Goal: Transaction & Acquisition: Purchase product/service

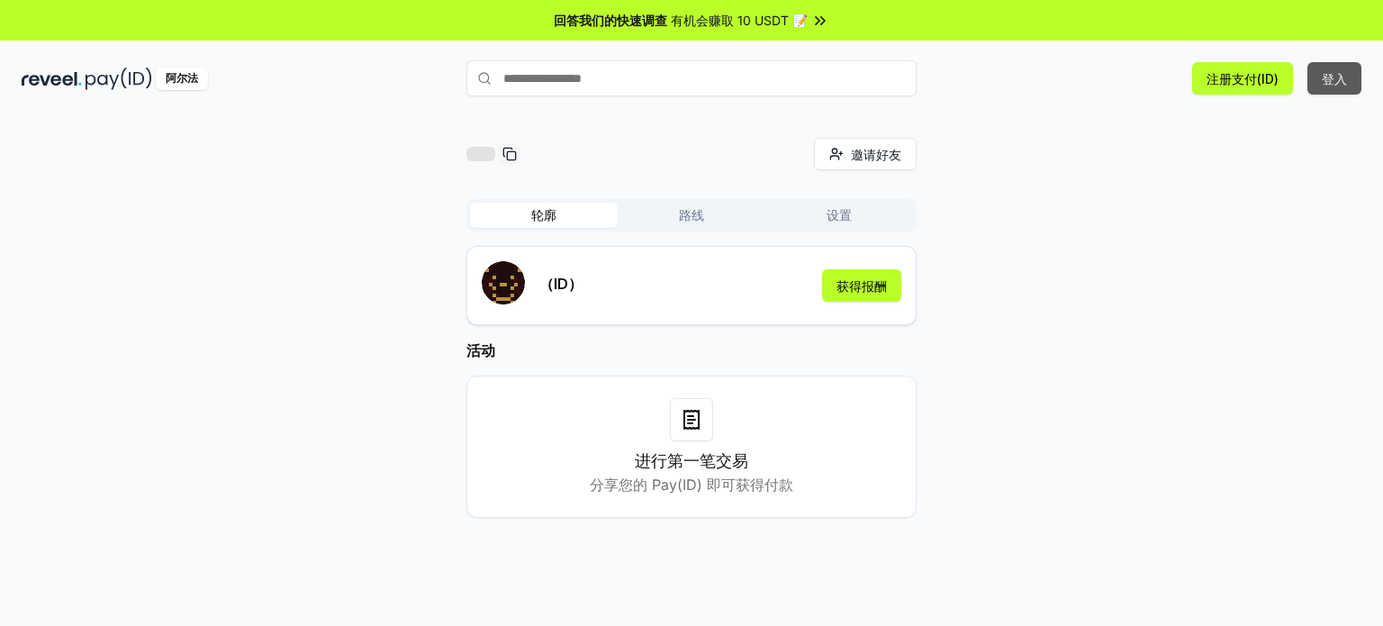
click at [1342, 82] on font "登入" at bounding box center [1333, 78] width 25 height 15
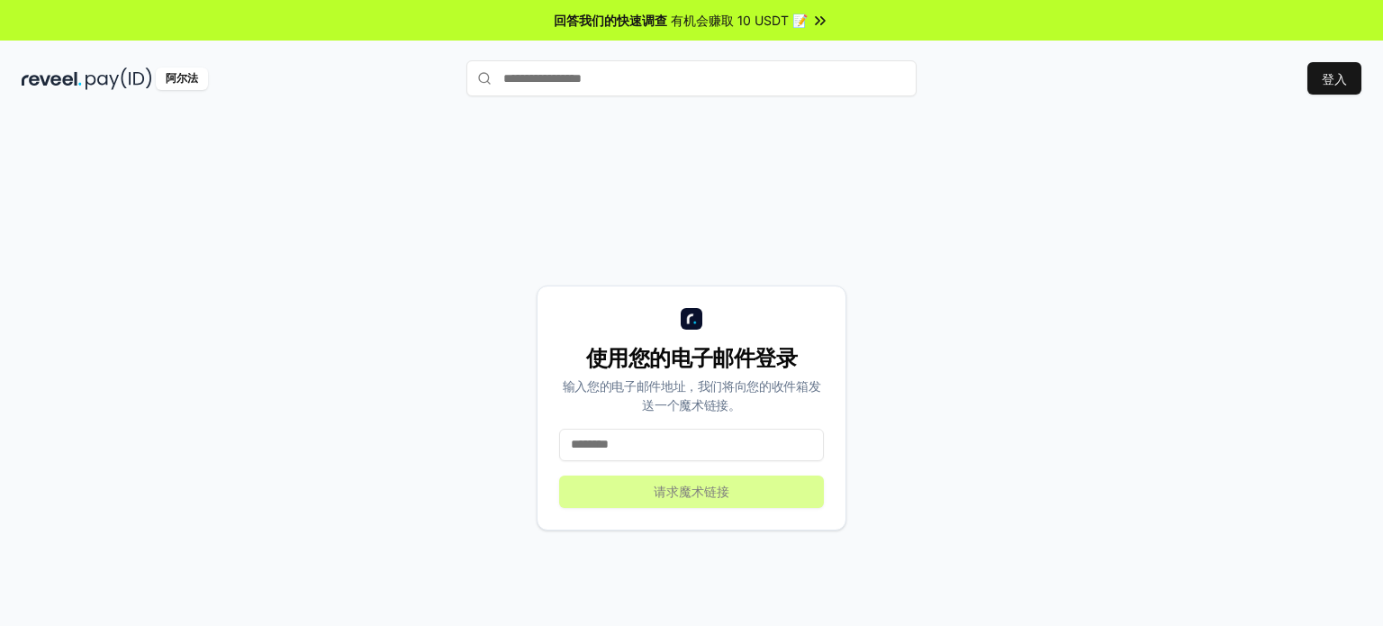
click at [742, 439] on input at bounding box center [691, 444] width 265 height 32
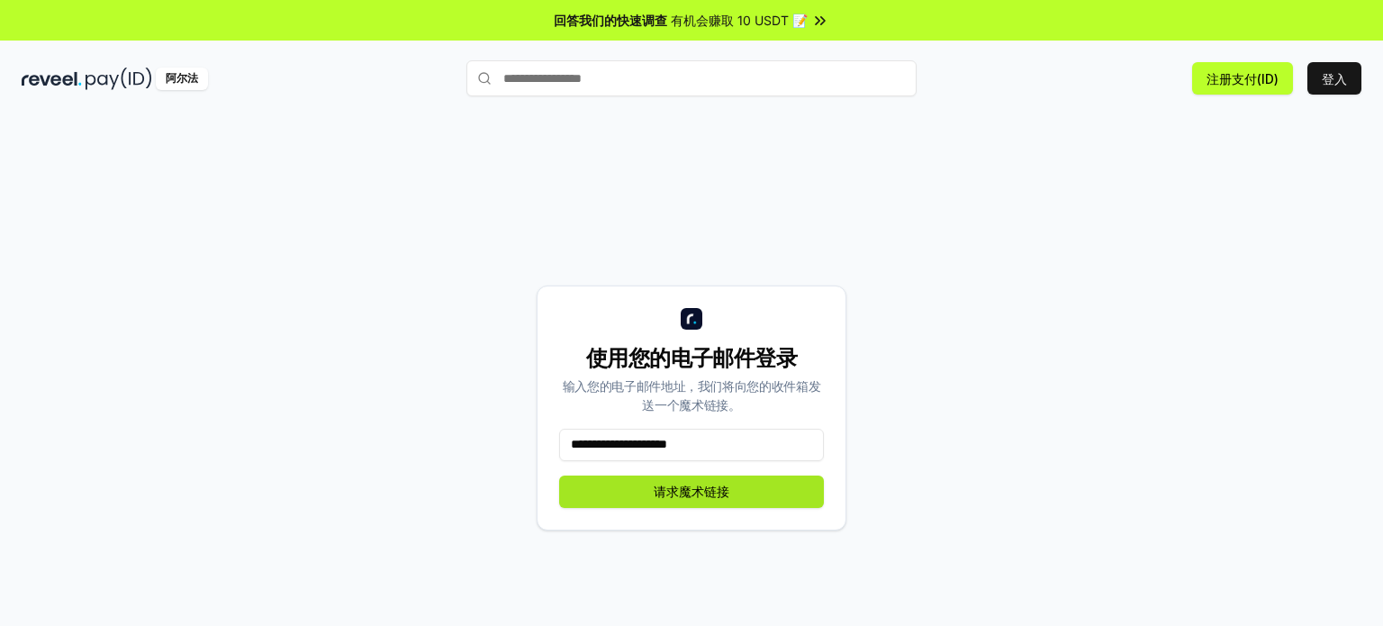
type input "**********"
click at [720, 494] on font "请求魔术链接" at bounding box center [692, 490] width 76 height 15
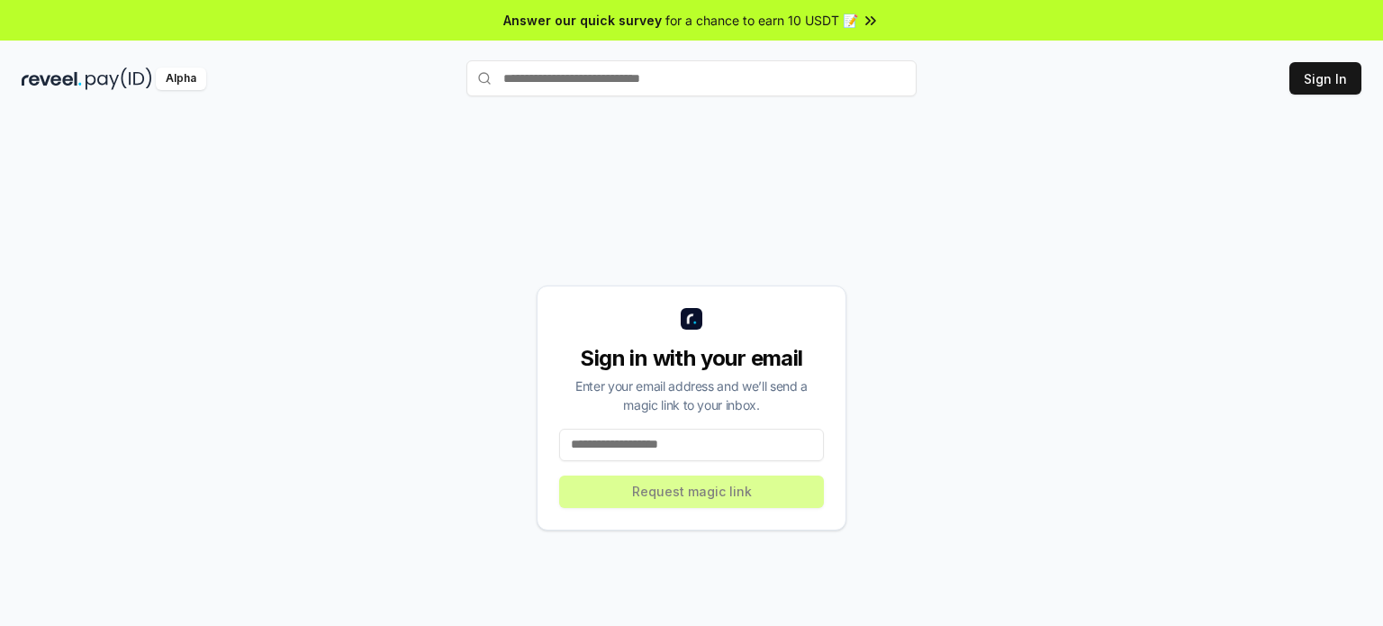
click at [665, 445] on input at bounding box center [691, 444] width 265 height 32
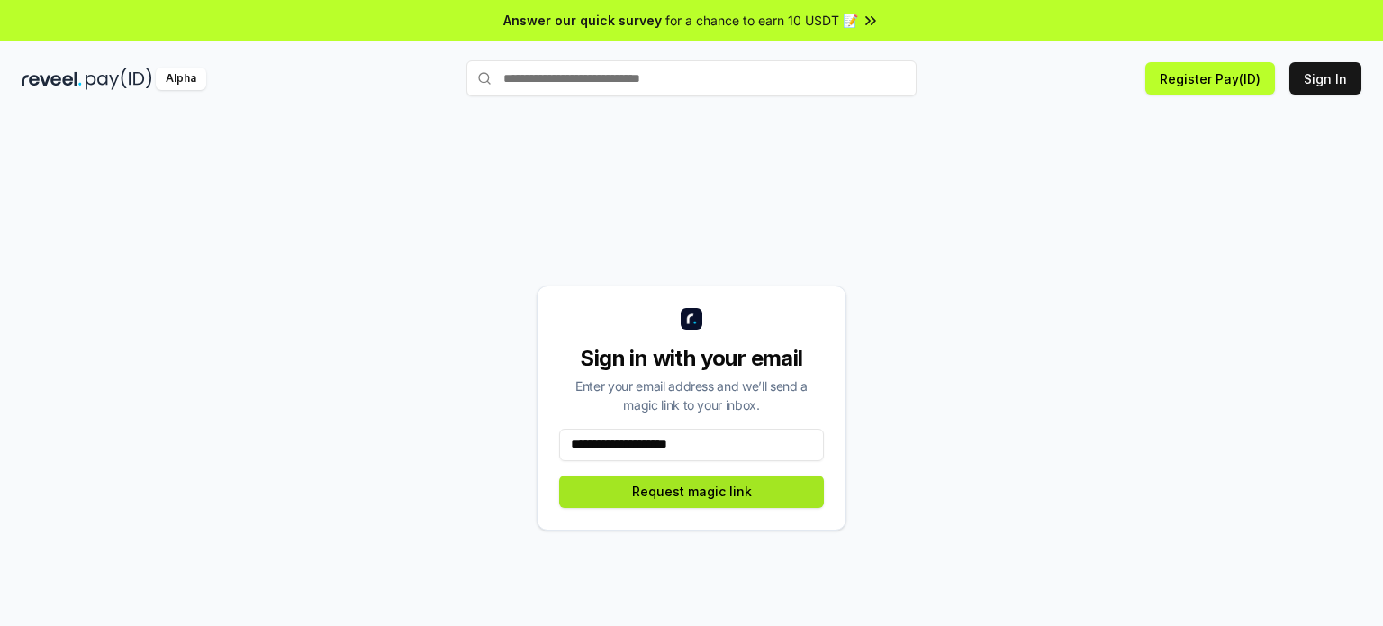
type input "**********"
click at [685, 499] on button "Request magic link" at bounding box center [691, 491] width 265 height 32
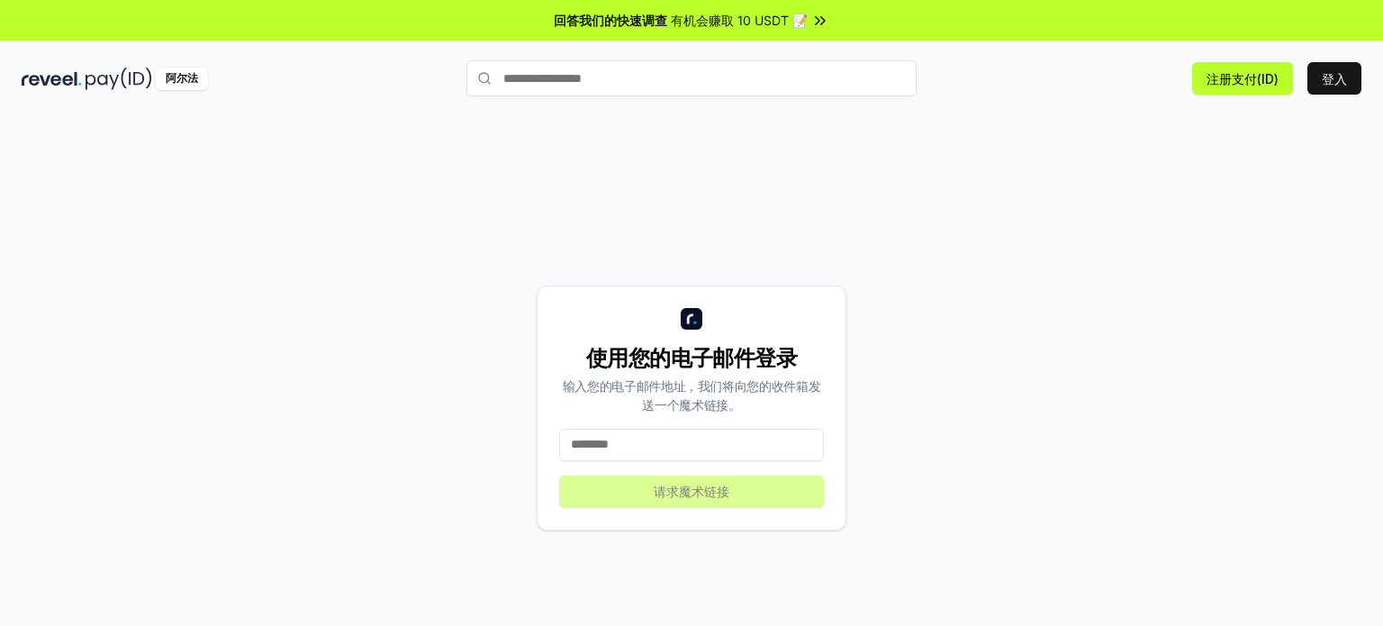
click at [618, 459] on input at bounding box center [691, 444] width 265 height 32
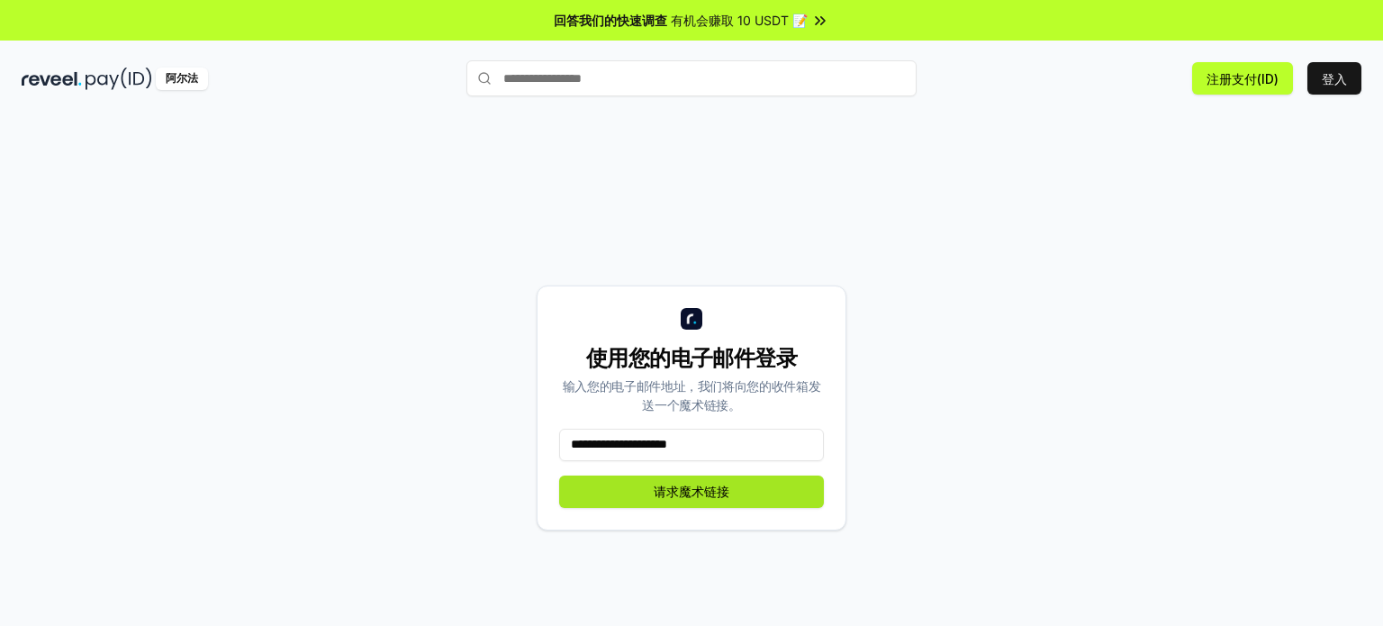
type input "**********"
click at [658, 494] on font "请求魔术链接" at bounding box center [692, 490] width 76 height 15
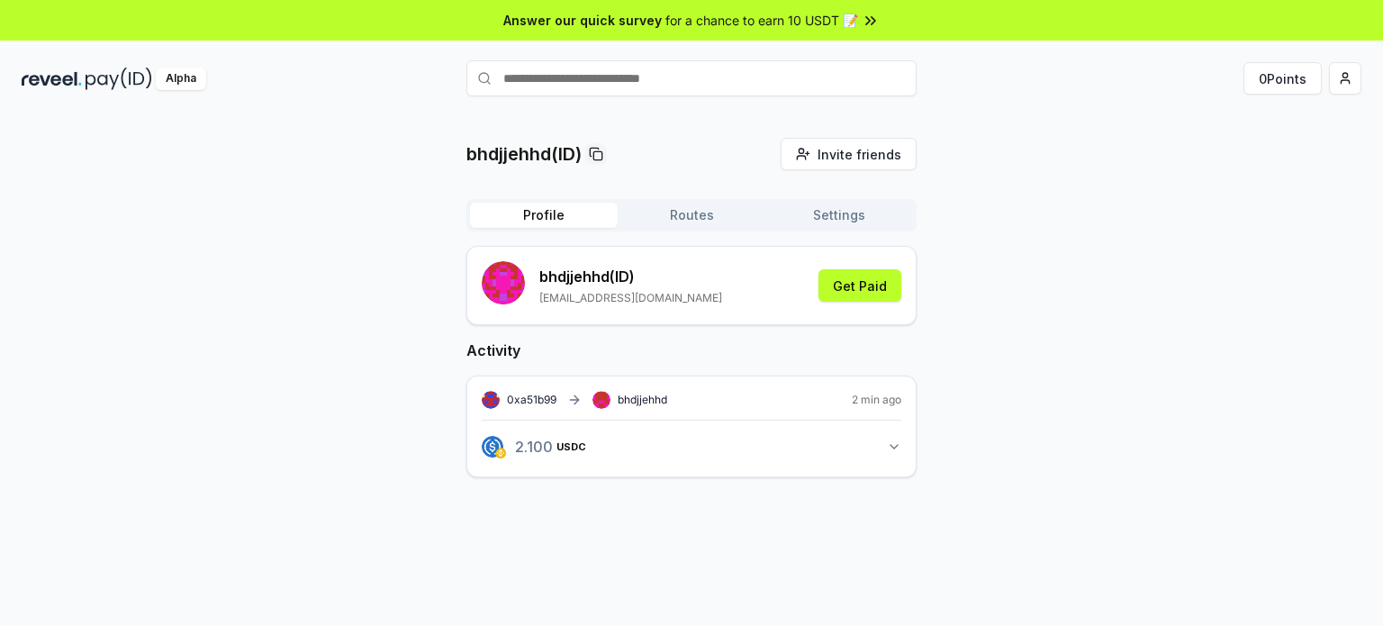
click at [1314, 298] on div "bhdjjehhd(ID) Invite friends Invite Profile Routes Settings bhdjjehhd (ID) deng…" at bounding box center [691, 322] width 1339 height 368
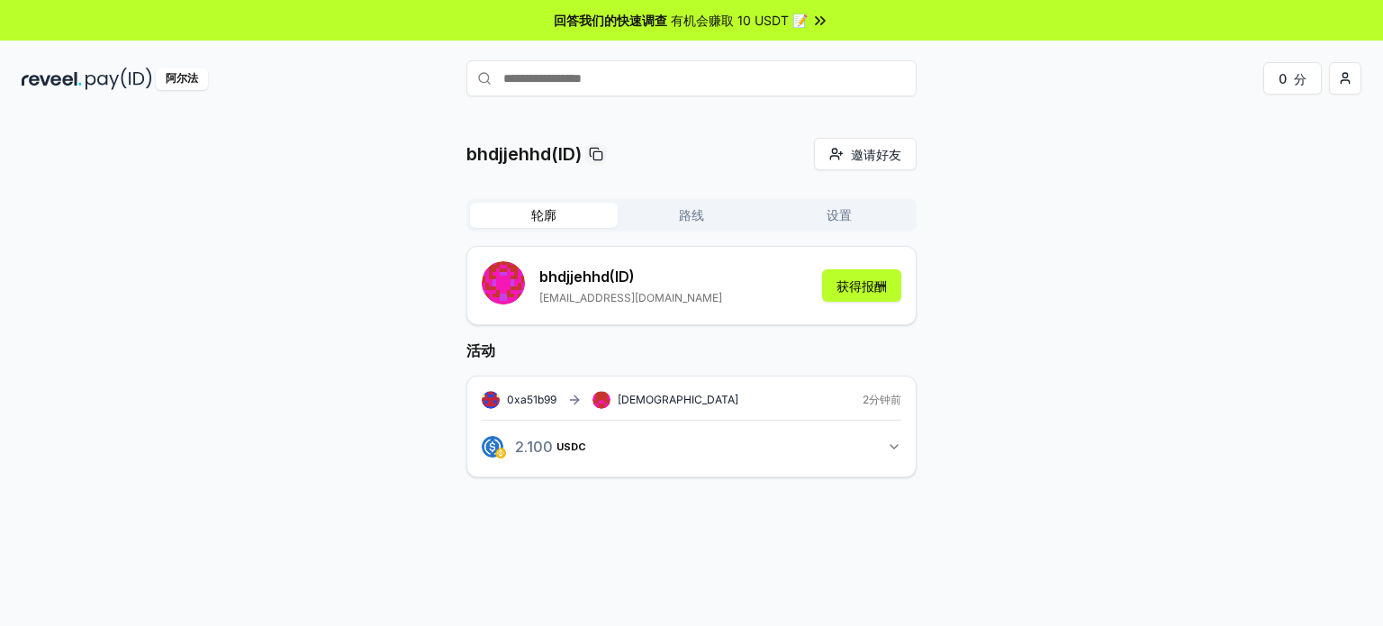
click at [550, 78] on input "text" at bounding box center [691, 78] width 450 height 36
click at [562, 85] on input "text" at bounding box center [691, 78] width 450 height 36
paste input "**********"
type input "**********"
click at [887, 79] on icon at bounding box center [892, 79] width 22 height 22
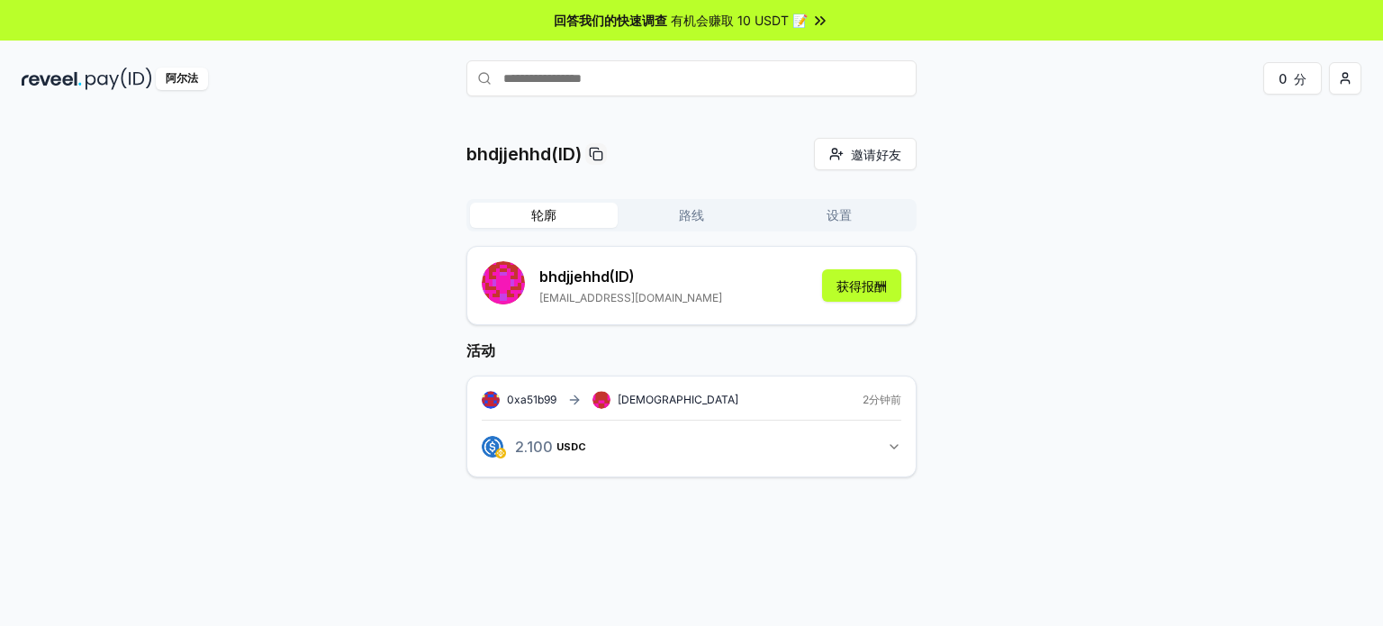
paste input "text"
click at [670, 77] on input "text" at bounding box center [691, 78] width 450 height 36
click at [612, 88] on input "text" at bounding box center [691, 78] width 450 height 36
paste input "**********"
type input "**********"
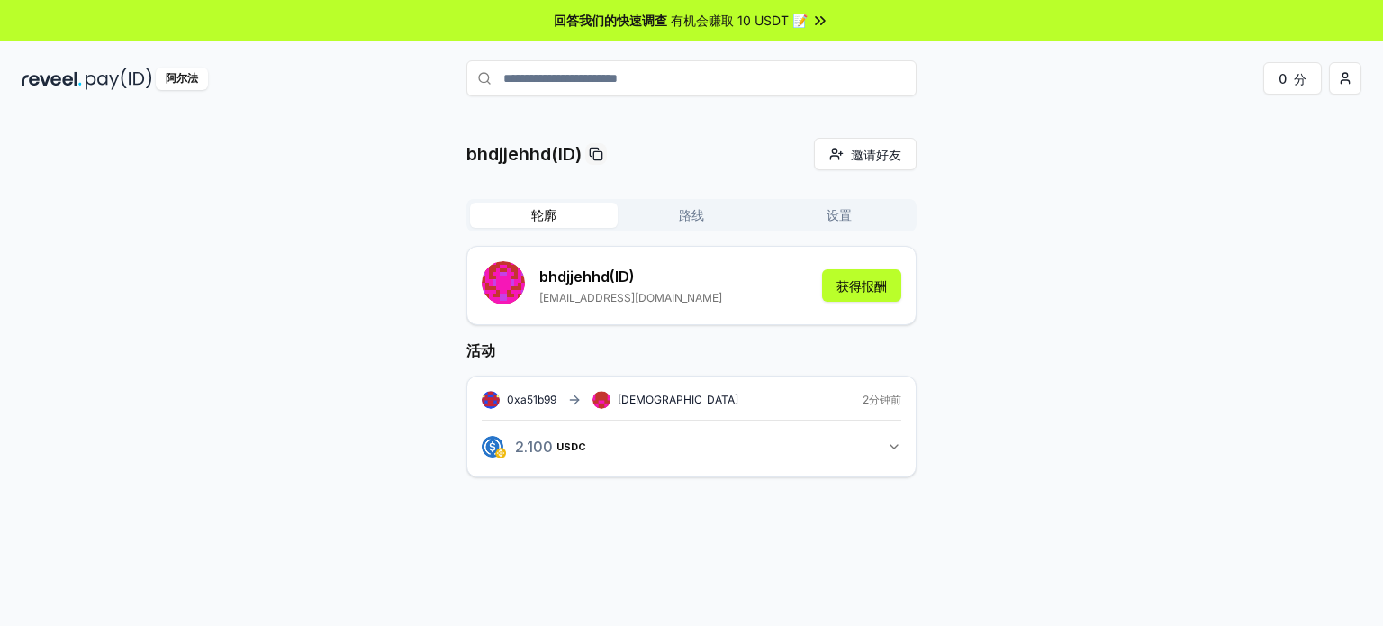
click at [724, 79] on input "**********" at bounding box center [691, 78] width 450 height 36
click at [724, 79] on input "text" at bounding box center [691, 78] width 450 height 36
paste input "**********"
type input "**********"
click at [1080, 343] on div "bhdjjehhd(ID) 邀请好友 邀请 轮廓 路线 设置 bhdjjehhd (ID) dengyuhui52@gmail.com 获得报酬 活动 0xa…" at bounding box center [691, 322] width 1339 height 368
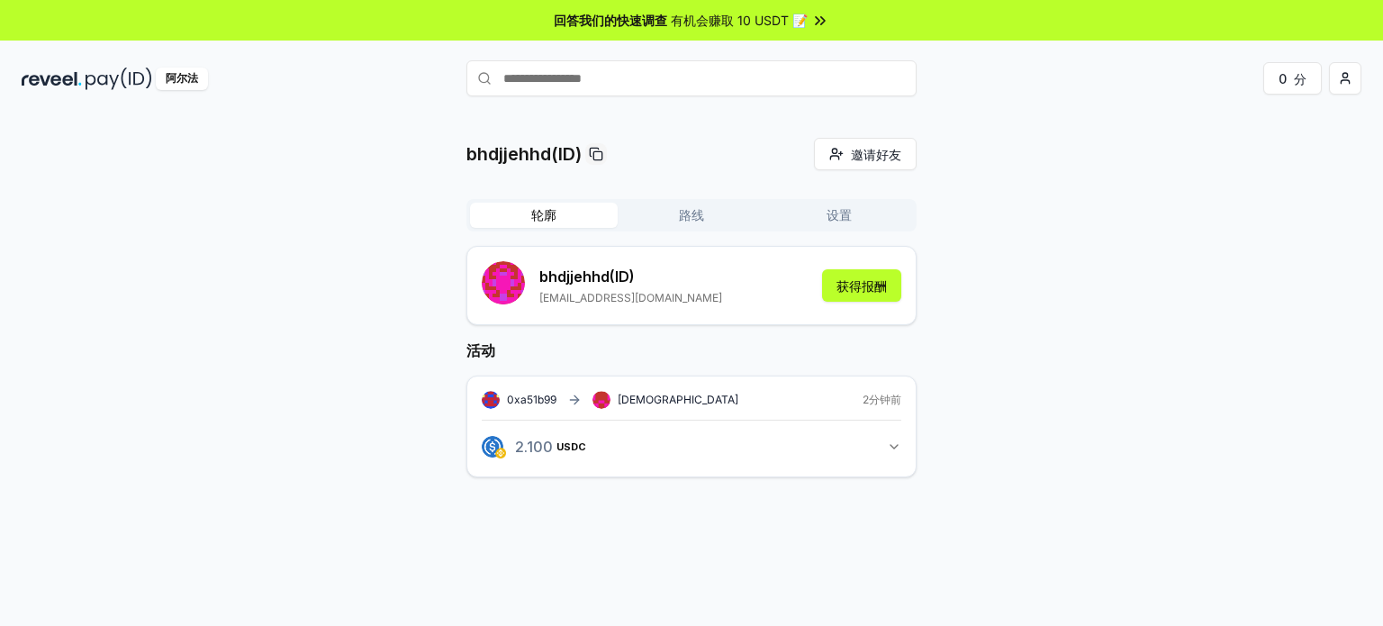
click at [560, 72] on input "text" at bounding box center [691, 78] width 450 height 36
paste input "**********"
type input "**********"
click at [893, 78] on icon at bounding box center [892, 79] width 22 height 22
click at [661, 442] on button "2.100 USDC 2.1 USDC" at bounding box center [691, 446] width 419 height 31
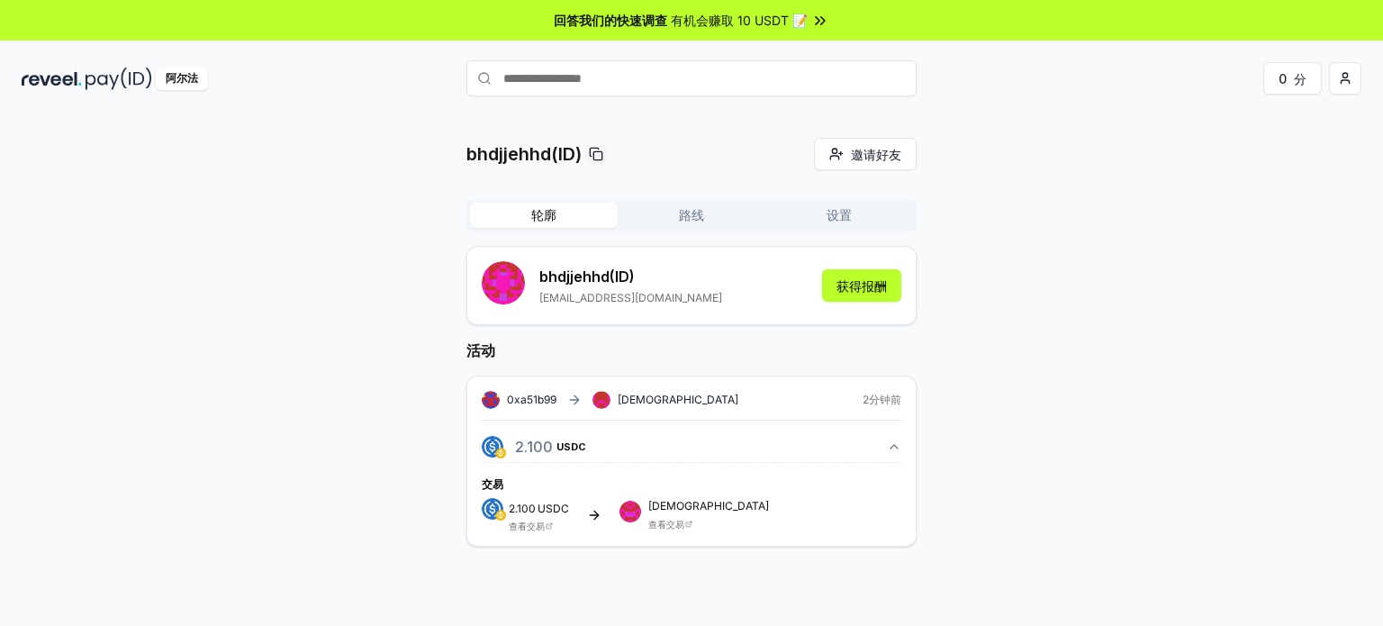
click at [531, 513] on font "2.100" at bounding box center [522, 508] width 27 height 14
click at [616, 287] on div "bhdjjehhd (ID) dengyuhui52@gmail.com" at bounding box center [630, 286] width 183 height 40
click at [690, 197] on div "bhdjjehhd(ID) 邀请好友 邀请 轮廓 路线 设置 bhdjjehhd (ID) dengyuhui52@gmail.com 获得报酬 活动 0xa…" at bounding box center [691, 356] width 450 height 437
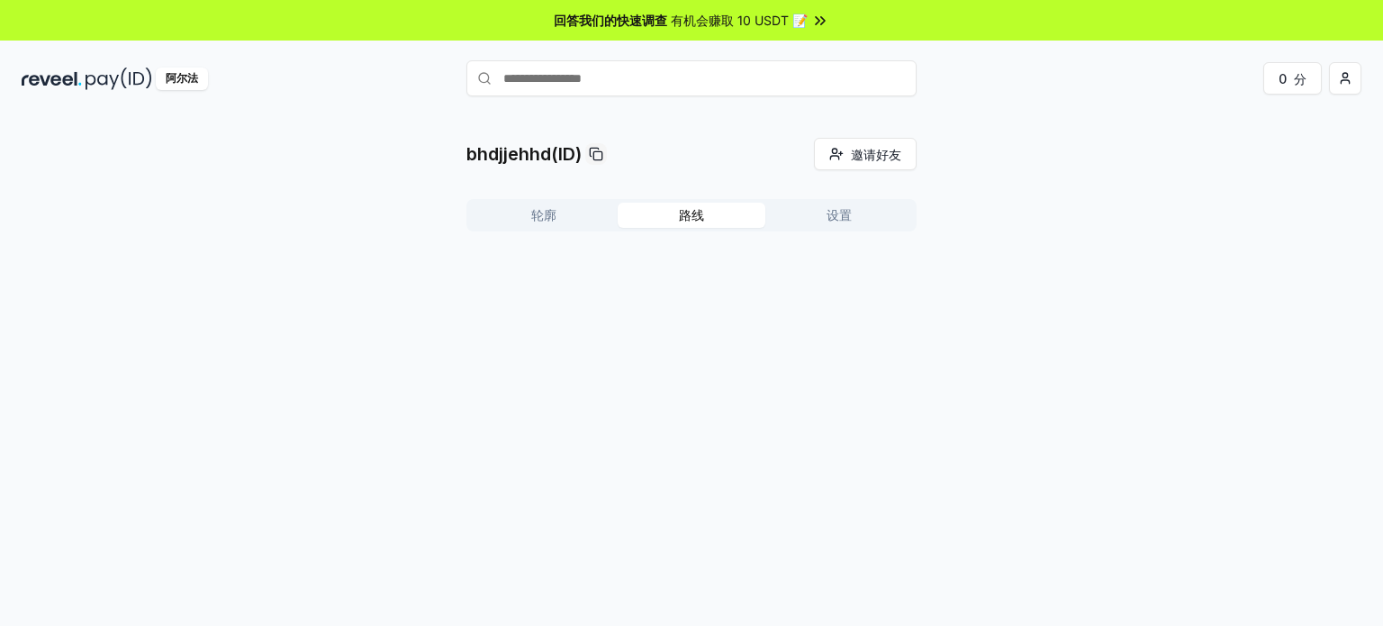
click at [689, 206] on button "路线" at bounding box center [692, 215] width 148 height 25
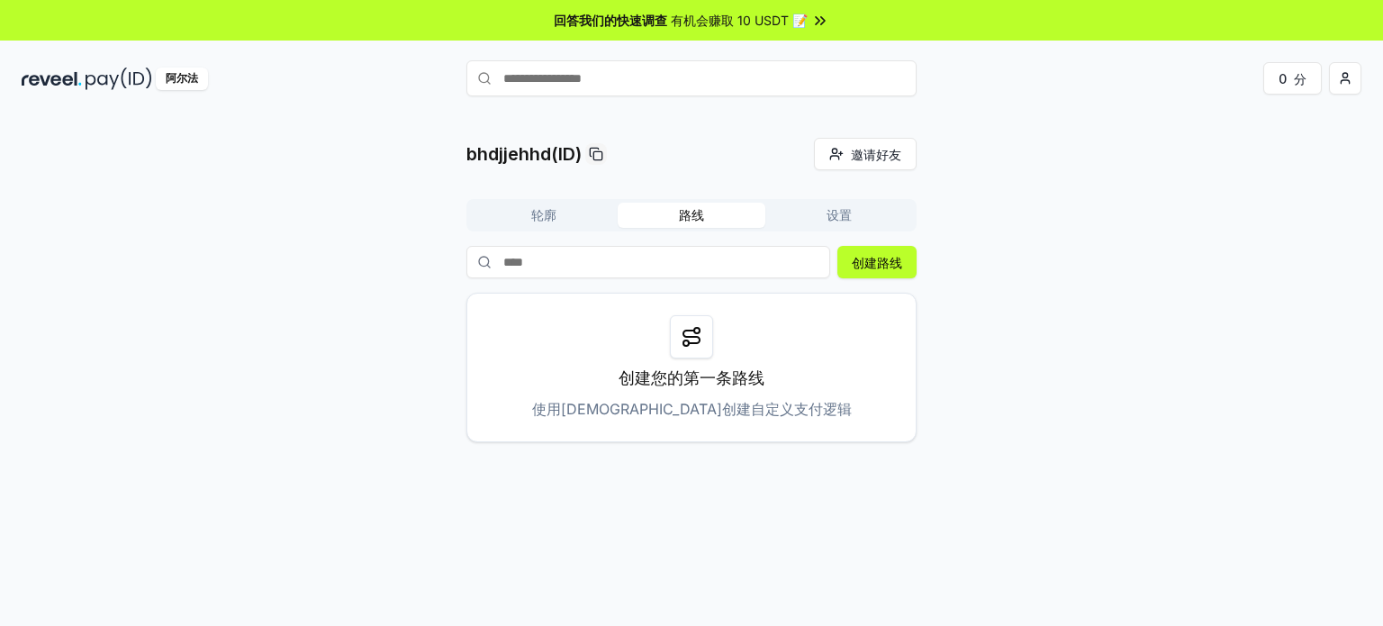
click at [544, 224] on button "轮廓" at bounding box center [544, 215] width 148 height 25
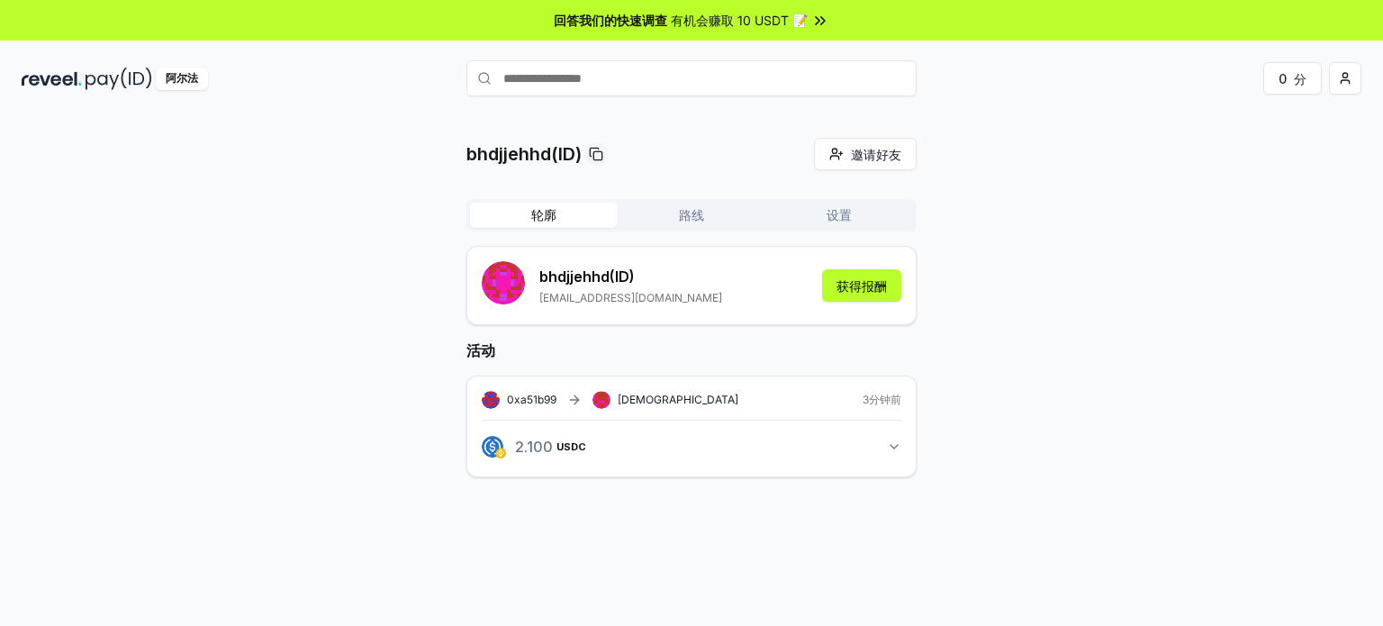
click at [594, 75] on input "text" at bounding box center [691, 78] width 450 height 36
click at [601, 158] on rect at bounding box center [597, 155] width 8 height 8
click at [600, 75] on input "text" at bounding box center [691, 78] width 450 height 36
paste input "*********"
type input "*********"
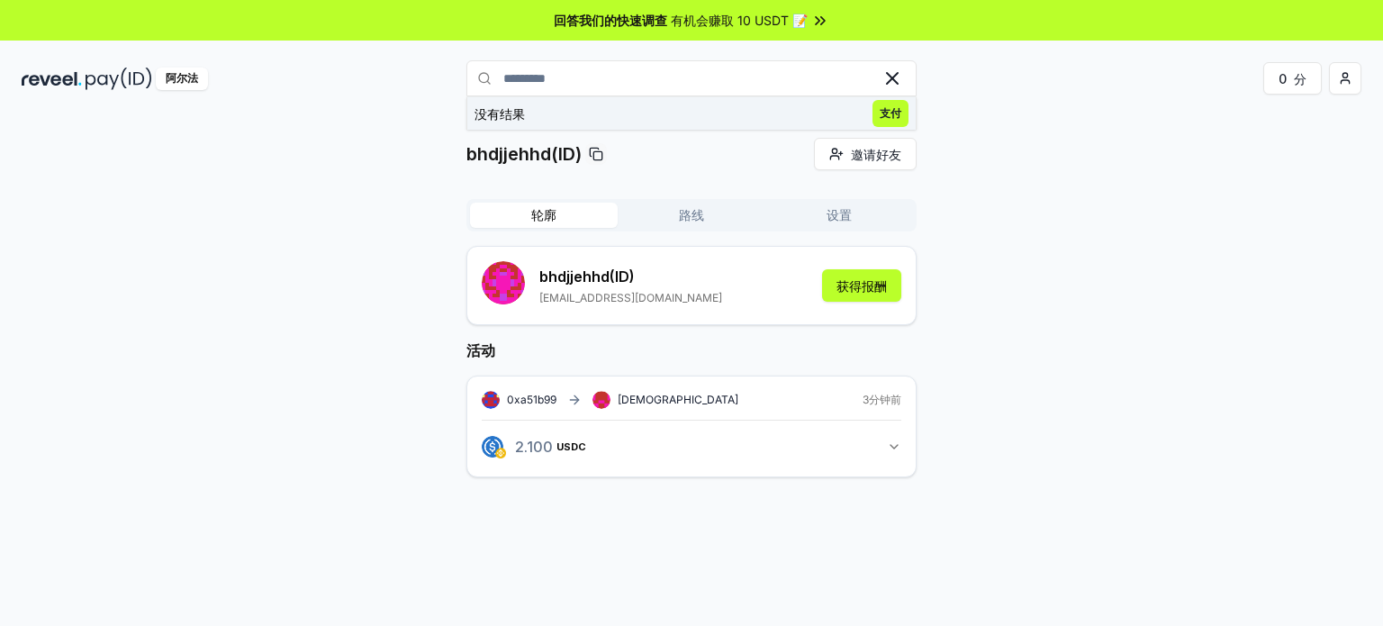
click at [879, 113] on span "支付" at bounding box center [890, 113] width 36 height 27
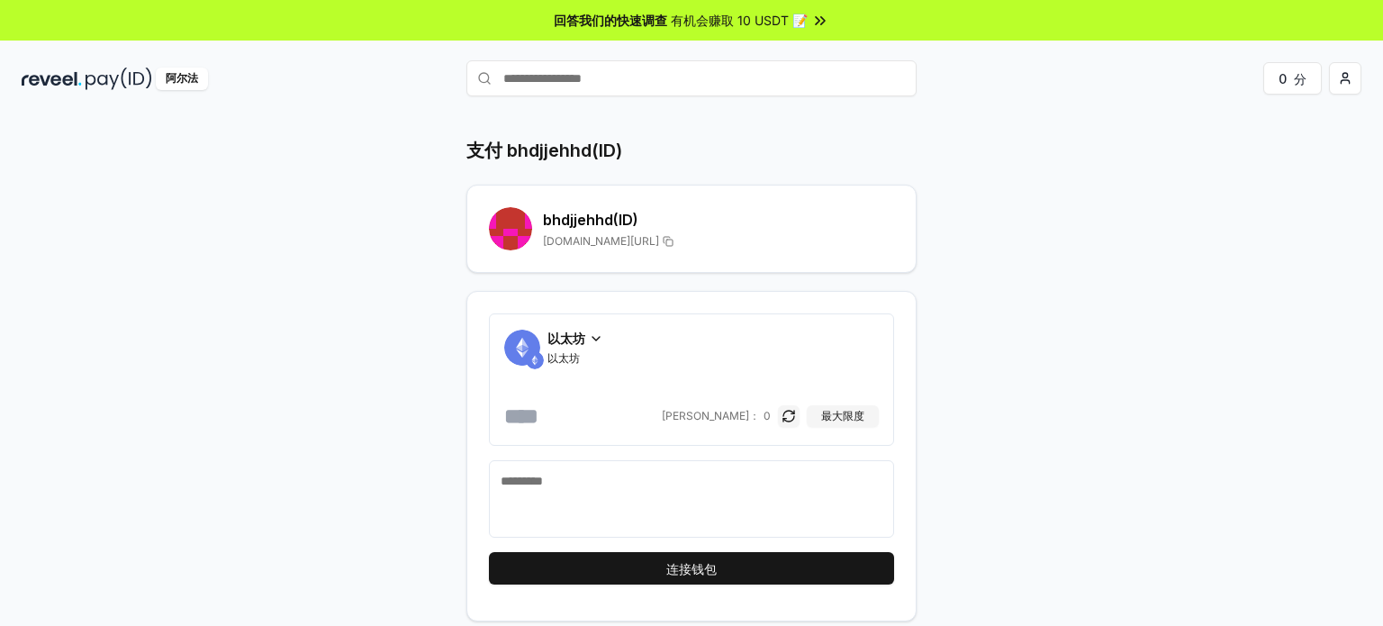
click at [586, 334] on div "以太坊" at bounding box center [575, 338] width 56 height 19
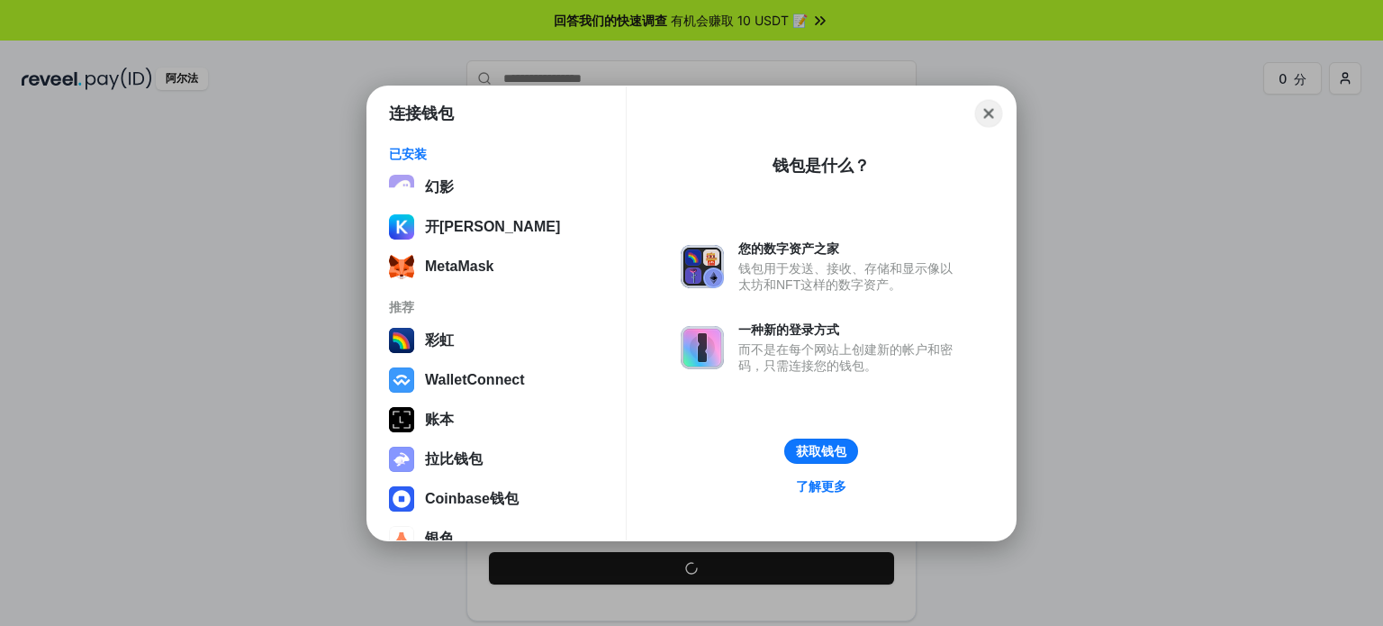
click at [989, 121] on button "Close" at bounding box center [989, 113] width 28 height 28
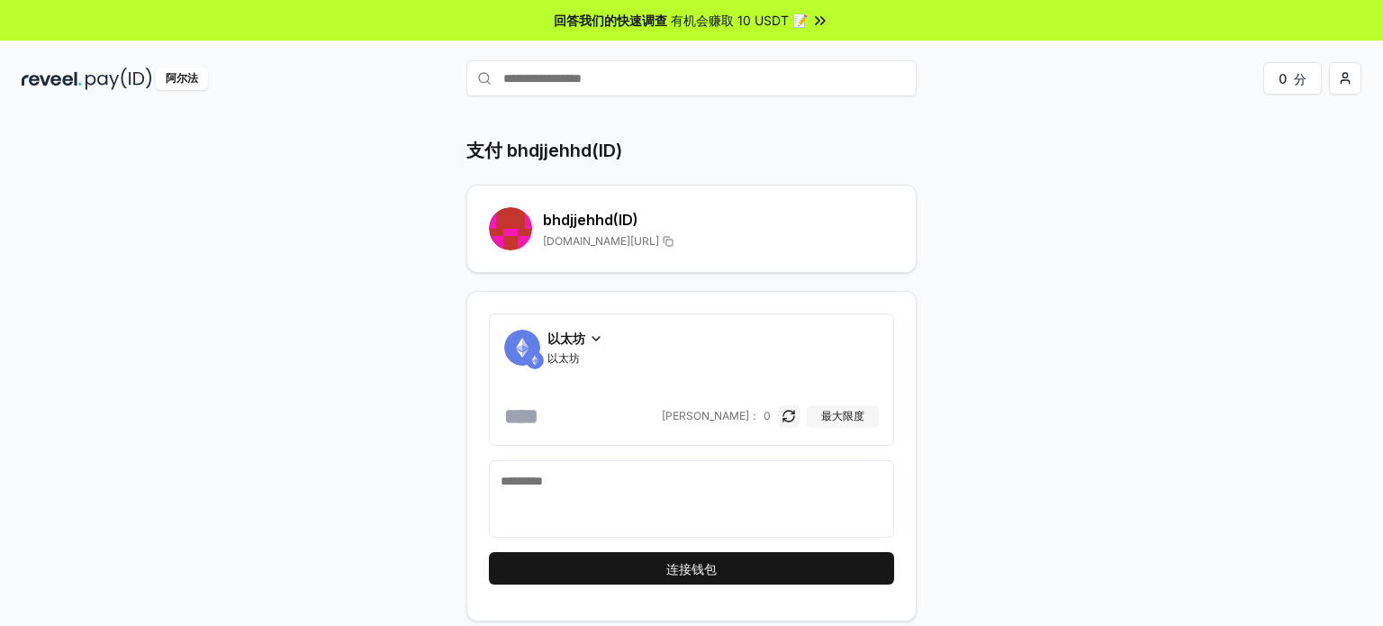
click at [609, 222] on font "bhdjjehhd" at bounding box center [578, 220] width 70 height 18
click at [583, 348] on div "以太坊 以太坊" at bounding box center [575, 347] width 56 height 37
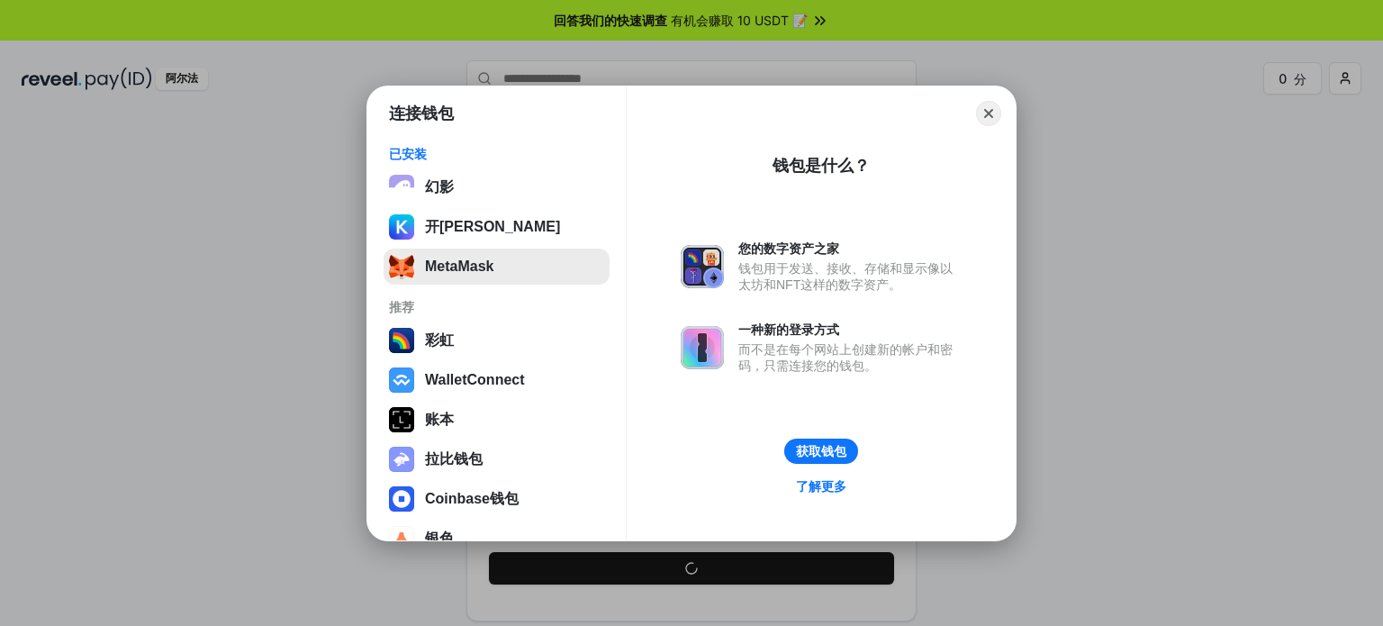
click at [483, 255] on button "MetaMask" at bounding box center [496, 266] width 226 height 36
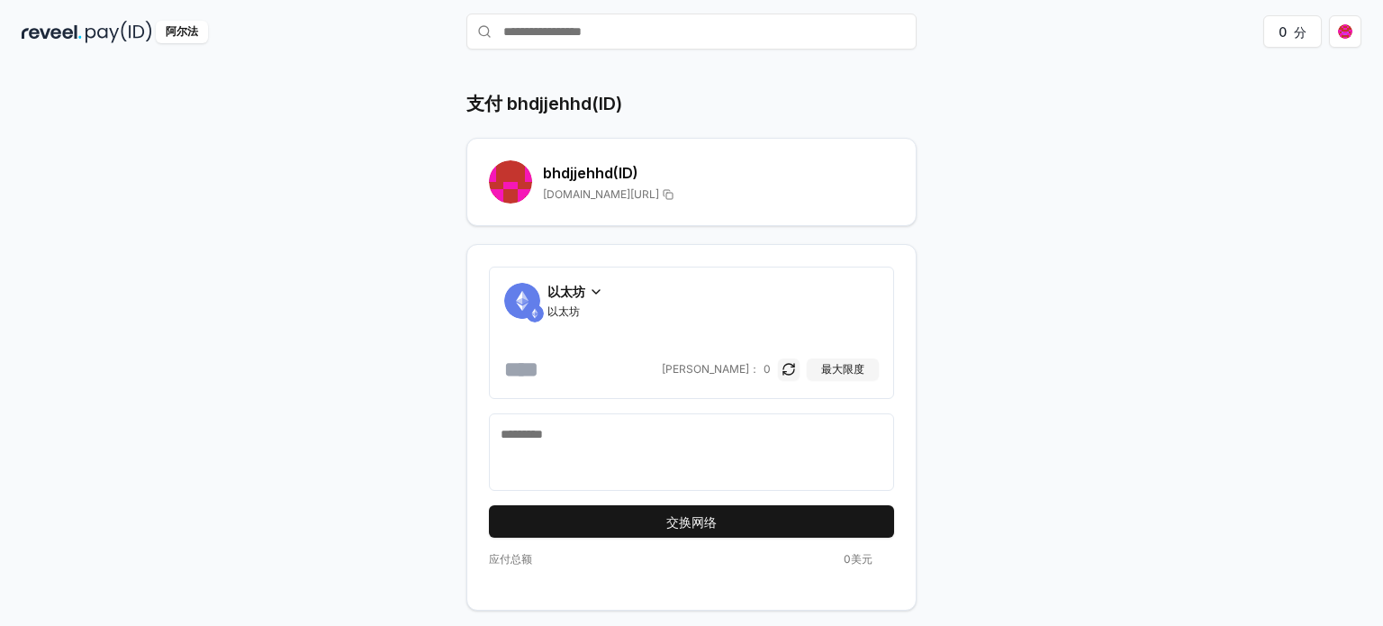
scroll to position [50, 0]
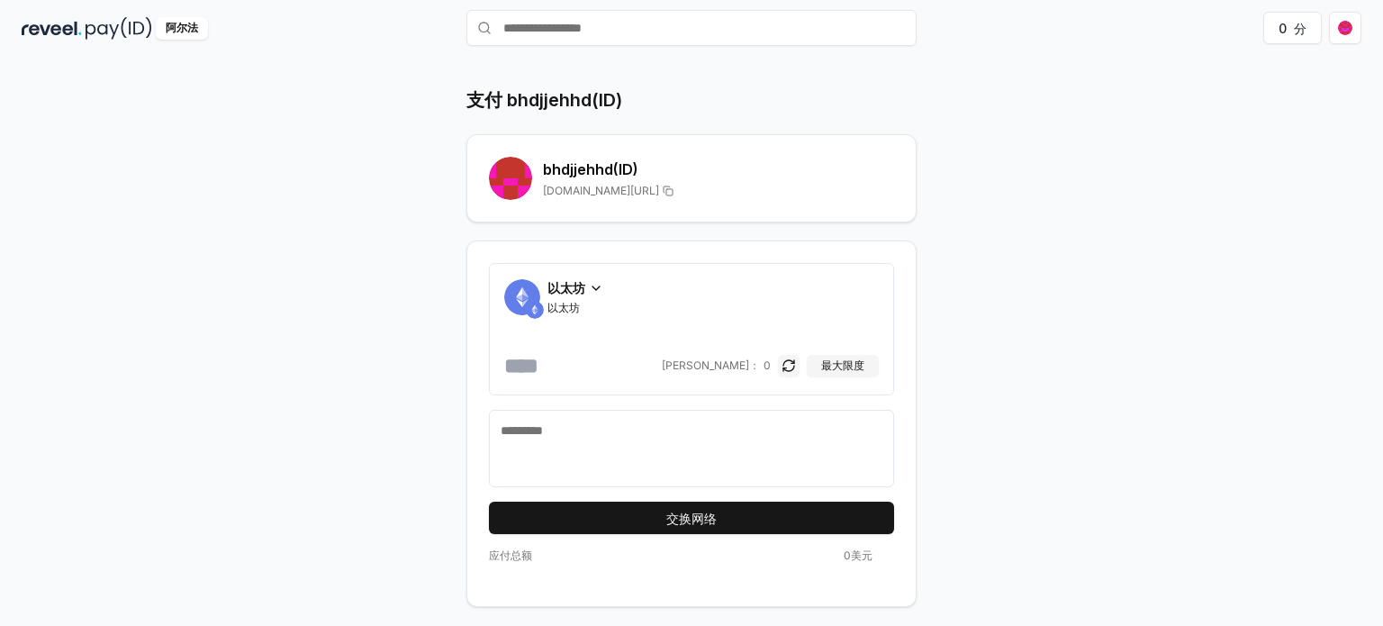
click at [580, 291] on font "以太坊" at bounding box center [566, 287] width 38 height 15
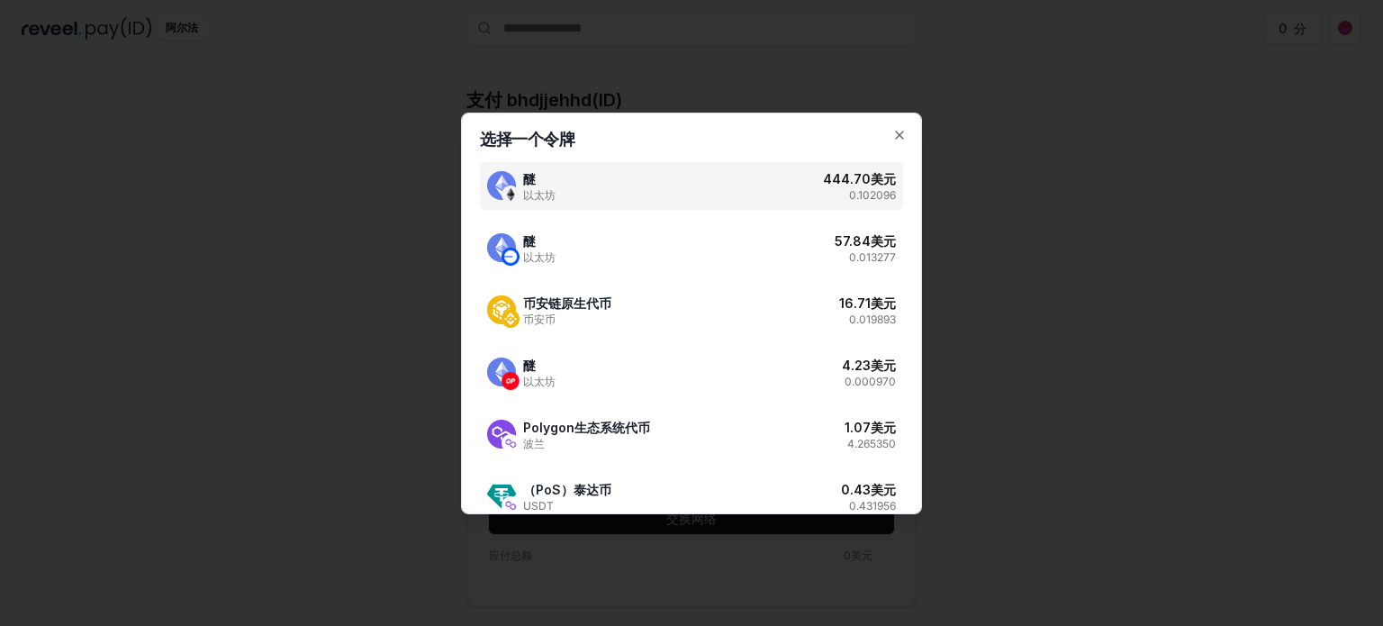
click at [1074, 251] on div at bounding box center [691, 313] width 1383 height 626
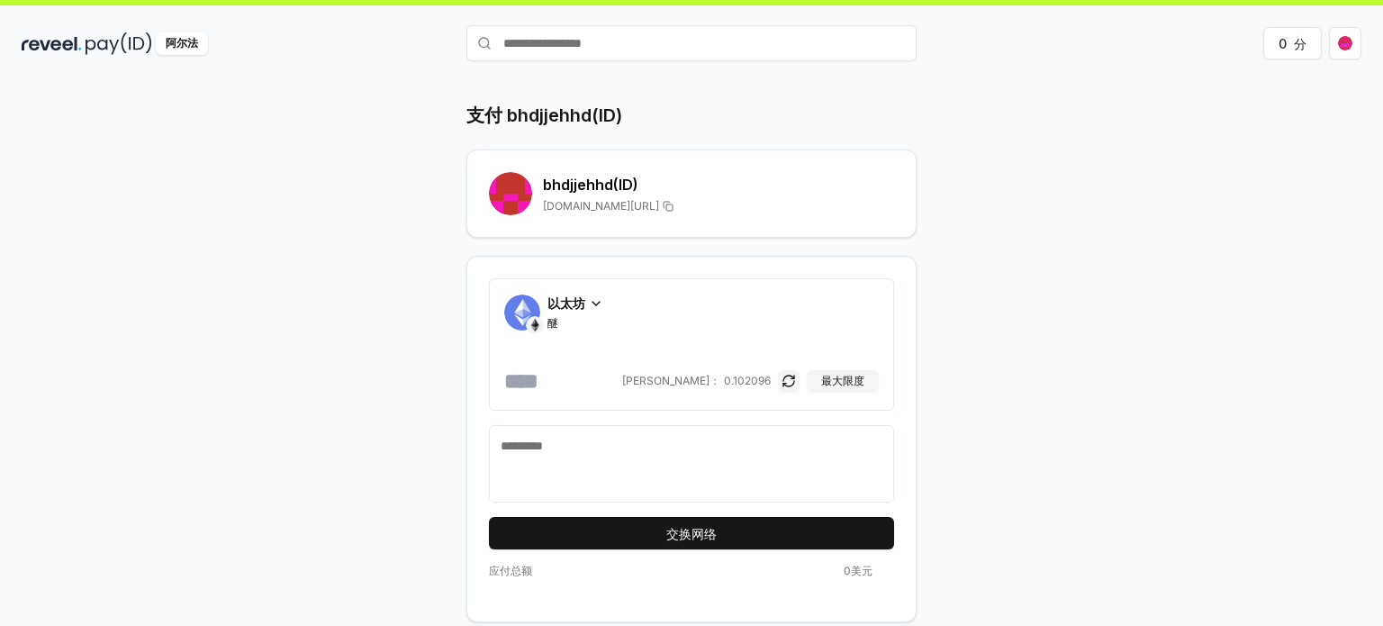
scroll to position [0, 0]
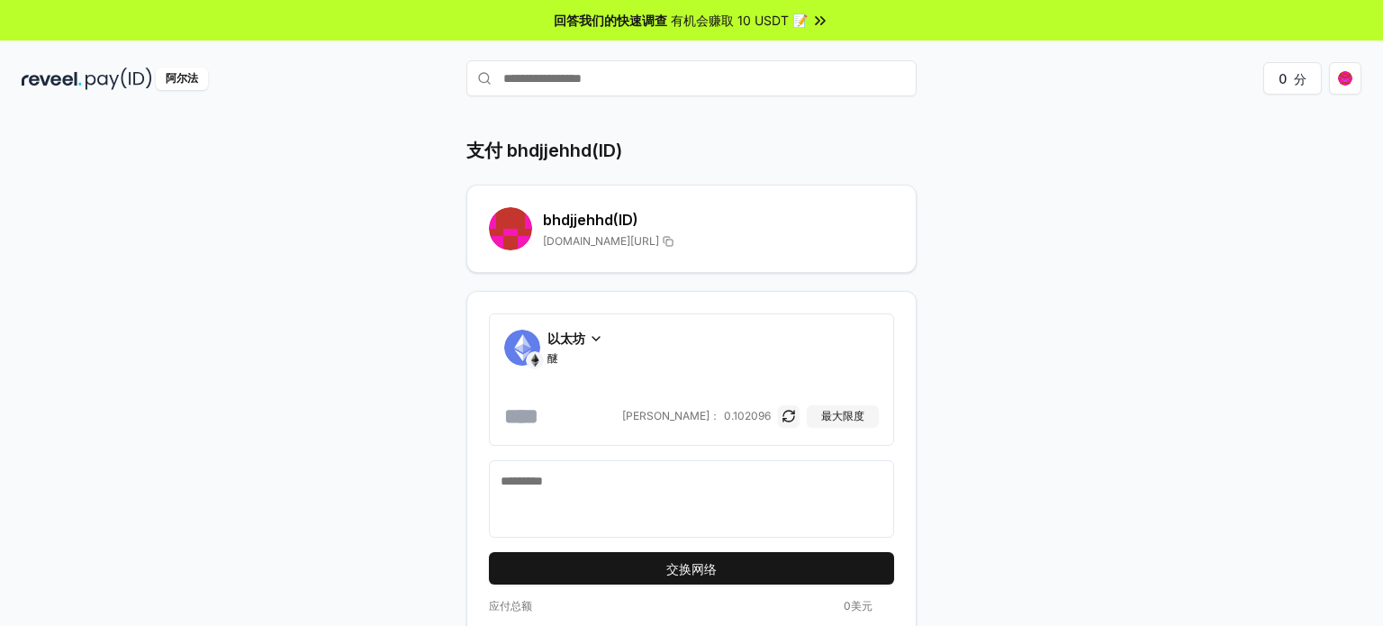
drag, startPoint x: 1001, startPoint y: 168, endPoint x: 843, endPoint y: 105, distance: 170.5
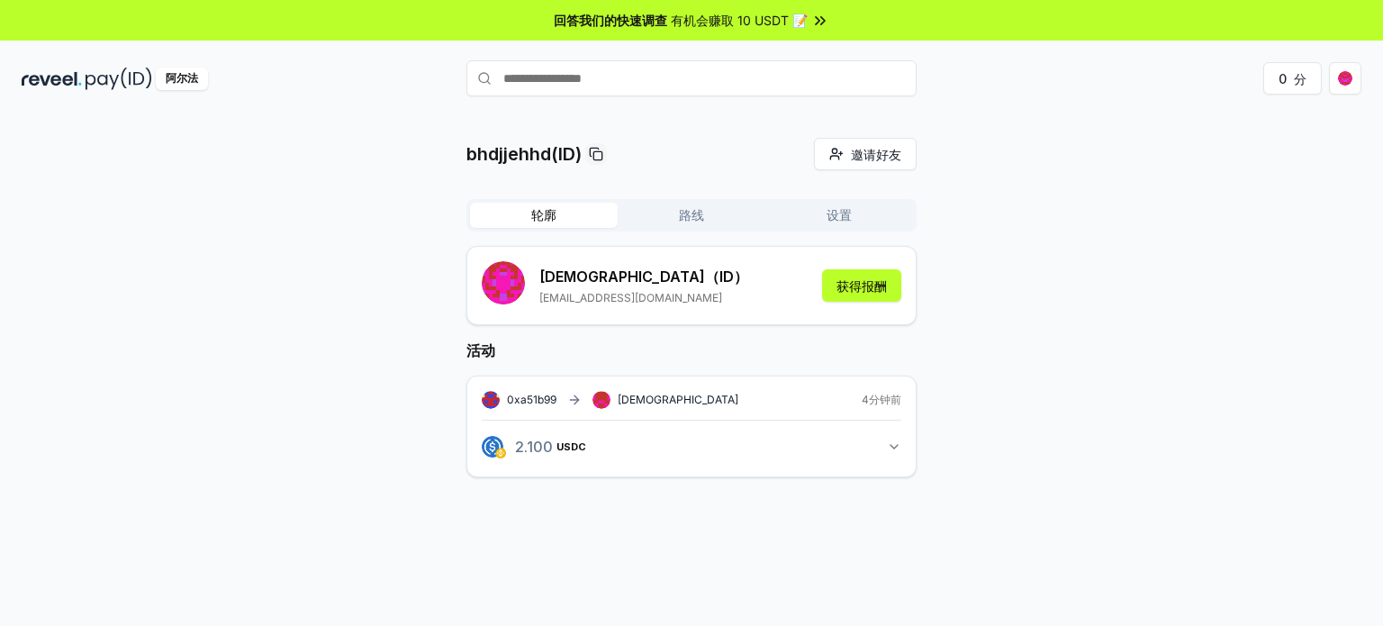
click at [607, 72] on input "text" at bounding box center [691, 78] width 450 height 36
type input "*"
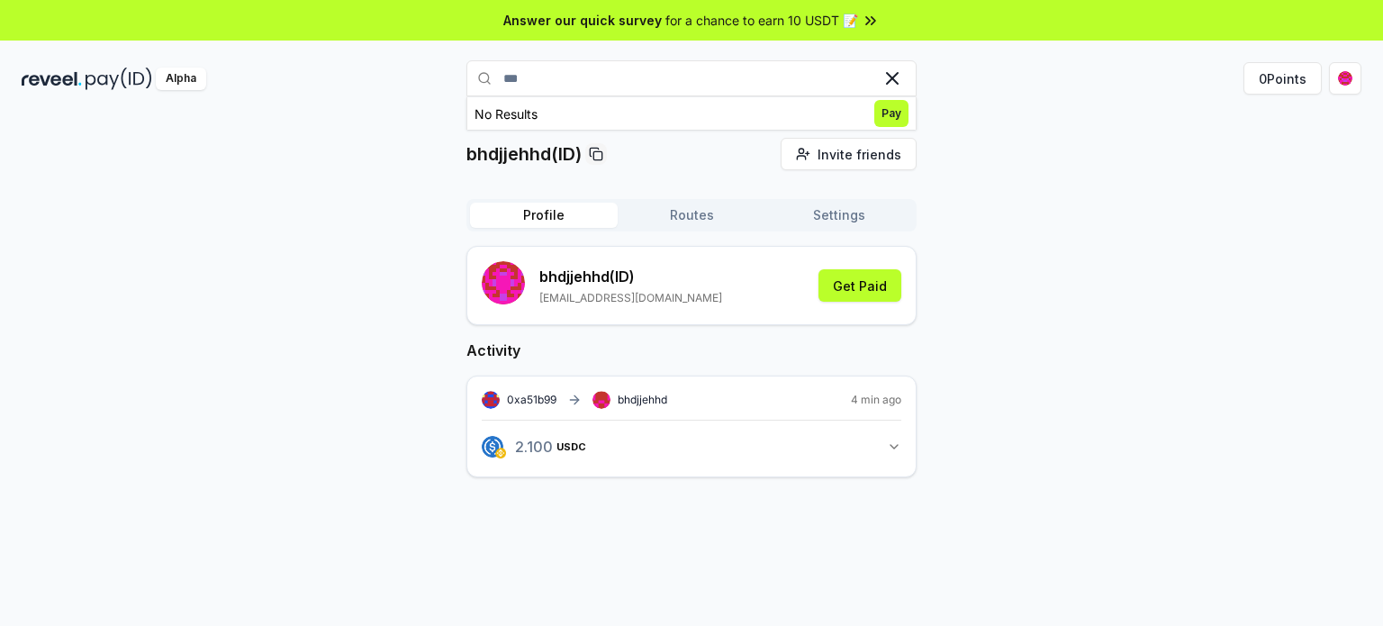
click at [1012, 154] on div "bhdjjehhd(ID) Invite friends Invite Profile Routes Settings bhdjjehhd (ID) deng…" at bounding box center [691, 322] width 1339 height 368
click at [596, 148] on icon at bounding box center [594, 152] width 8 height 8
drag, startPoint x: 587, startPoint y: 83, endPoint x: 382, endPoint y: 89, distance: 205.3
click at [382, 89] on div "Alpha *** 0 Points" at bounding box center [691, 78] width 1383 height 47
paste input "******"
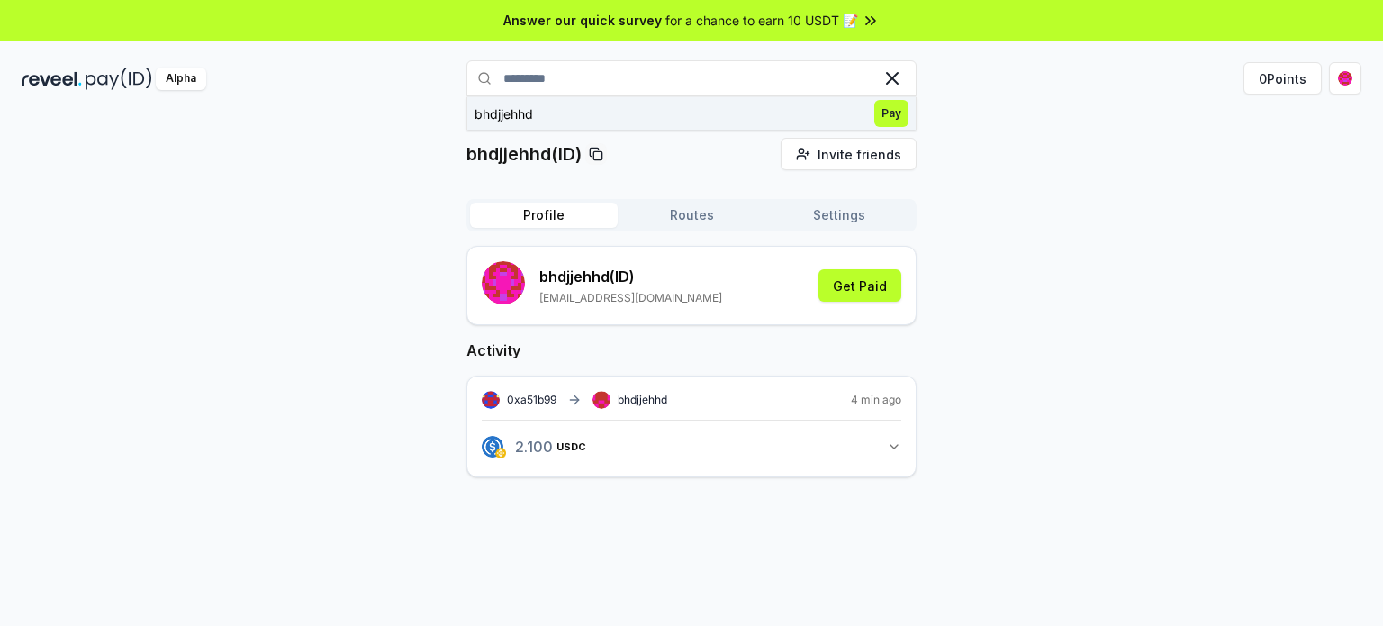
type input "*********"
click at [891, 124] on span "Pay" at bounding box center [891, 113] width 34 height 27
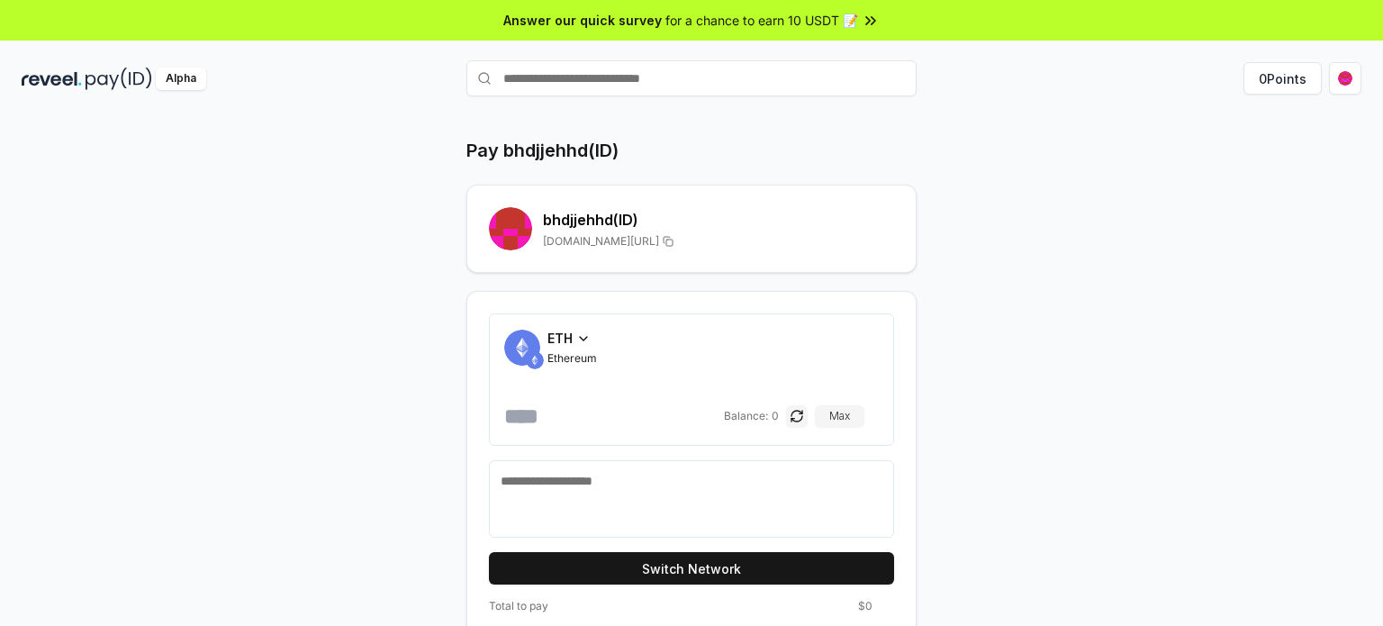
click at [573, 341] on div "ETH" at bounding box center [572, 338] width 50 height 19
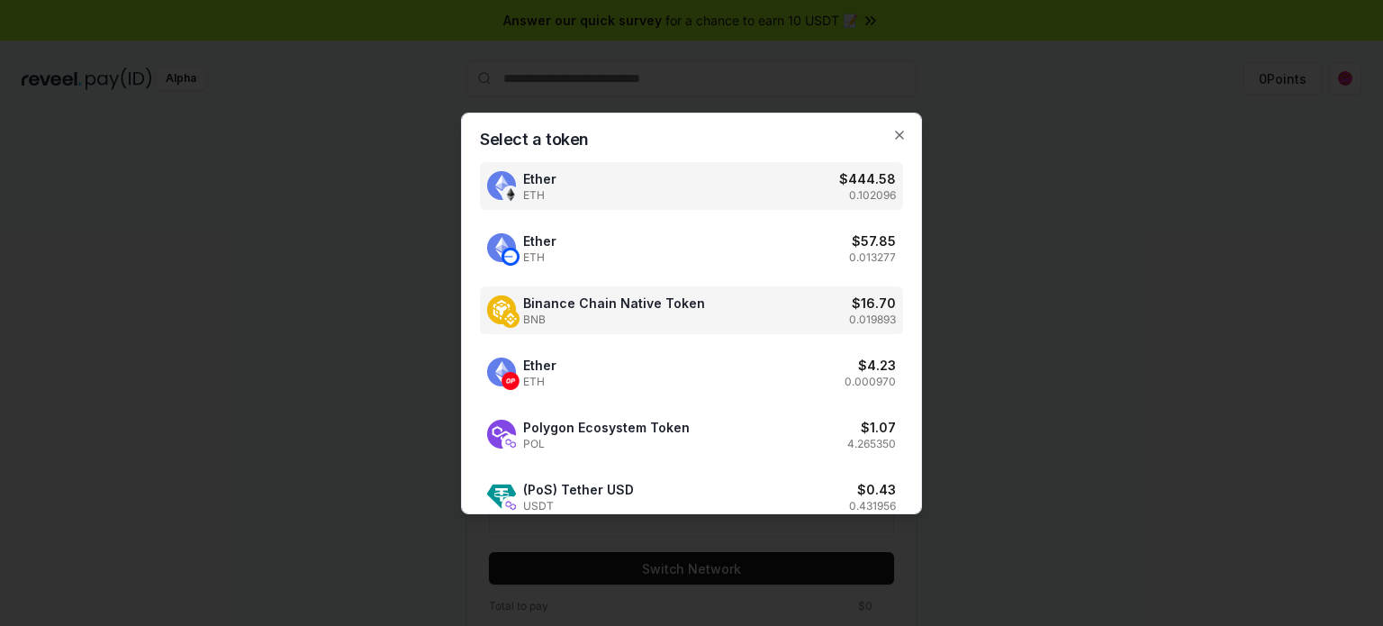
click at [613, 307] on span "Binance Chain Native Token" at bounding box center [614, 302] width 182 height 19
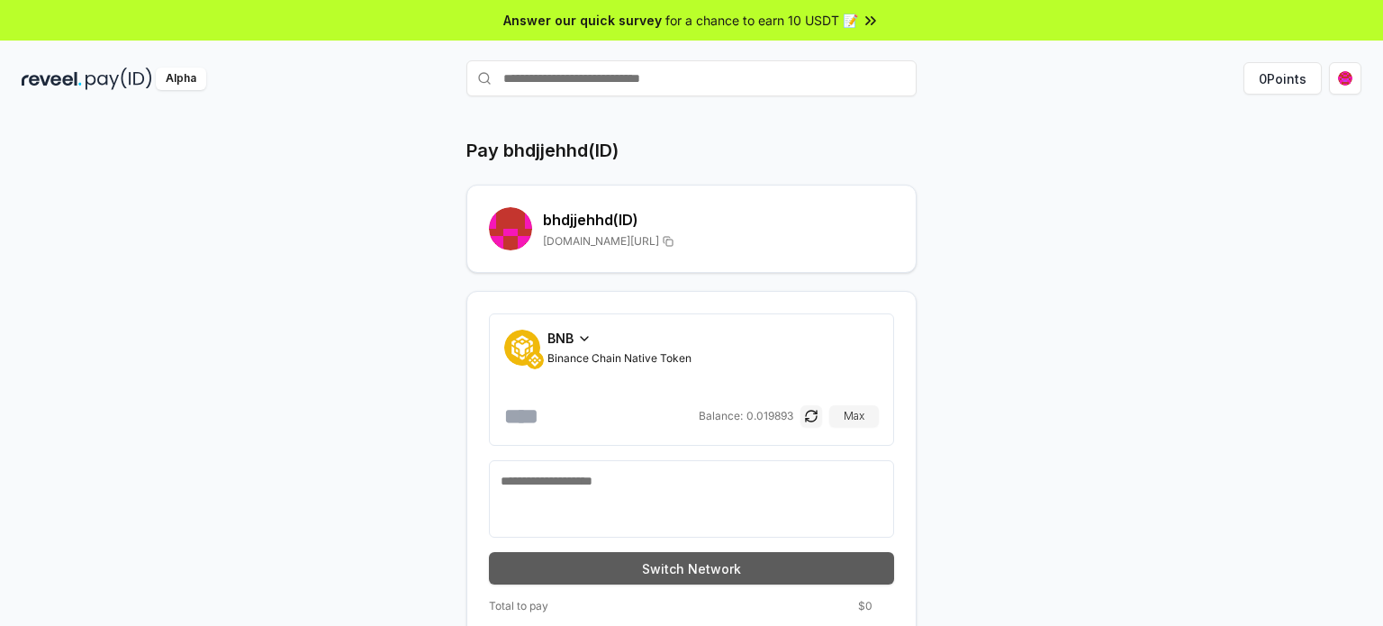
drag, startPoint x: 1091, startPoint y: 215, endPoint x: 789, endPoint y: 569, distance: 465.4
click at [788, 569] on button "Switch Network" at bounding box center [691, 568] width 405 height 32
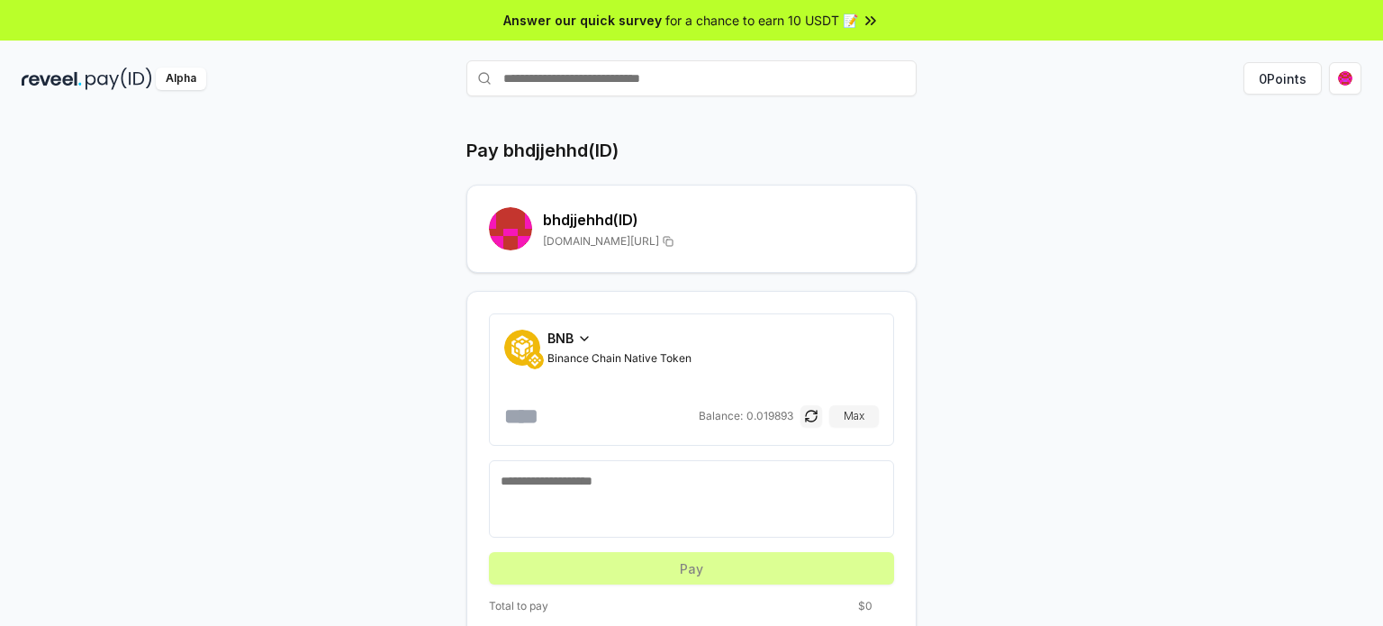
click at [584, 336] on icon at bounding box center [584, 338] width 14 height 14
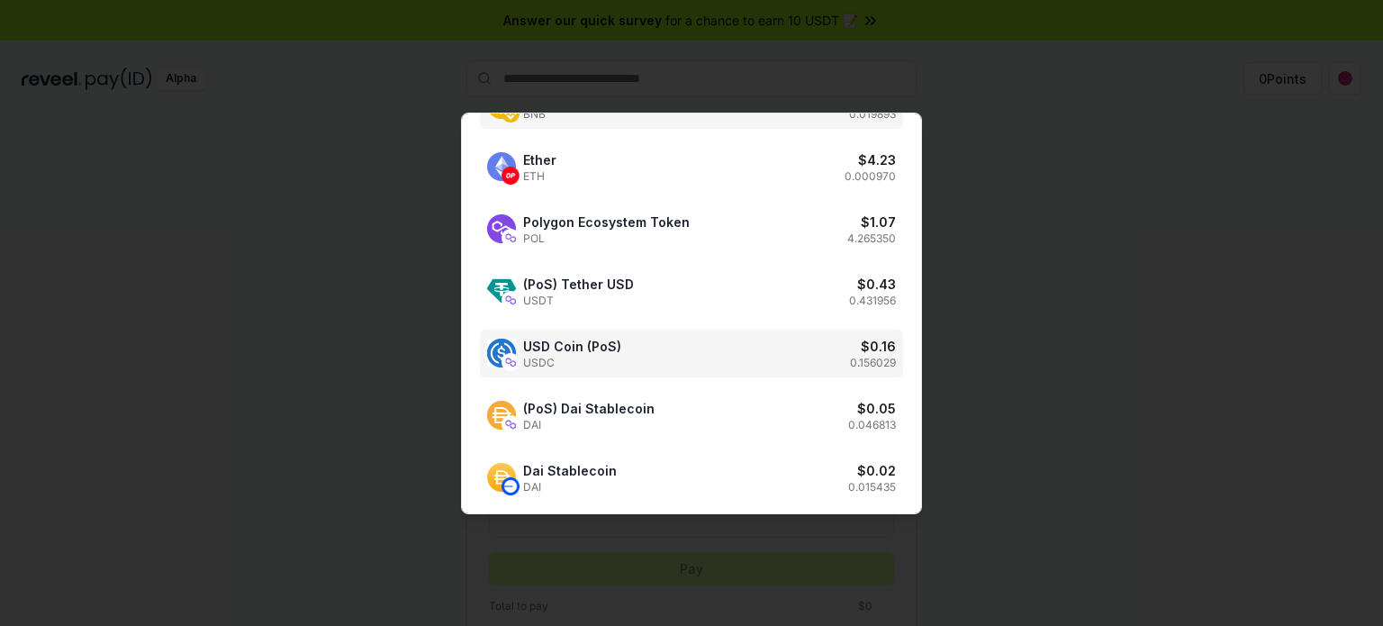
scroll to position [225, 0]
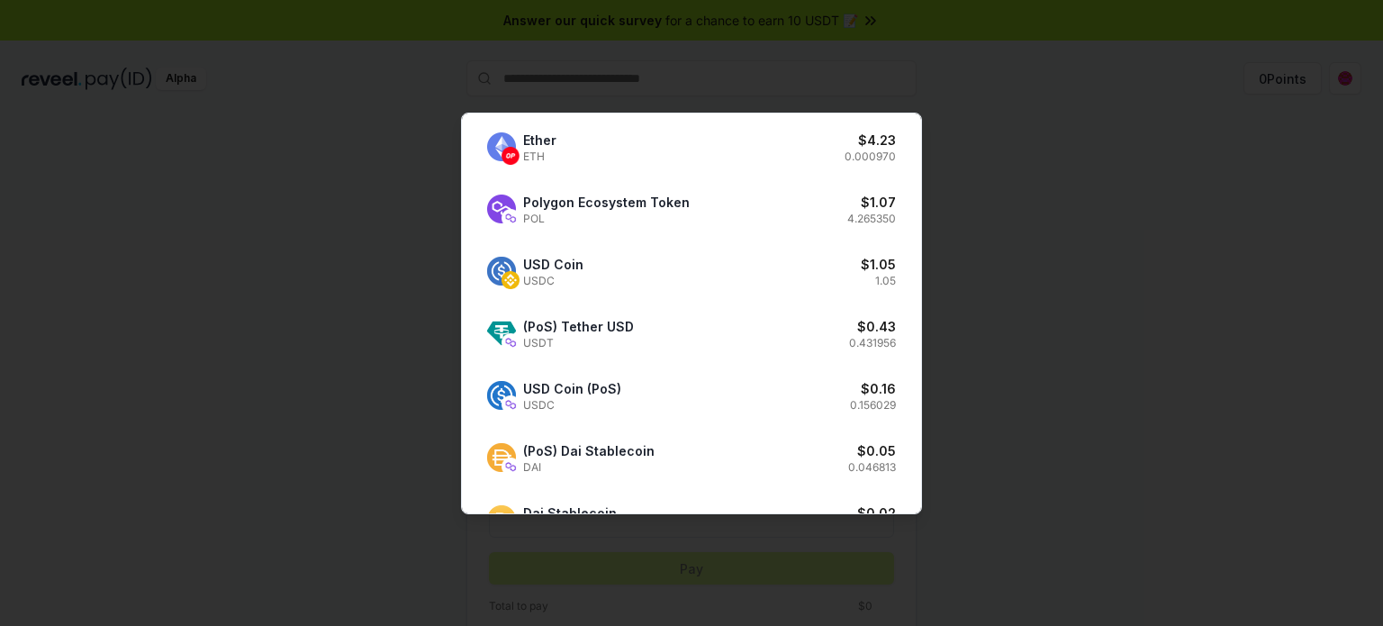
click at [1043, 356] on div at bounding box center [691, 313] width 1383 height 626
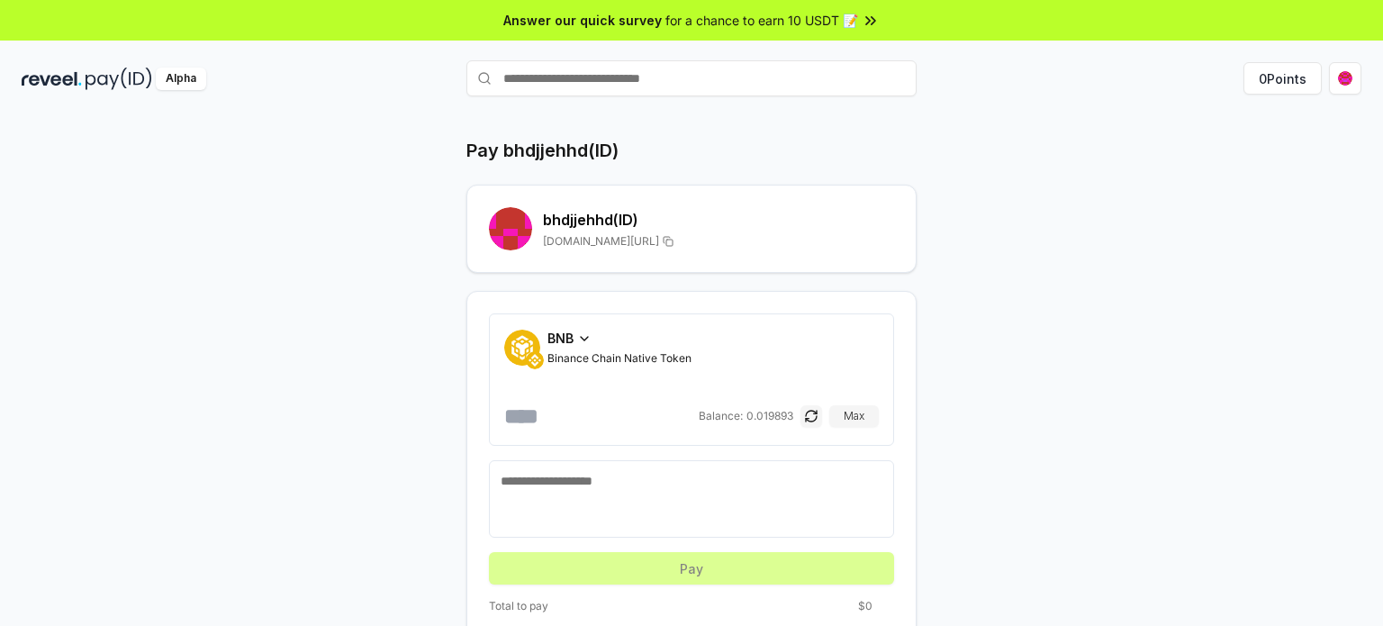
click at [579, 340] on icon at bounding box center [584, 338] width 14 height 14
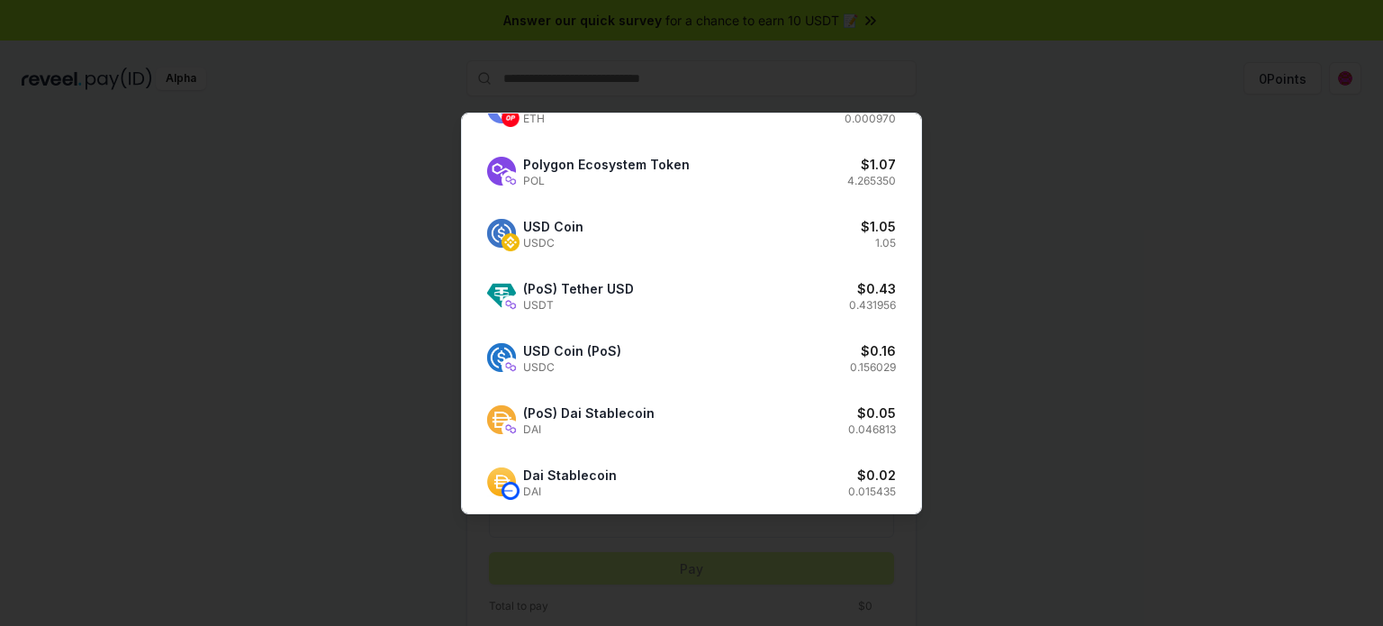
scroll to position [287, 0]
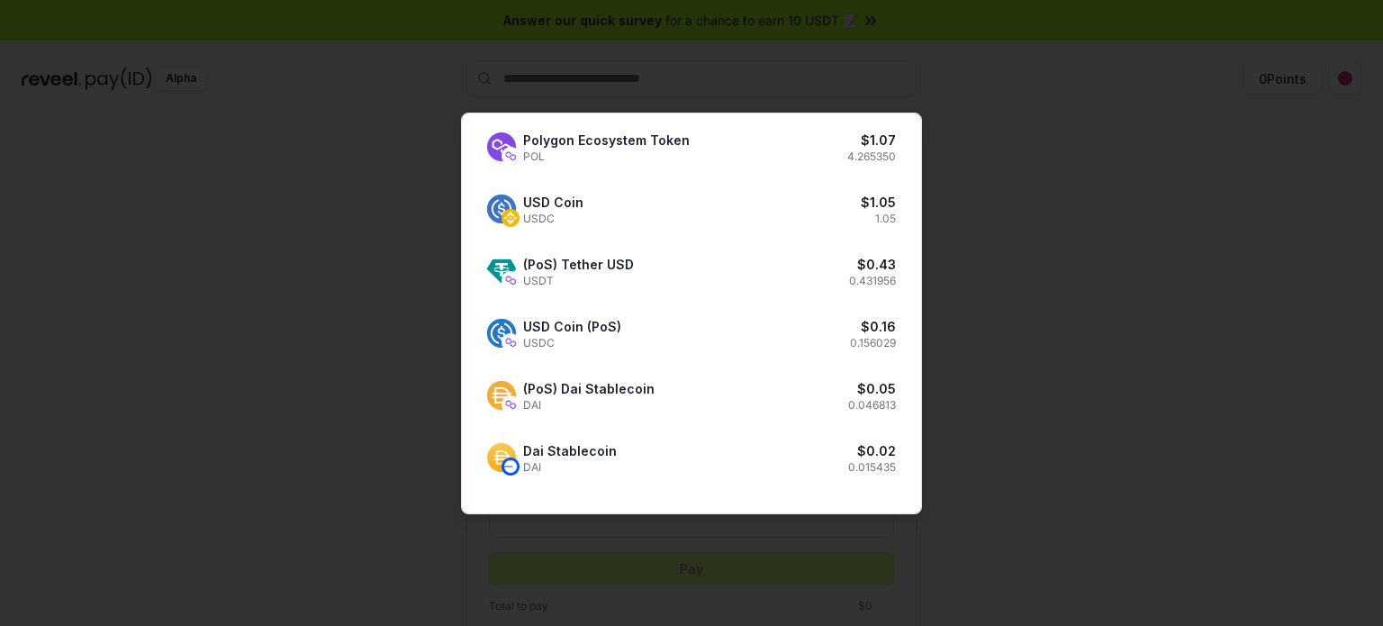
click at [1126, 374] on div at bounding box center [691, 313] width 1383 height 626
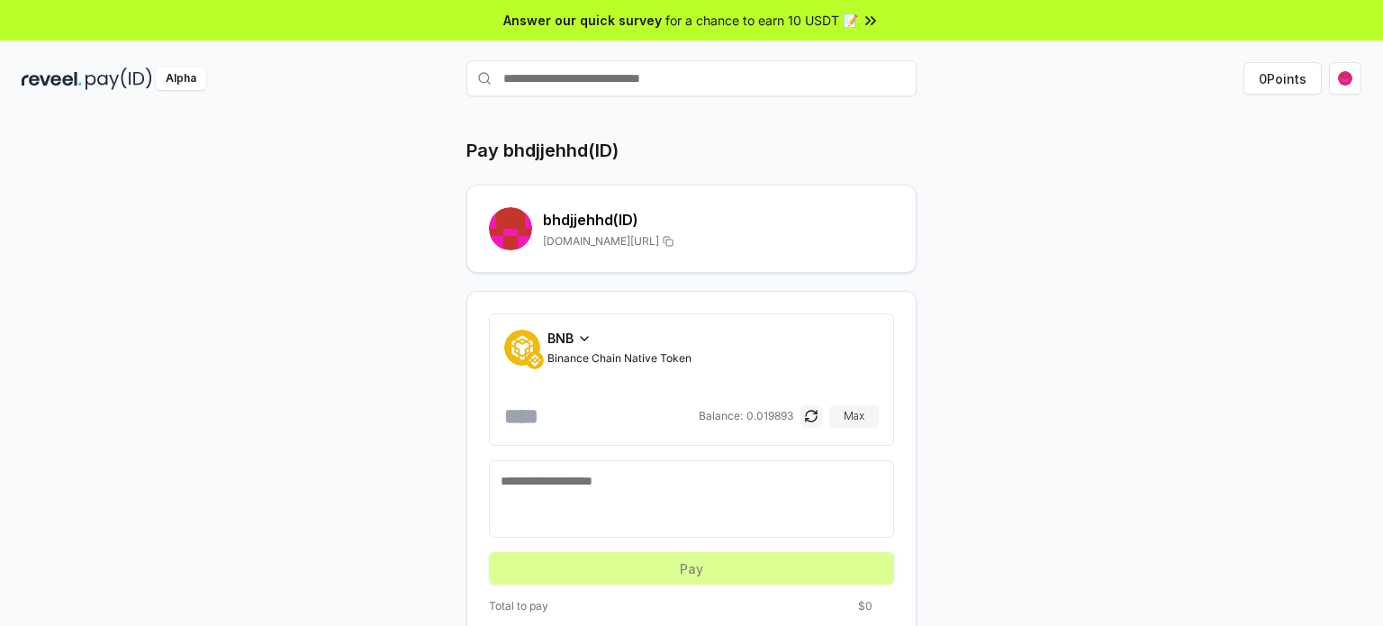
click at [821, 419] on button "button" at bounding box center [811, 416] width 22 height 22
click at [817, 419] on button "button" at bounding box center [811, 416] width 22 height 22
click at [816, 419] on button "button" at bounding box center [811, 416] width 22 height 22
click at [814, 417] on button "button" at bounding box center [811, 416] width 22 height 22
click at [580, 346] on div "BNB" at bounding box center [619, 338] width 144 height 19
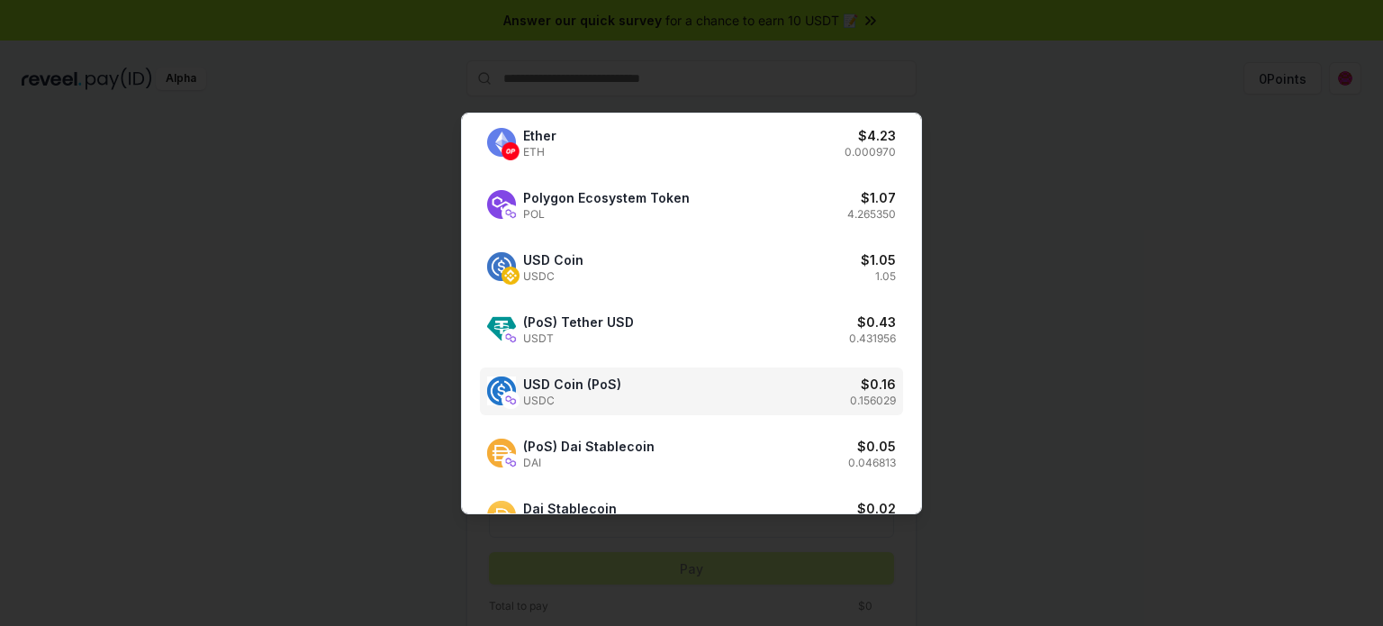
scroll to position [270, 0]
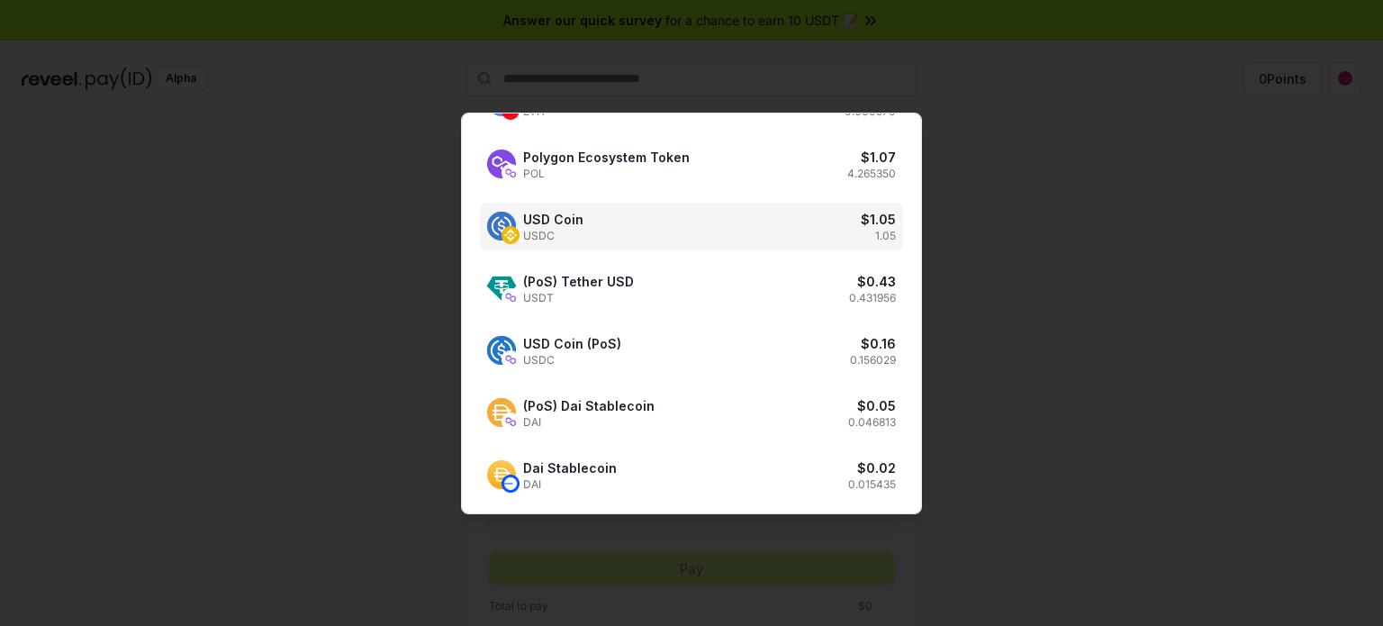
click at [627, 233] on div "USD Coin USDC $ 1.05 1.05" at bounding box center [691, 227] width 423 height 48
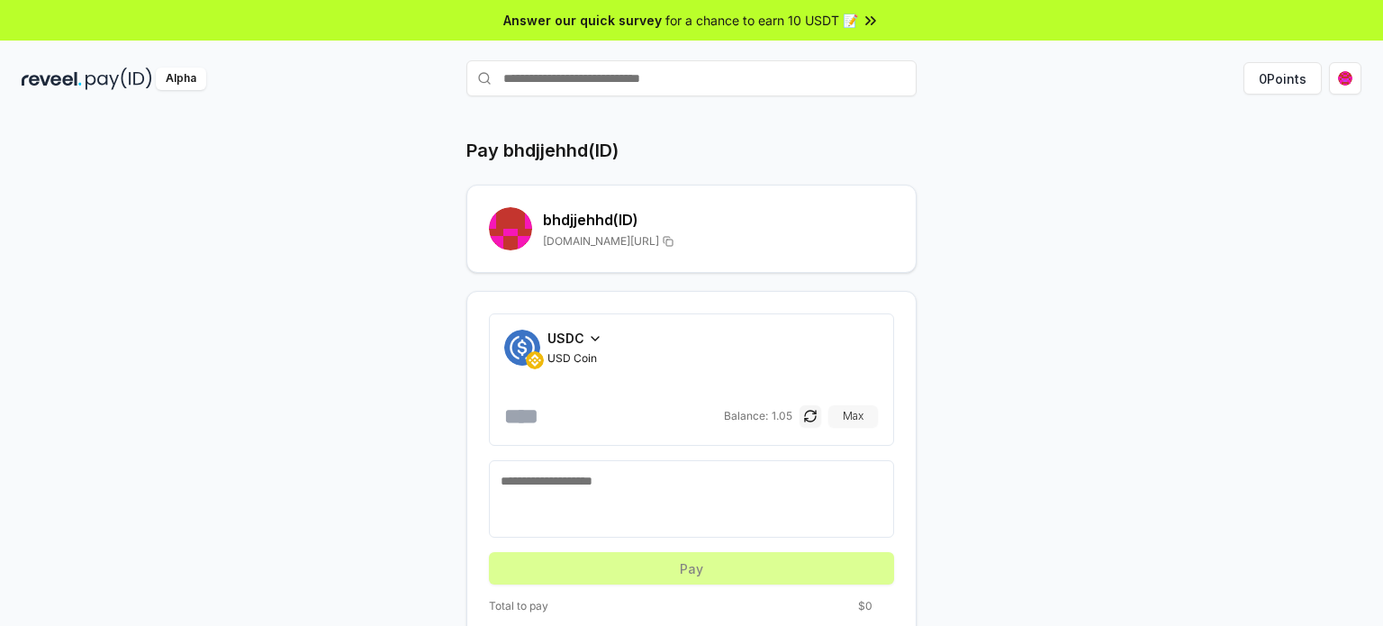
click at [863, 415] on button "Max" at bounding box center [853, 416] width 50 height 22
type input "****"
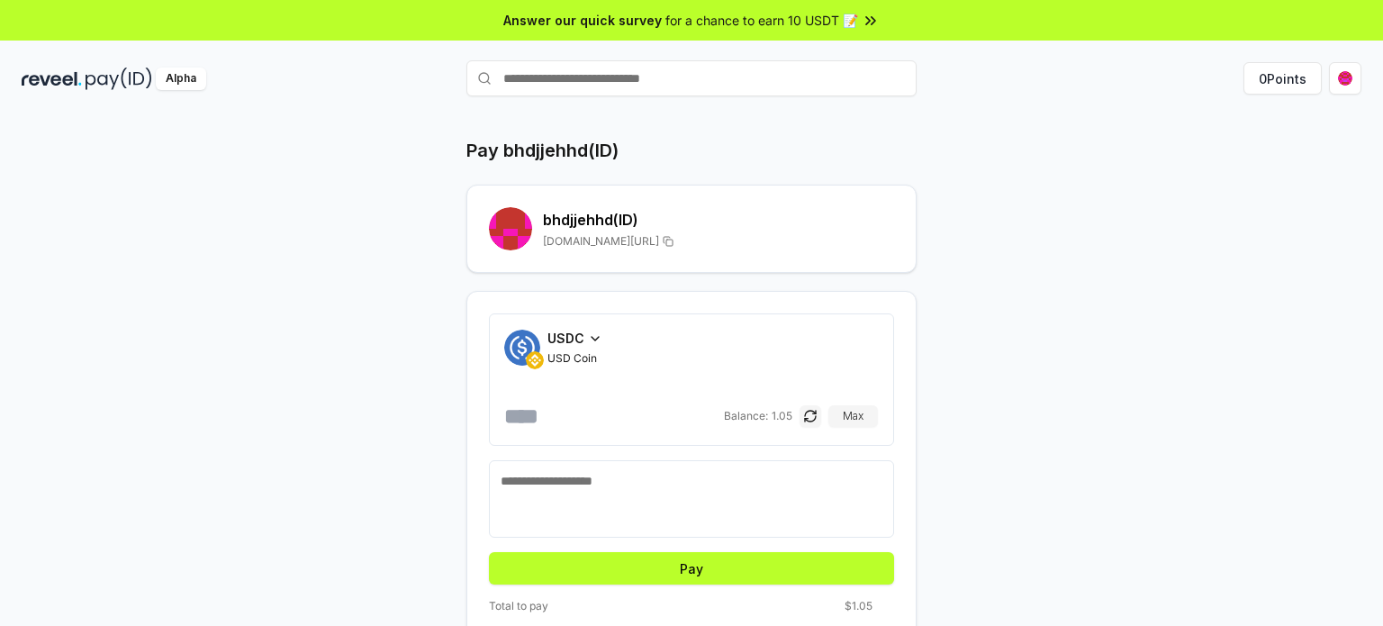
click at [677, 573] on button "Pay" at bounding box center [691, 568] width 405 height 32
click at [735, 561] on button "Pay" at bounding box center [691, 568] width 405 height 32
click at [725, 569] on button "Pay" at bounding box center [691, 568] width 405 height 32
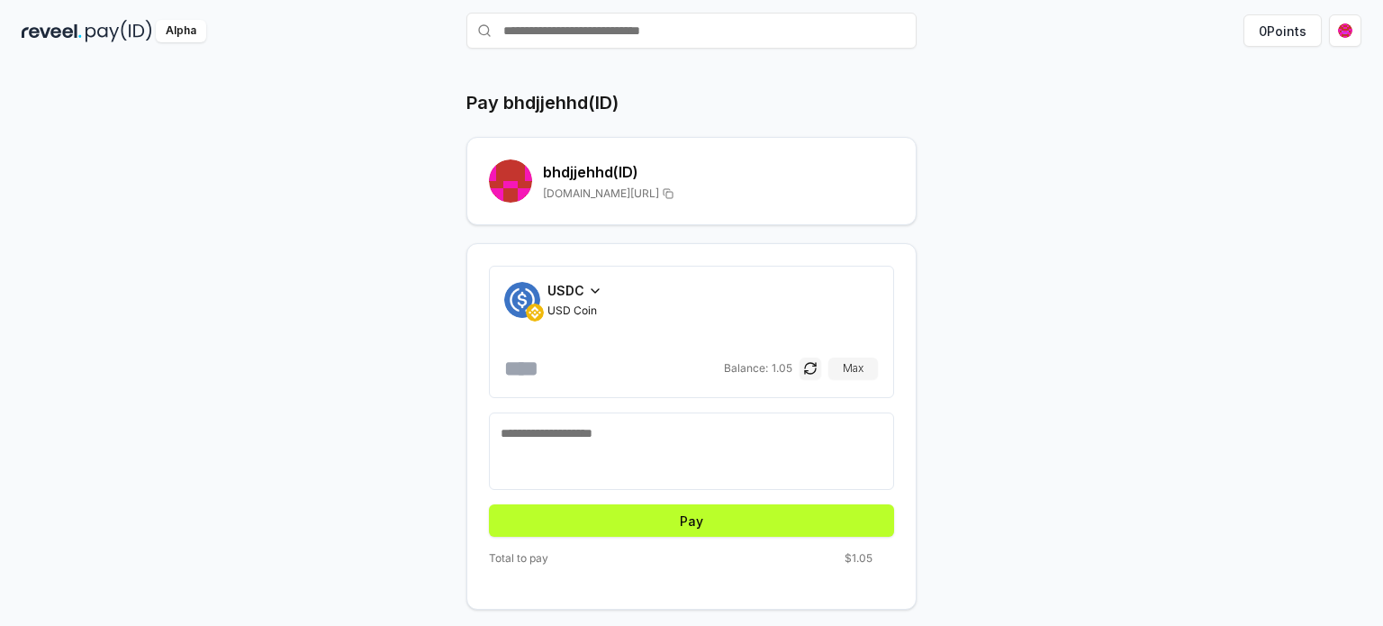
scroll to position [50, 0]
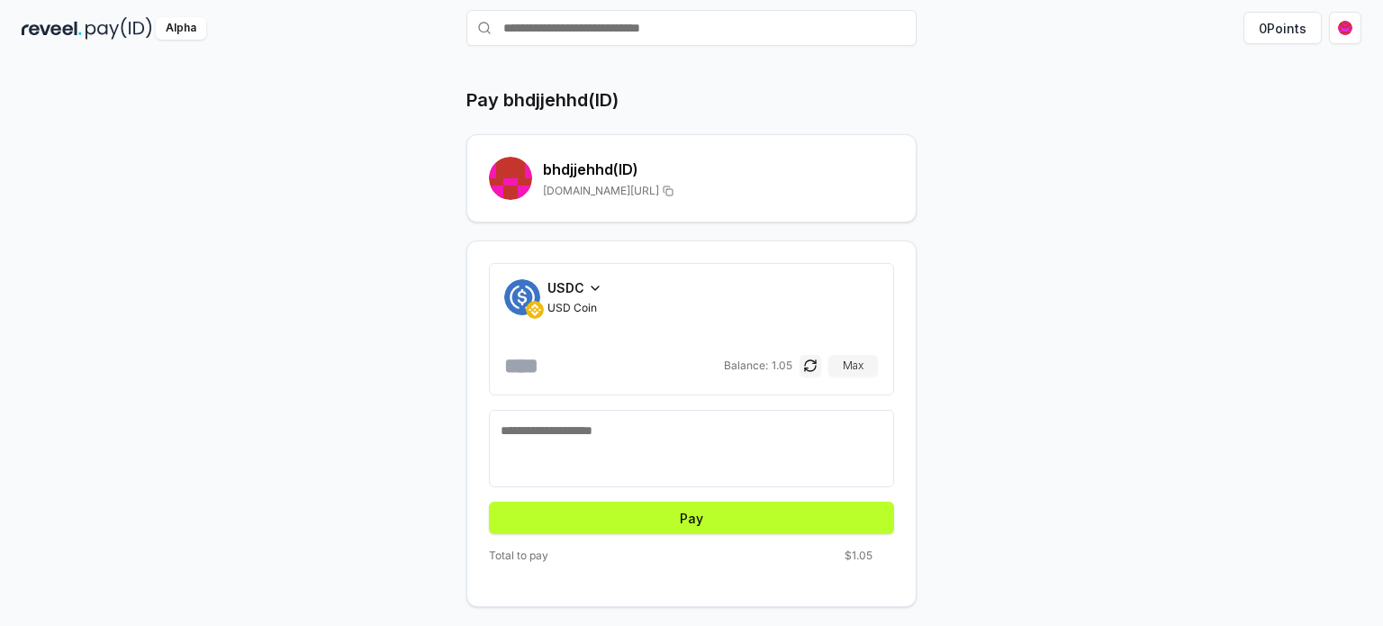
click at [645, 437] on textarea at bounding box center [692, 448] width 382 height 54
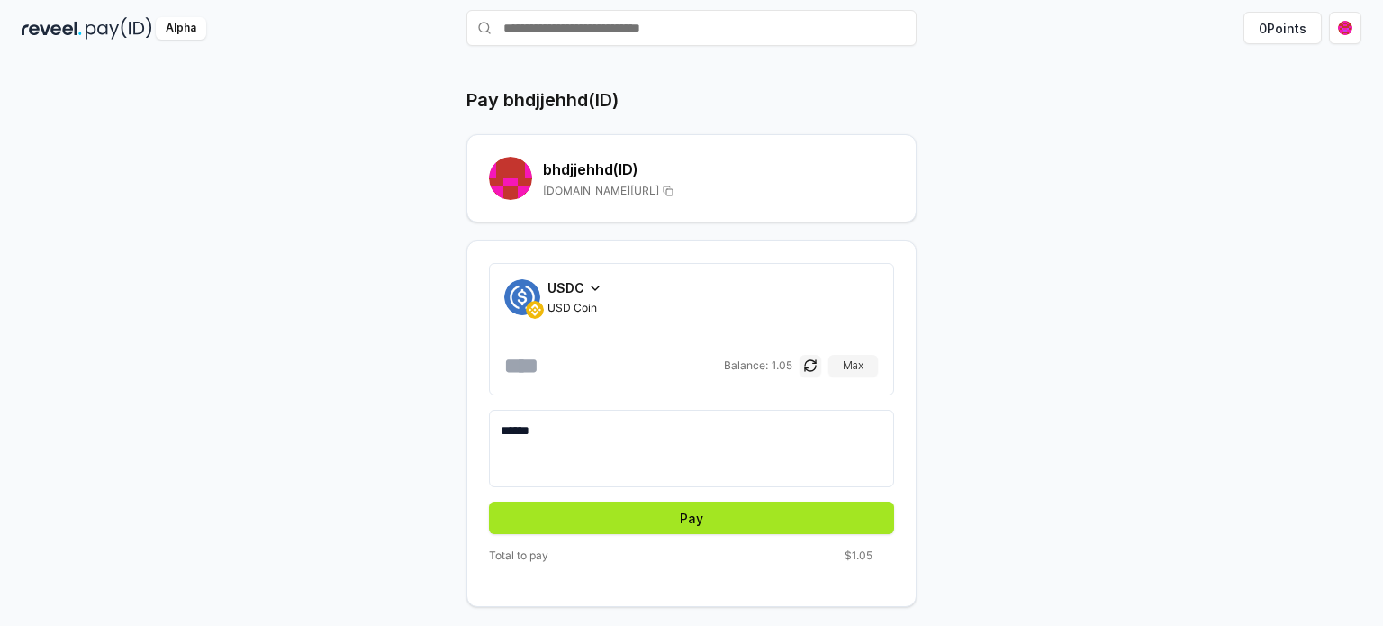
type textarea "******"
click at [679, 527] on button "Pay" at bounding box center [691, 517] width 405 height 32
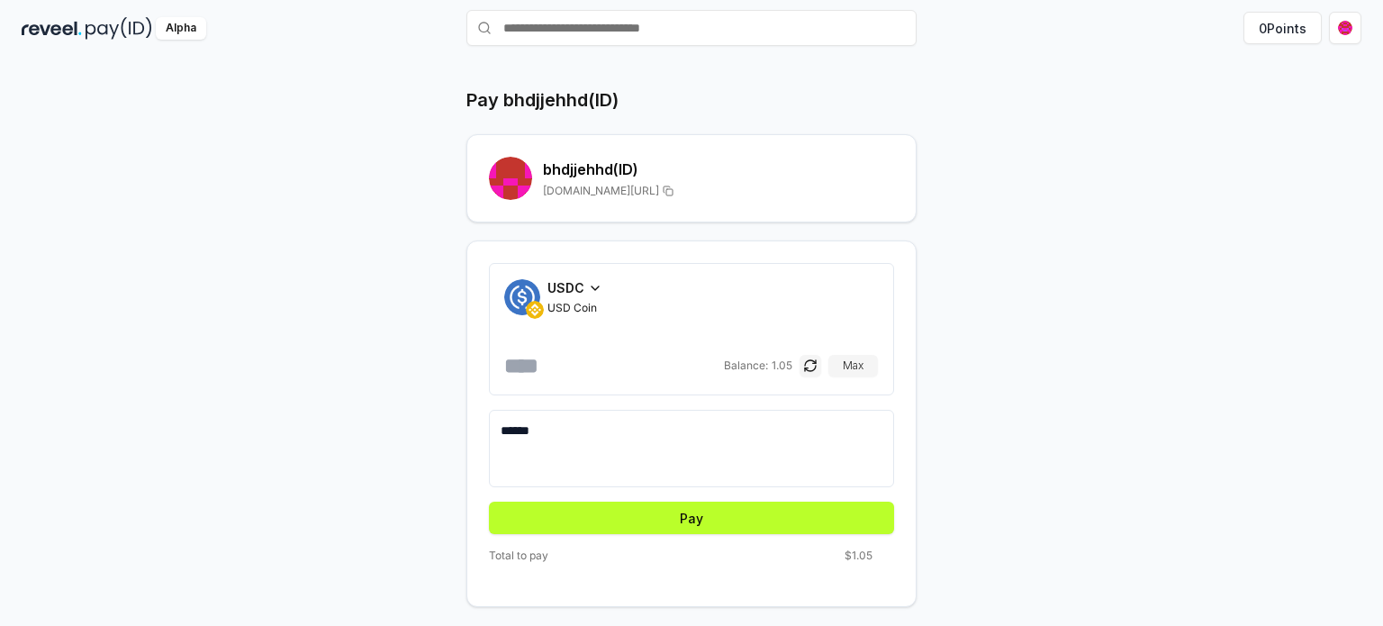
click at [617, 495] on form "USDC USD Coin **** Balance: 1.05 Max ****** Pay" at bounding box center [691, 398] width 405 height 271
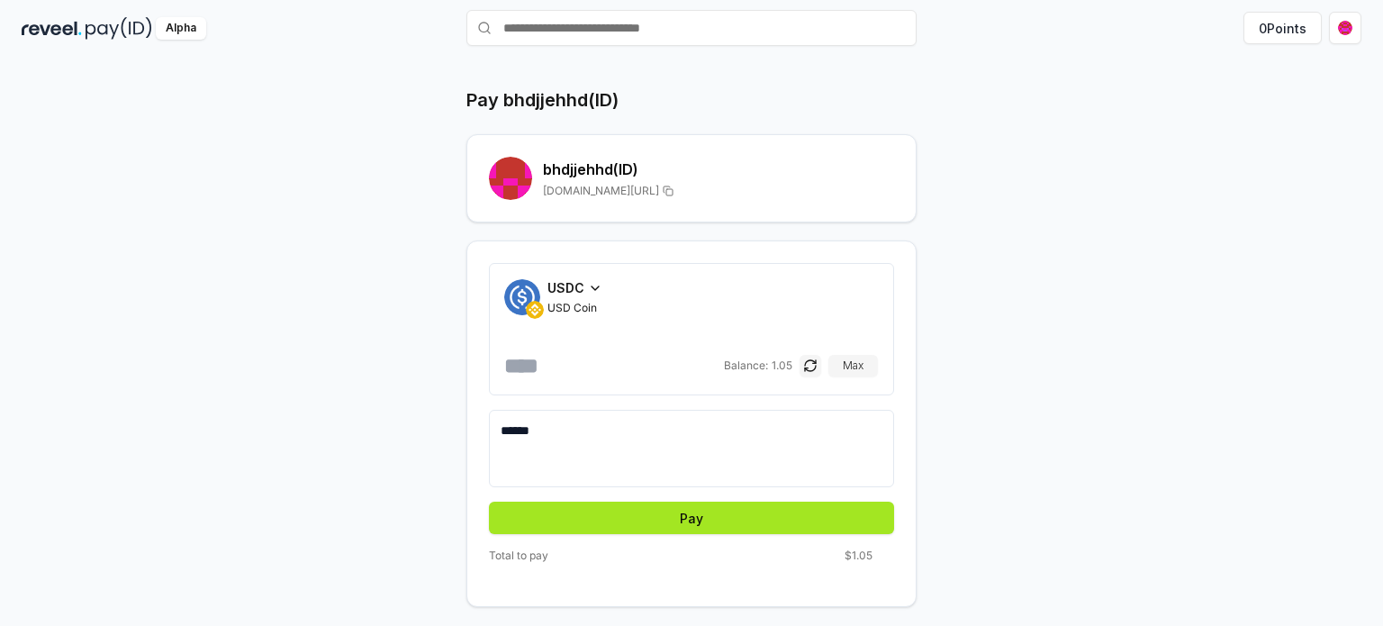
click at [629, 510] on button "Pay" at bounding box center [691, 517] width 405 height 32
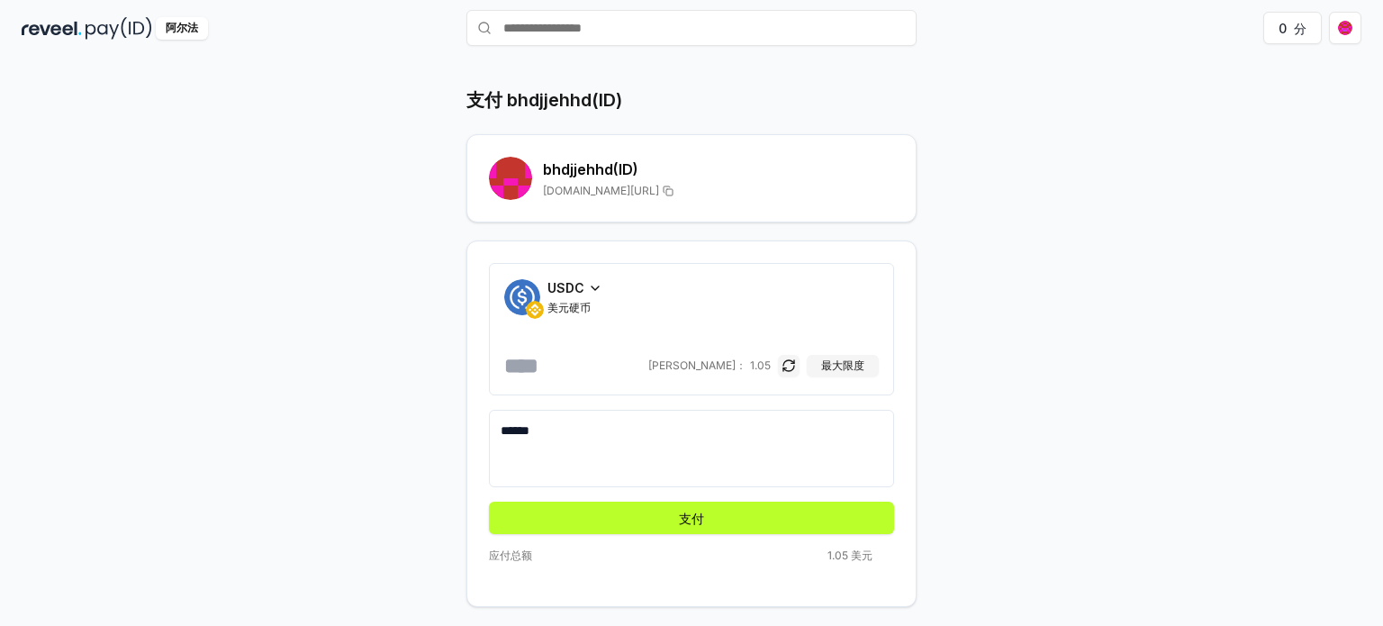
click at [656, 532] on div "USDC 美元硬币 **** 平衡： 1.05 最大限度 ****** 支付 应付总额 1.05 美元" at bounding box center [691, 423] width 450 height 366
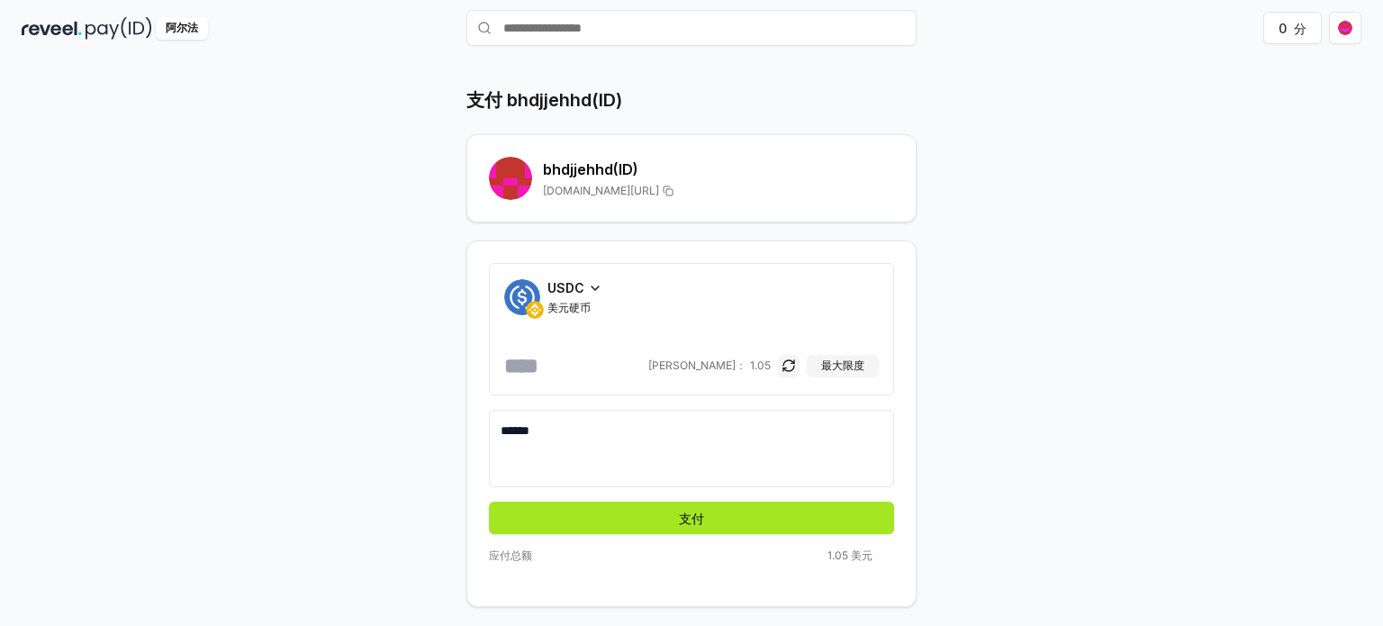
click at [674, 528] on button "支付" at bounding box center [691, 517] width 405 height 32
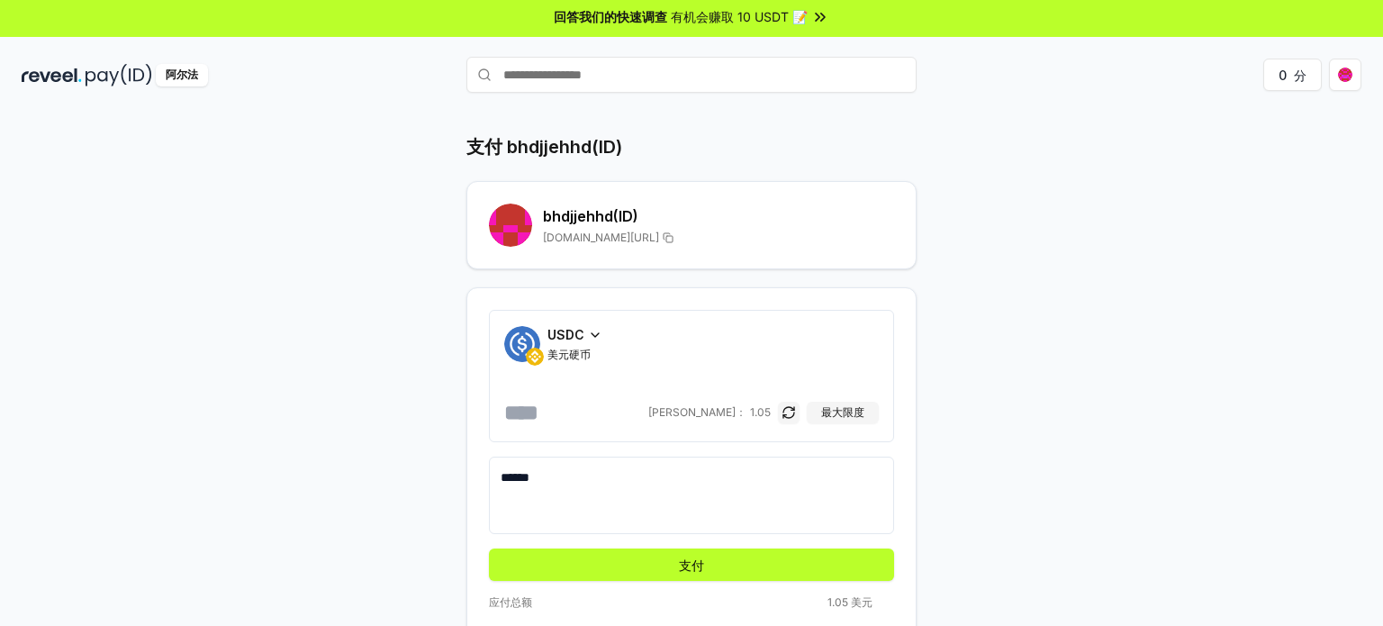
scroll to position [0, 0]
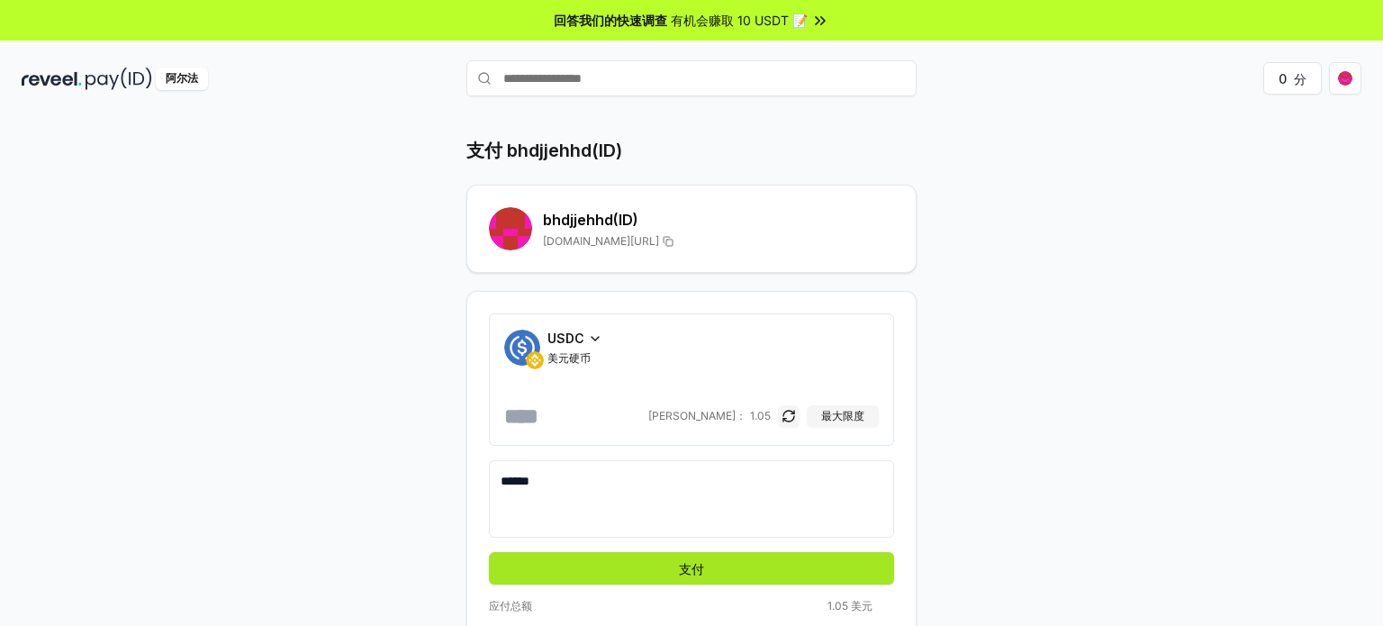
click at [680, 565] on font "支付" at bounding box center [691, 568] width 25 height 15
click at [680, 565] on button "支付" at bounding box center [691, 568] width 405 height 32
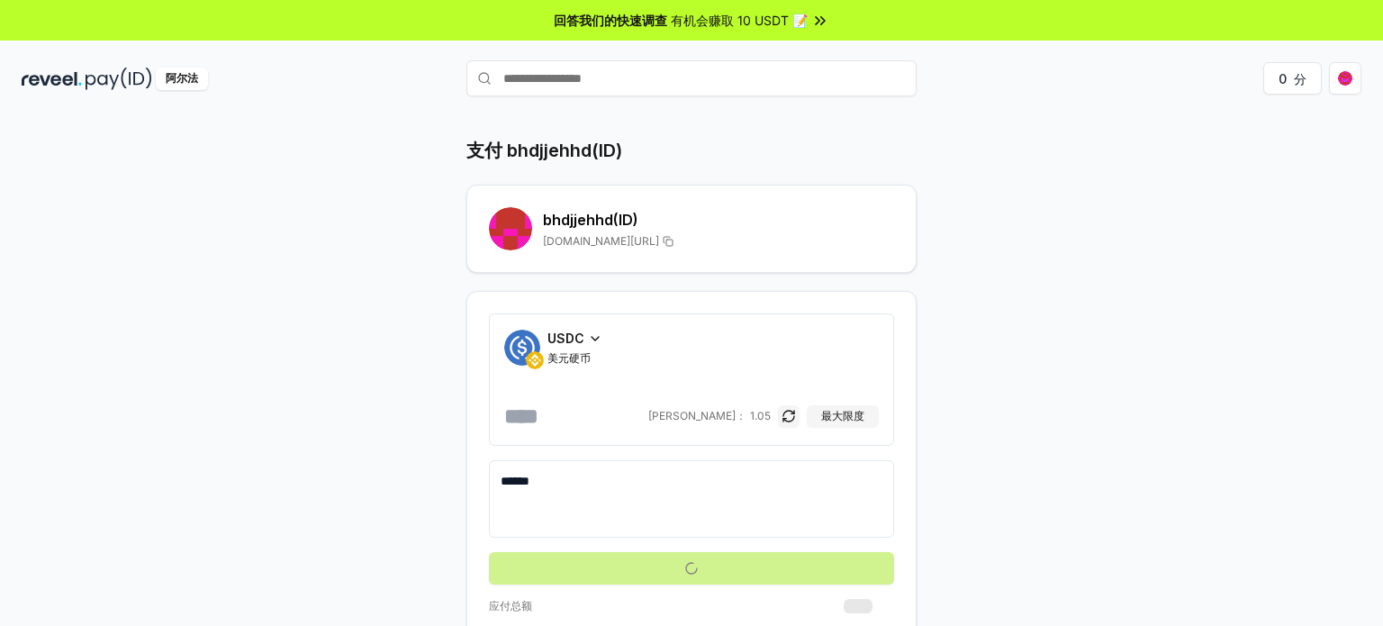
click at [680, 565] on button "submit" at bounding box center [691, 568] width 405 height 32
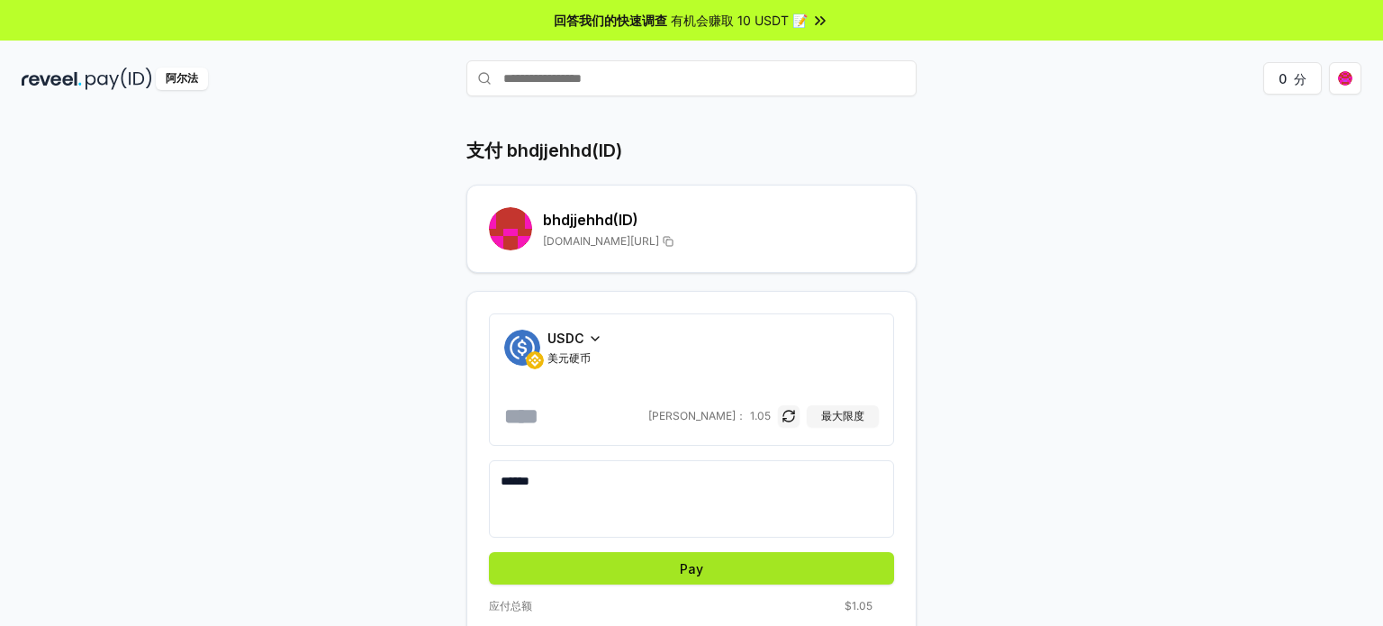
click at [680, 565] on button "Pay" at bounding box center [691, 568] width 405 height 32
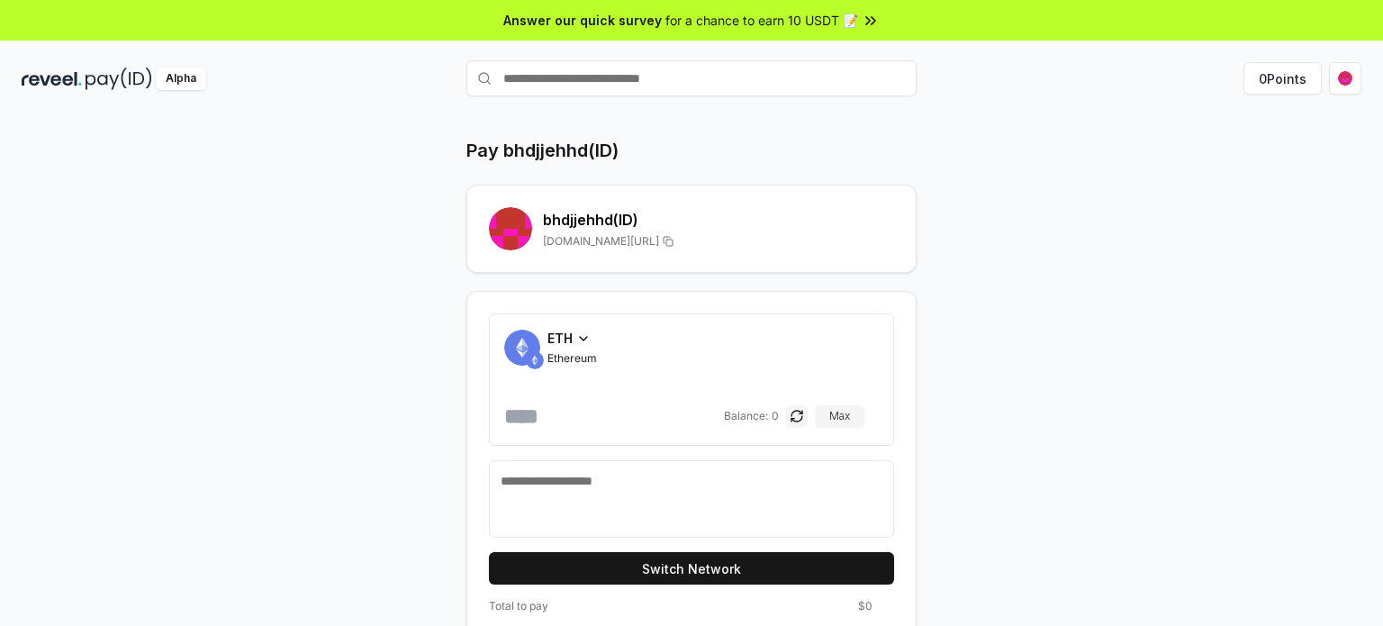
click at [587, 351] on span "Ethereum" at bounding box center [572, 358] width 50 height 14
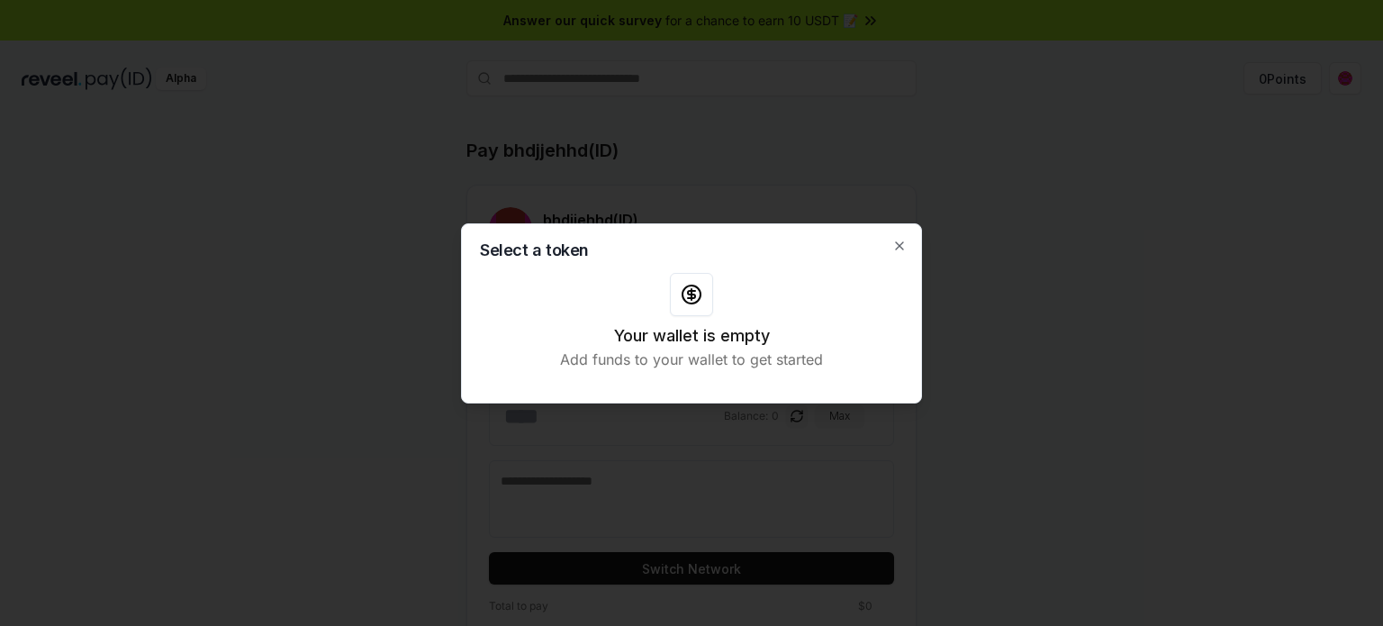
click at [1030, 305] on div at bounding box center [691, 313] width 1383 height 626
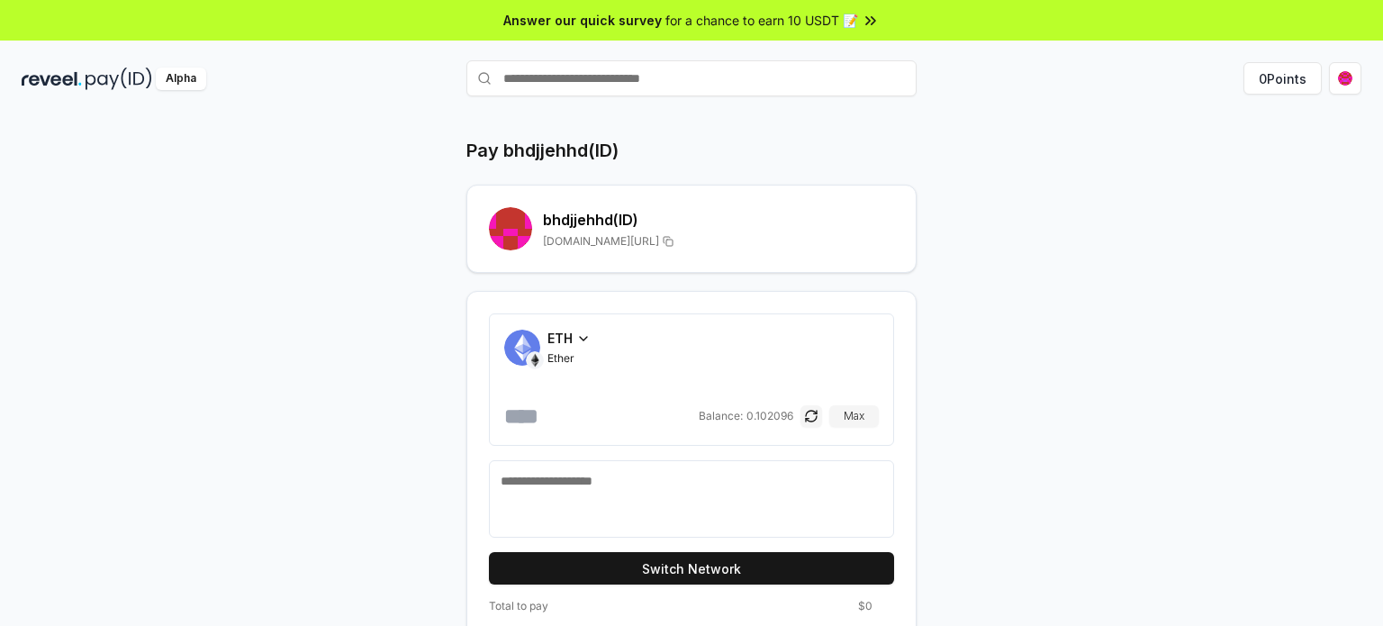
click at [741, 596] on div "ETH Ether Balance: 0.102096 Max Switch Network Total to pay $0" at bounding box center [691, 474] width 450 height 366
click at [583, 341] on icon at bounding box center [583, 338] width 14 height 14
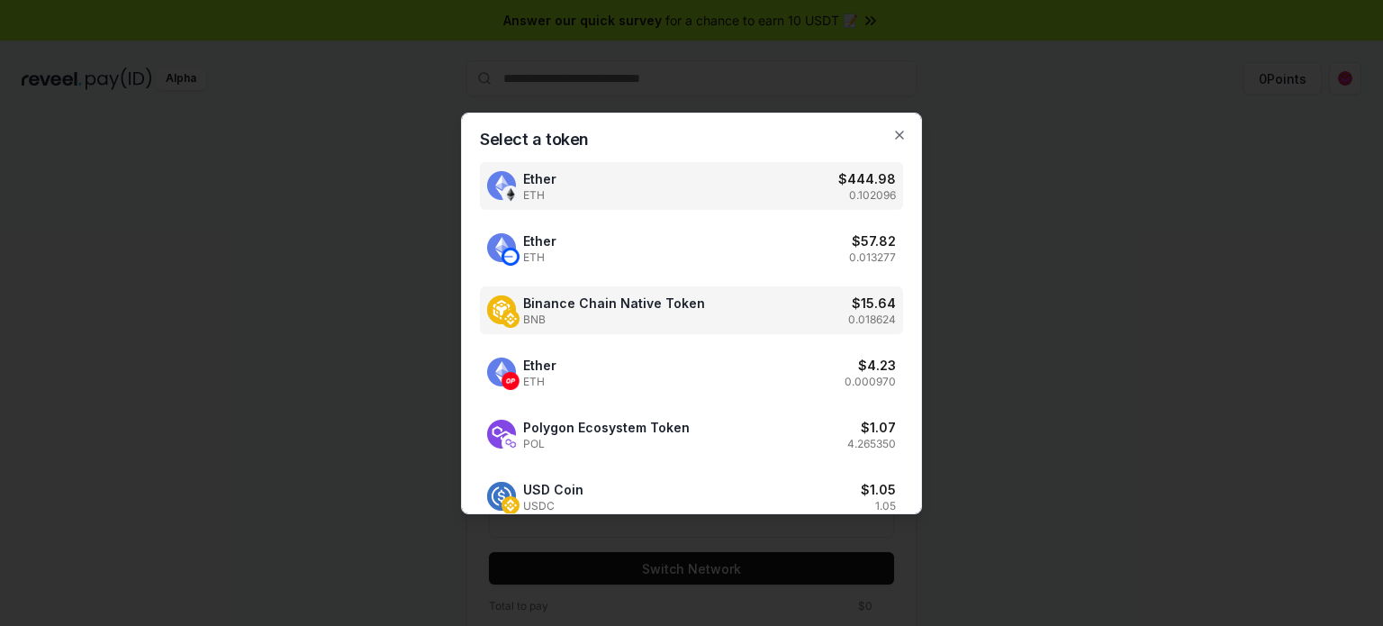
click at [592, 310] on span "Binance Chain Native Token" at bounding box center [614, 302] width 182 height 19
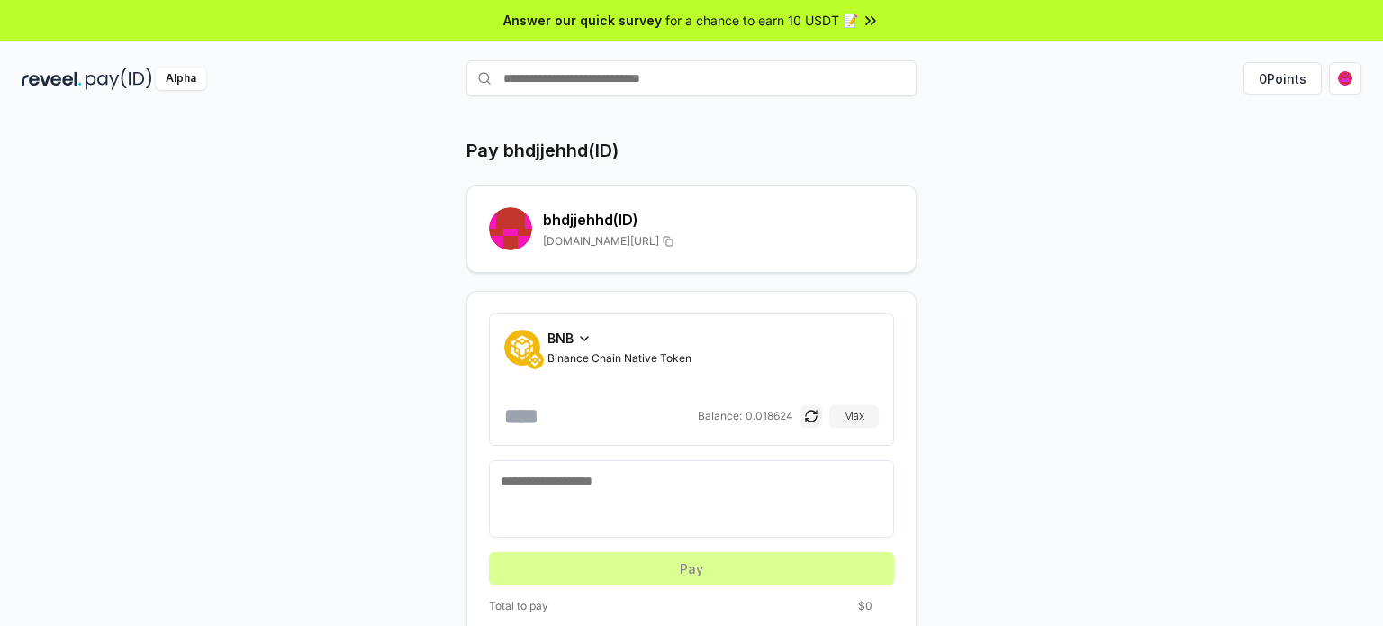
click at [546, 324] on div "BNB Binance Chain Native Token Balance: 0.018624 Max" at bounding box center [691, 379] width 405 height 132
click at [573, 338] on div "BNB" at bounding box center [619, 338] width 144 height 19
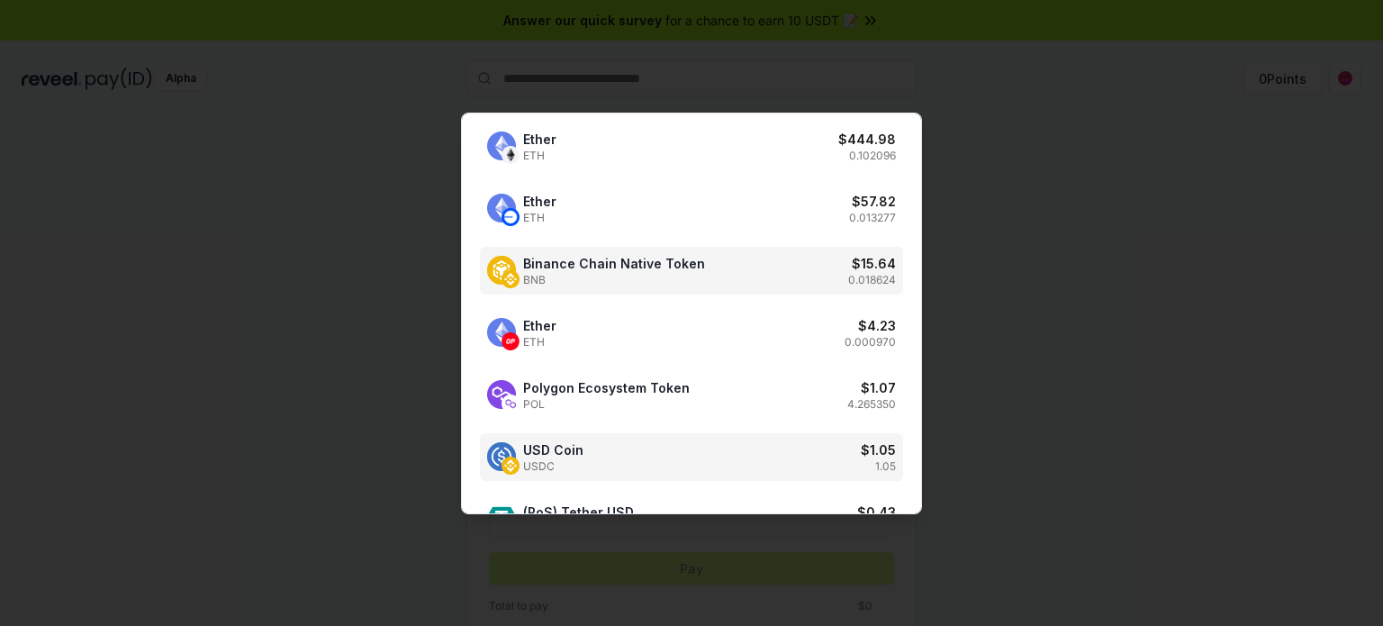
scroll to position [90, 0]
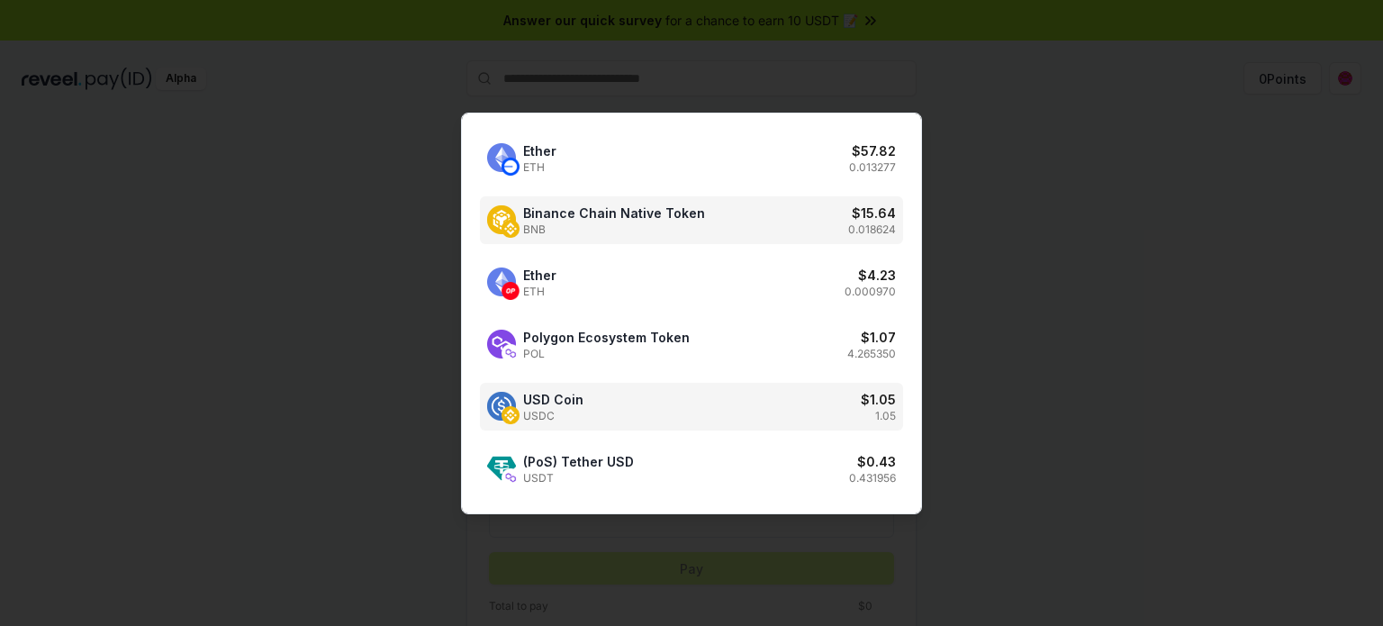
click at [589, 400] on div "USD Coin USDC $ 1.05 1.05" at bounding box center [691, 407] width 423 height 48
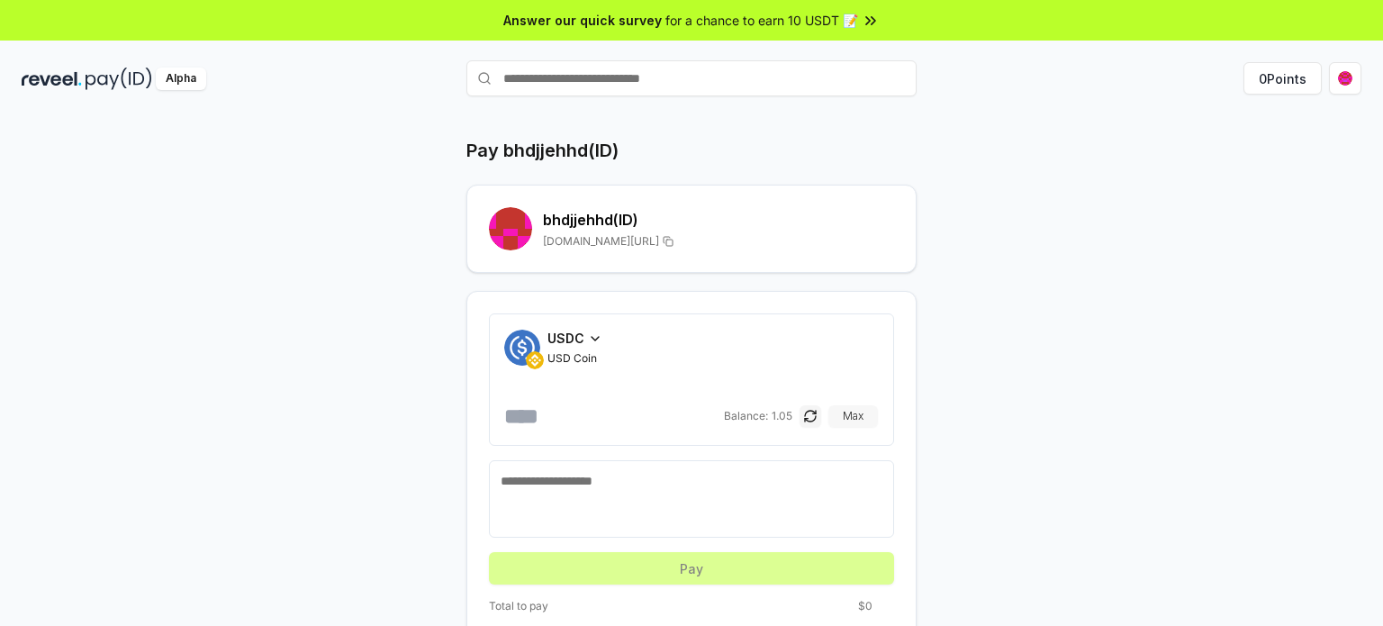
click at [850, 419] on button "Max" at bounding box center [853, 416] width 50 height 22
type input "****"
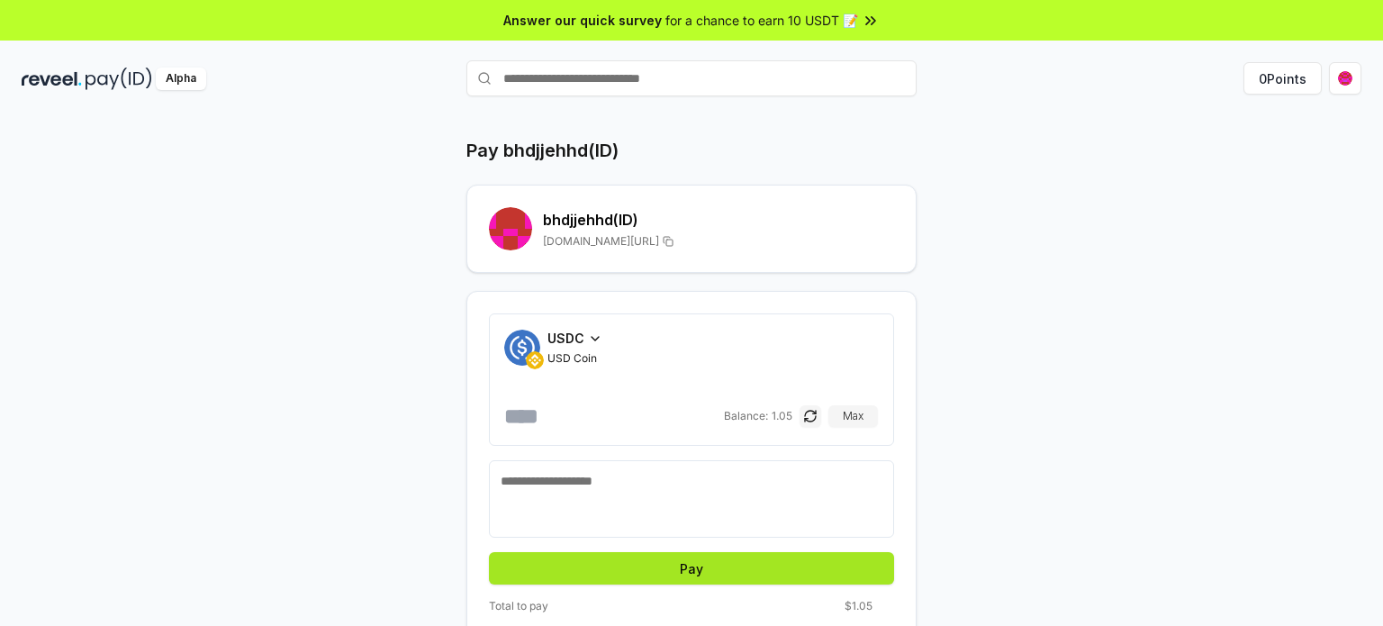
click at [645, 553] on button "Pay" at bounding box center [691, 568] width 405 height 32
click at [667, 565] on button "Pay" at bounding box center [691, 568] width 405 height 32
click at [670, 565] on button "Pay" at bounding box center [691, 568] width 405 height 32
click at [671, 565] on button "Pay" at bounding box center [691, 568] width 405 height 32
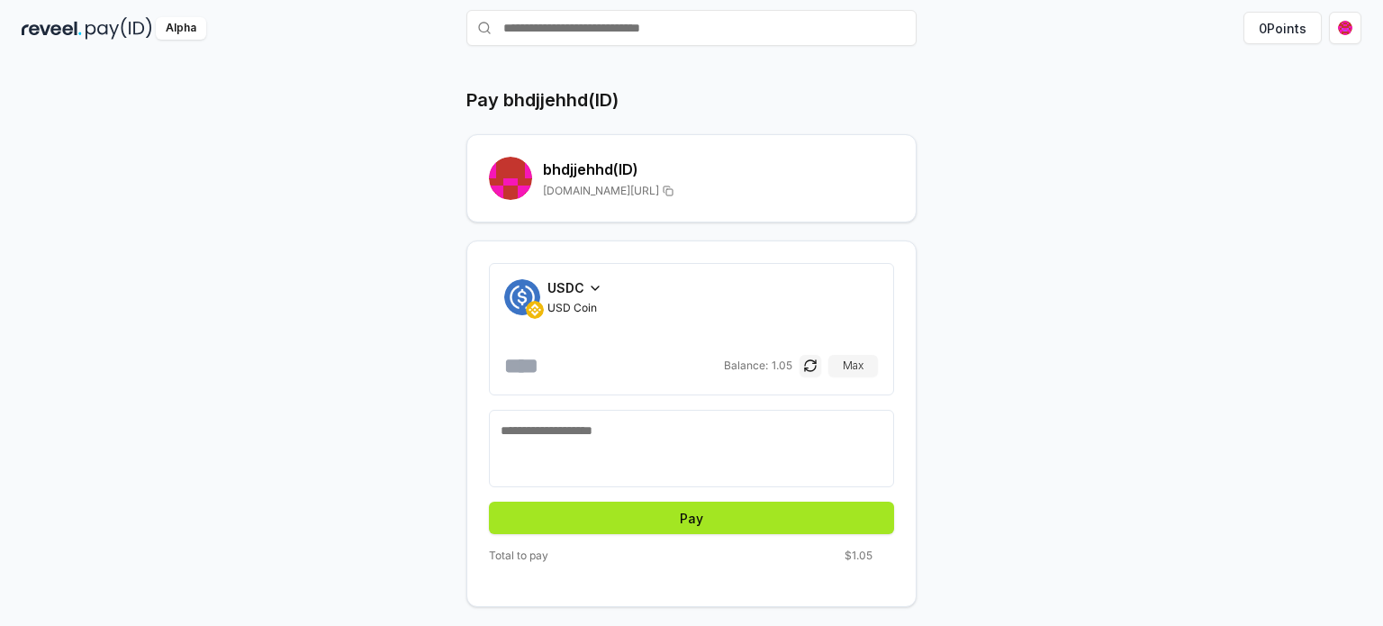
scroll to position [50, 0]
click at [709, 518] on button "Pay" at bounding box center [691, 517] width 405 height 32
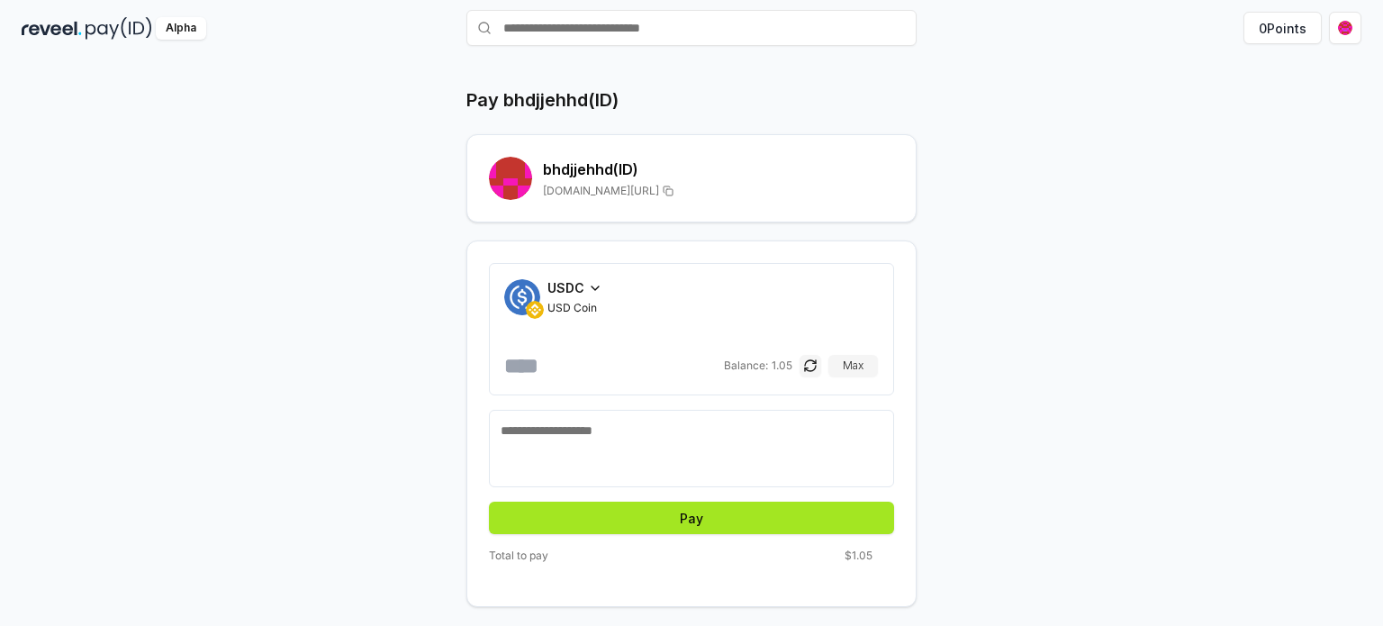
click at [709, 518] on button "Pay" at bounding box center [691, 517] width 405 height 32
click at [709, 517] on button "Pay" at bounding box center [691, 517] width 405 height 32
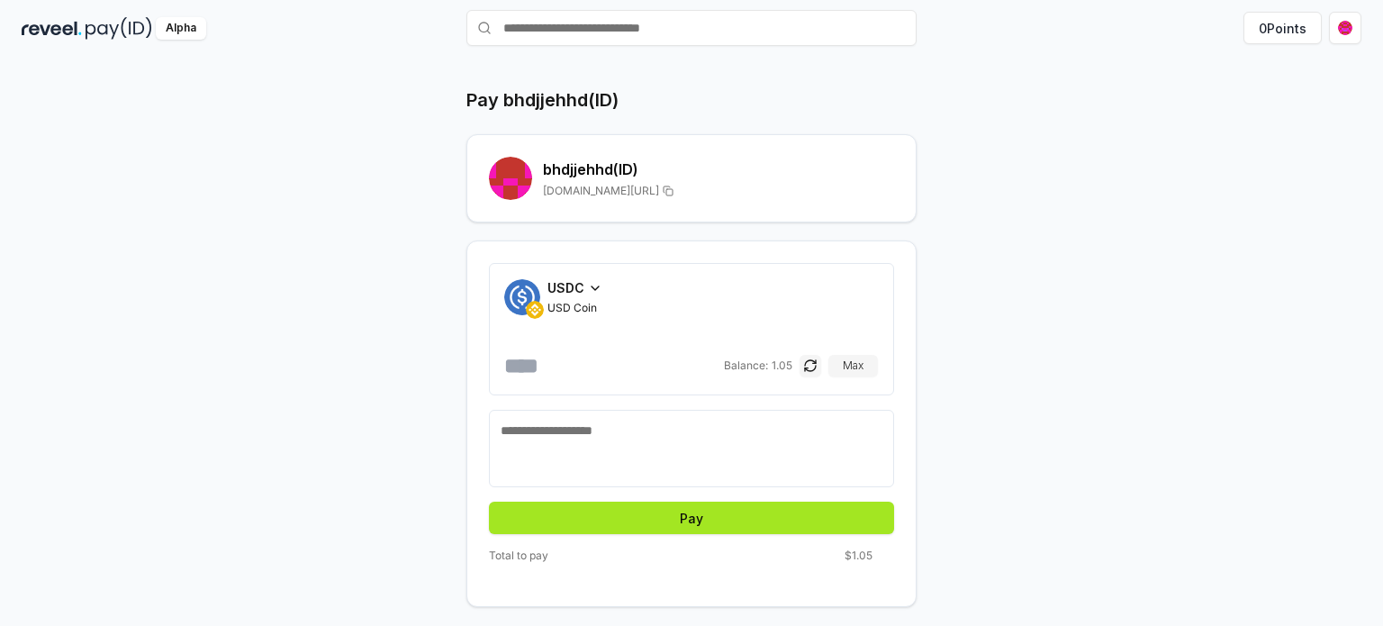
click at [709, 517] on button "Pay" at bounding box center [691, 517] width 405 height 32
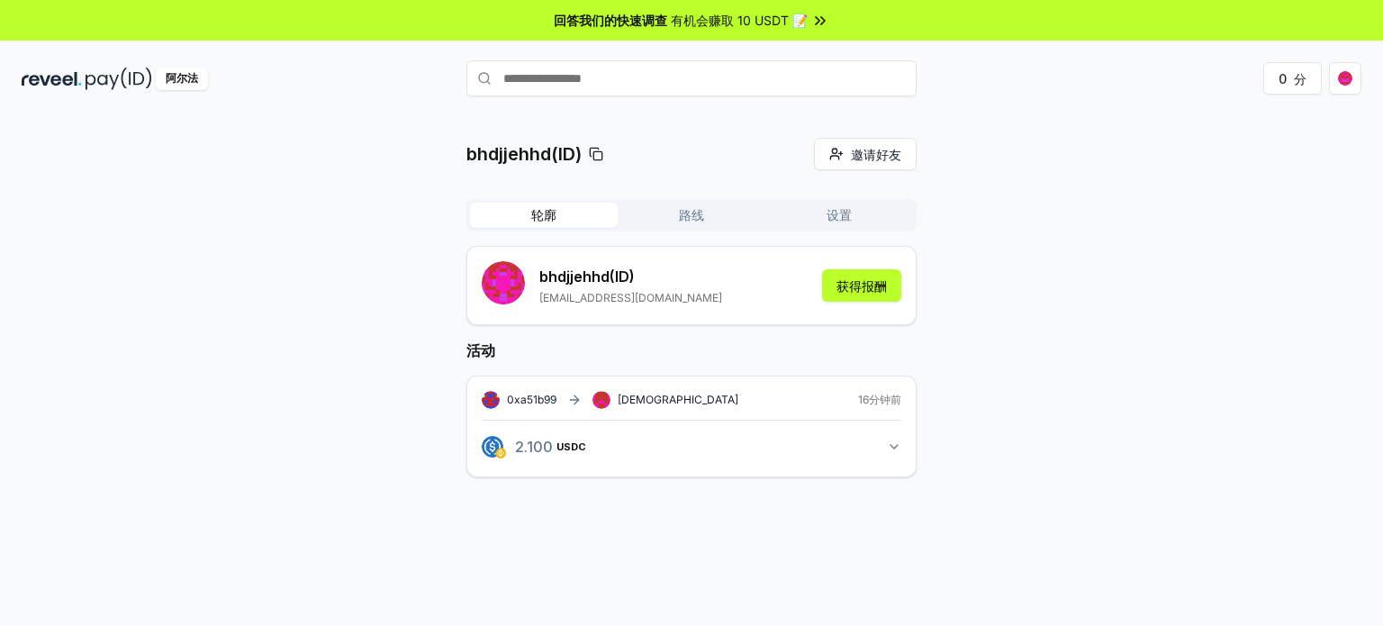
click at [594, 154] on icon at bounding box center [596, 154] width 14 height 14
click at [576, 87] on input "text" at bounding box center [691, 78] width 450 height 36
type input "*********"
click at [878, 112] on span "支付" at bounding box center [890, 113] width 36 height 27
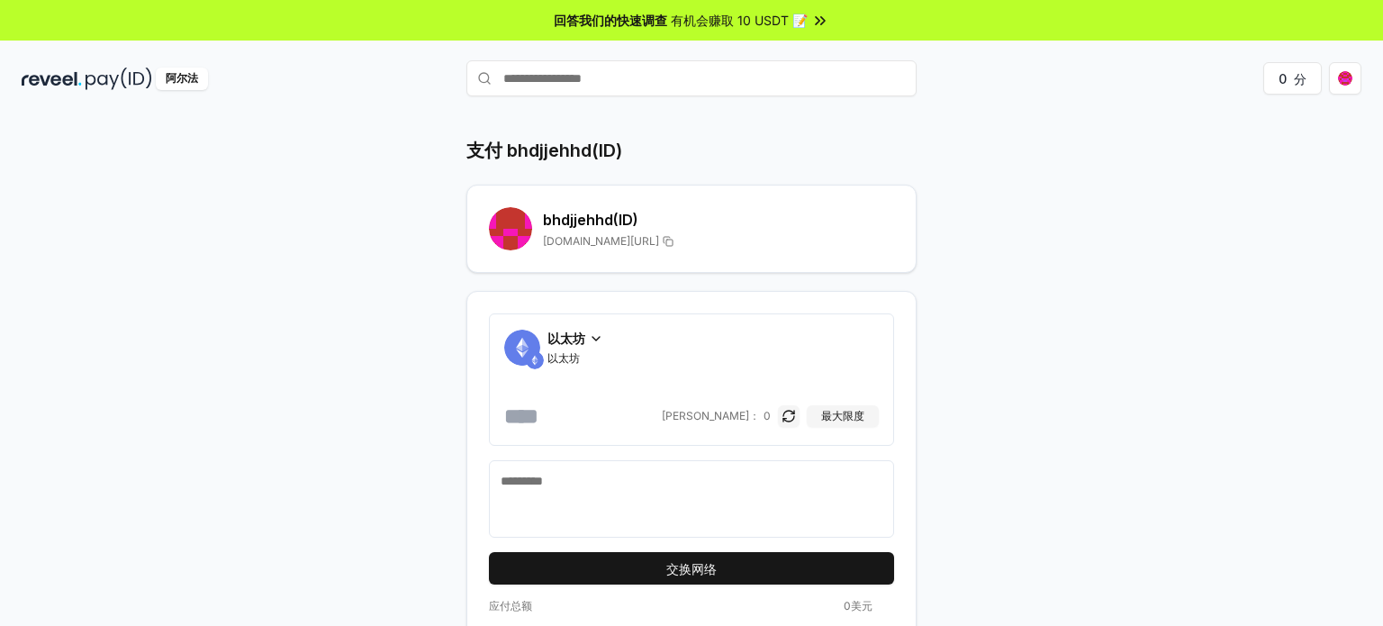
click at [587, 345] on div "以太坊" at bounding box center [575, 338] width 56 height 19
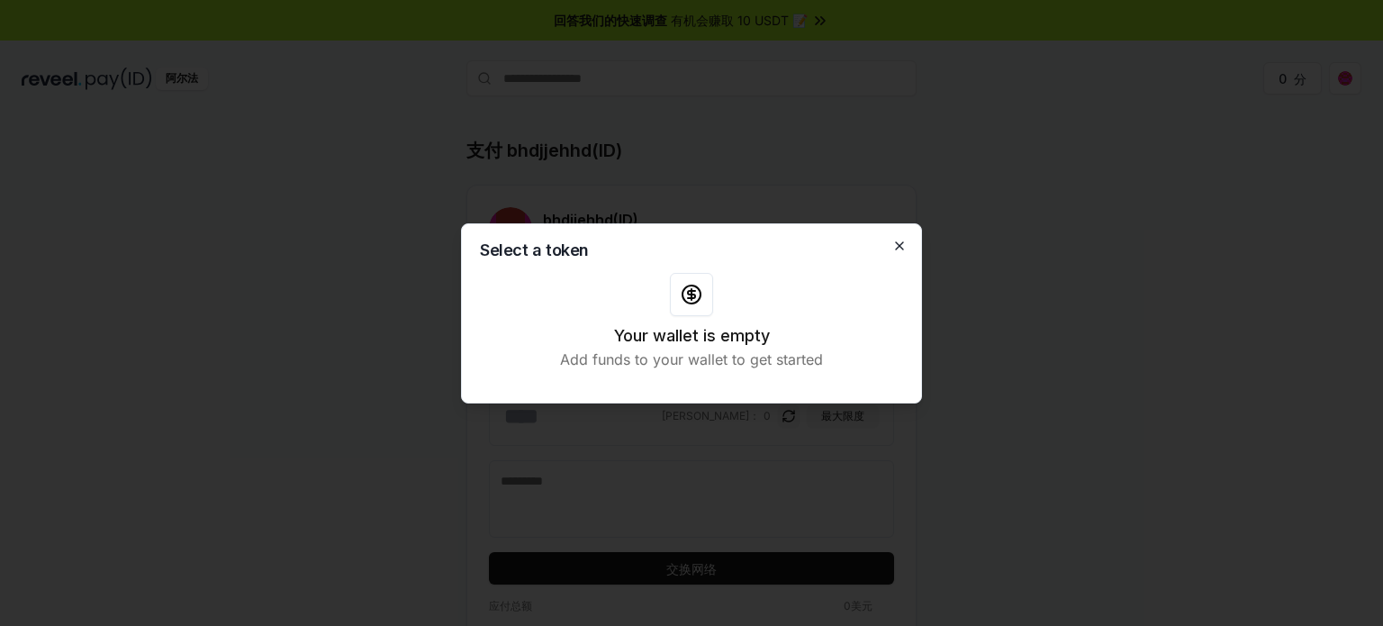
click at [893, 243] on icon "button" at bounding box center [899, 246] width 14 height 14
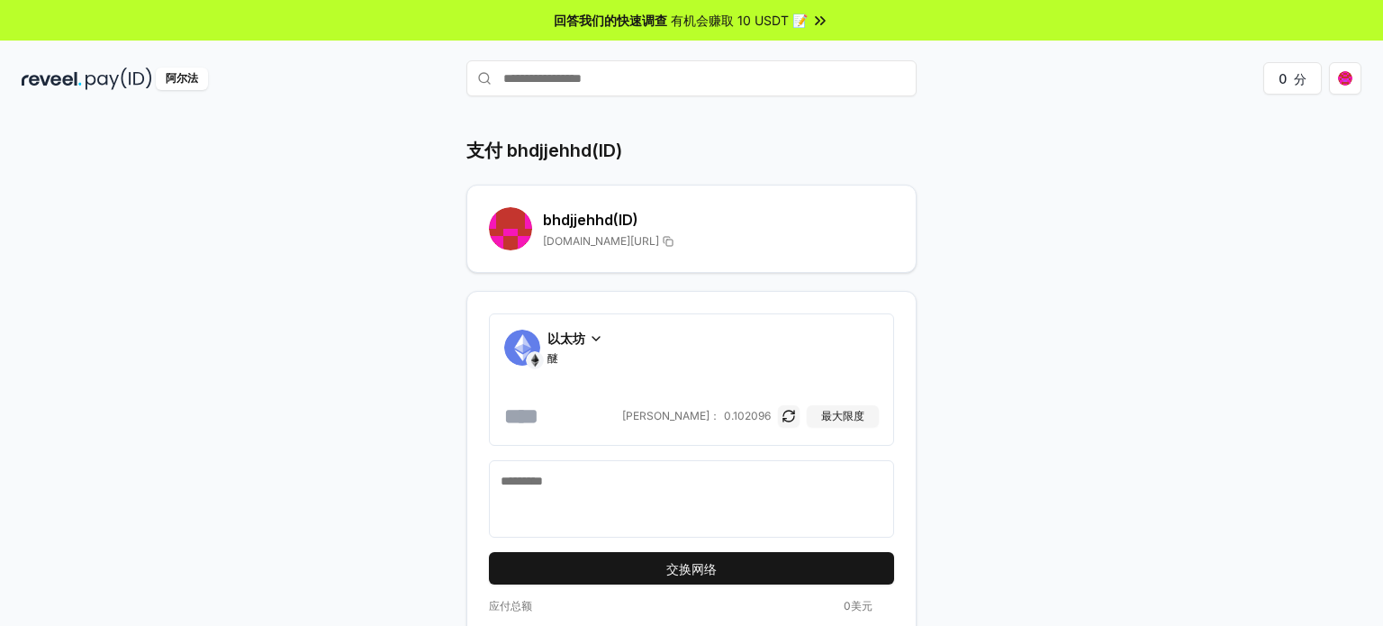
click at [542, 335] on div "以太坊 醚" at bounding box center [691, 347] width 374 height 37
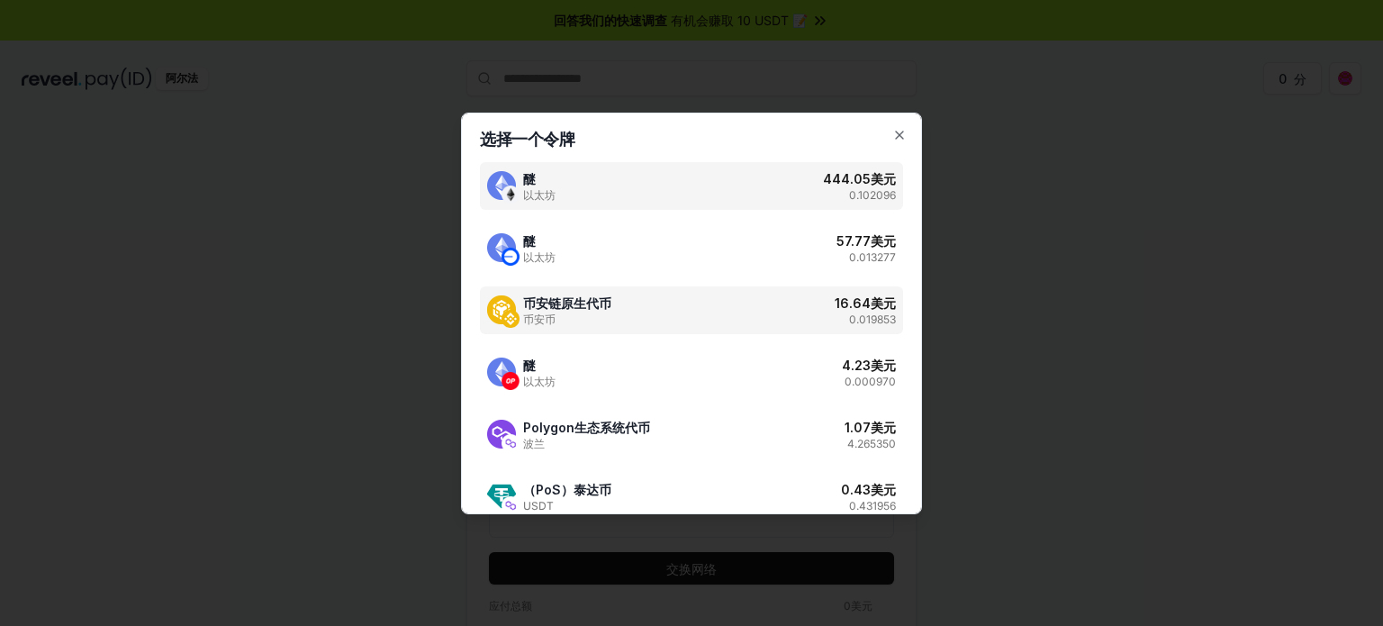
click at [580, 316] on span "币安币" at bounding box center [567, 319] width 88 height 14
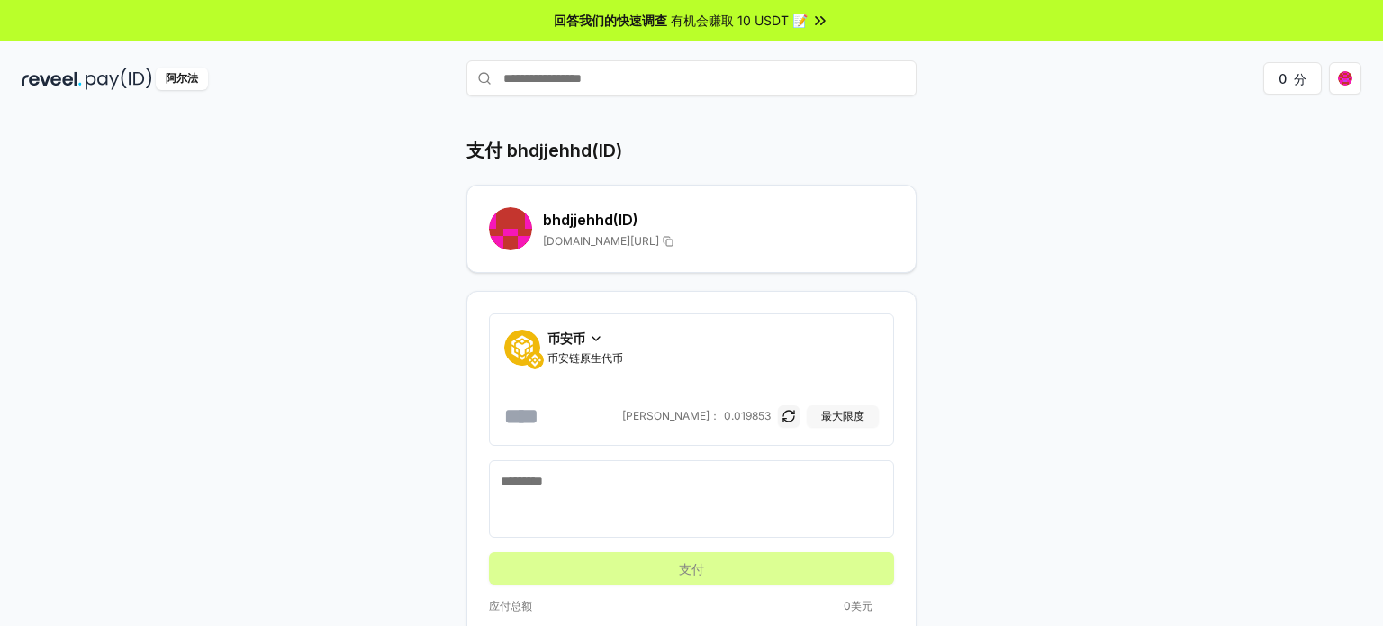
click at [836, 415] on font "最大限度" at bounding box center [842, 416] width 43 height 14
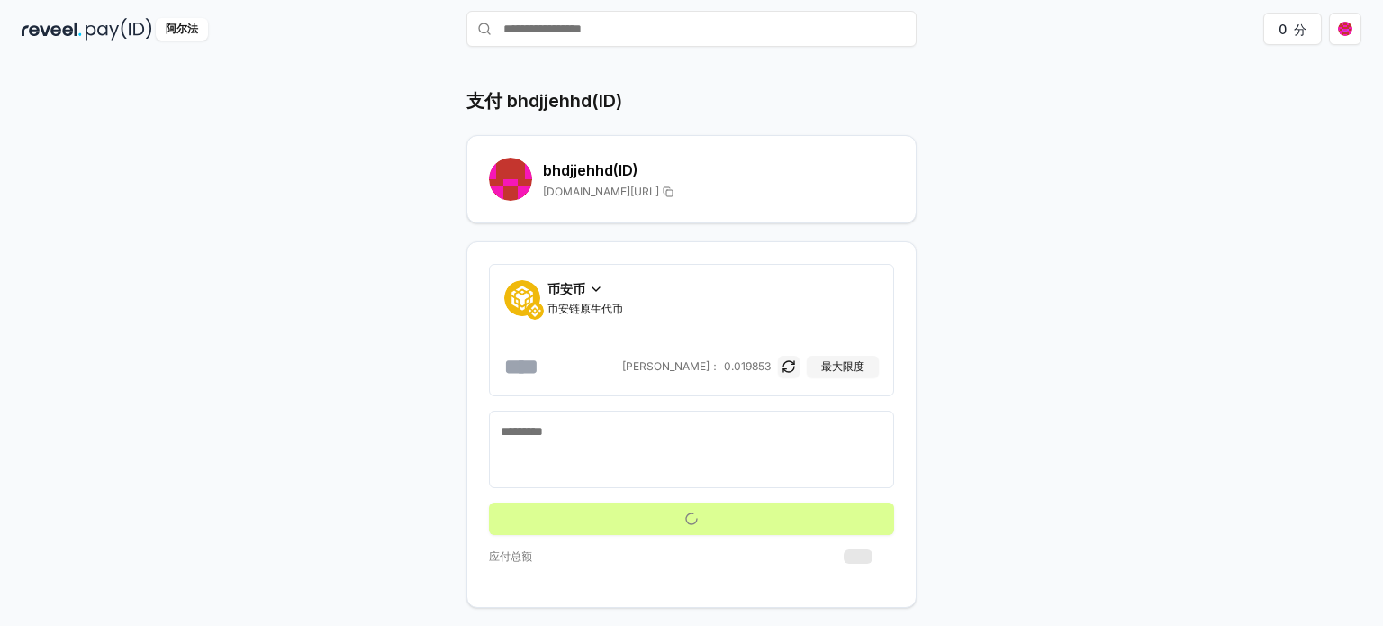
scroll to position [50, 0]
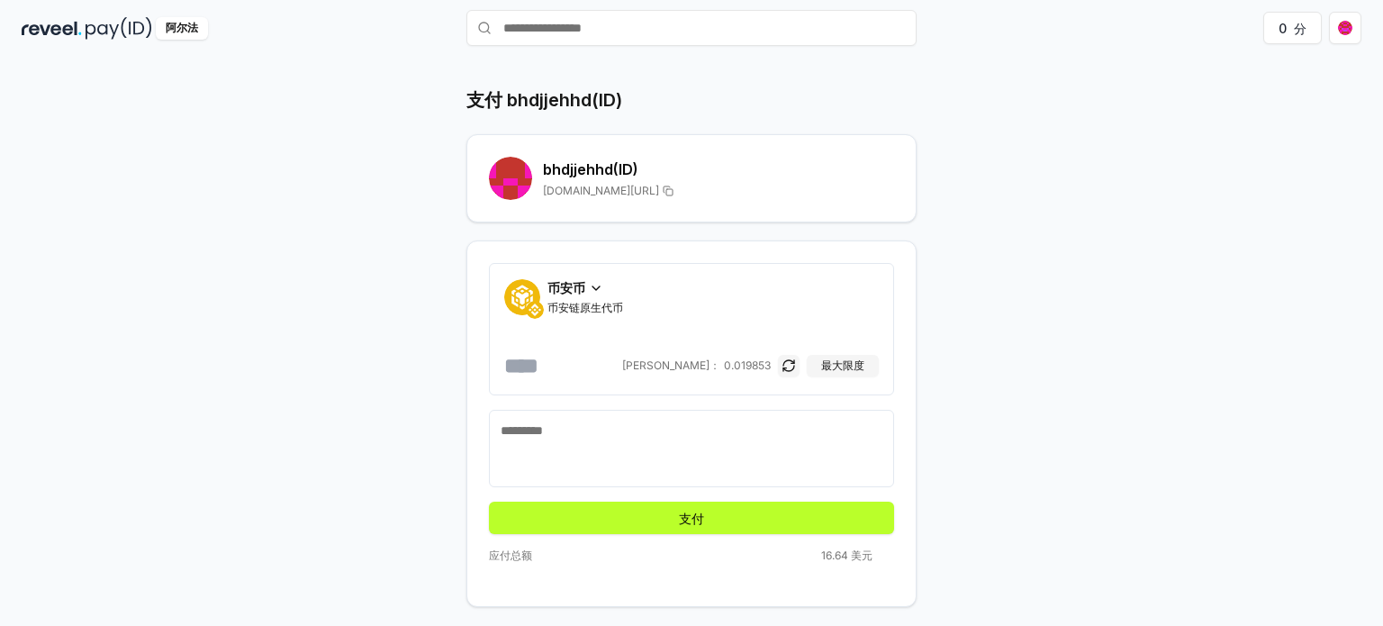
click at [582, 293] on span "币安币" at bounding box center [566, 287] width 38 height 19
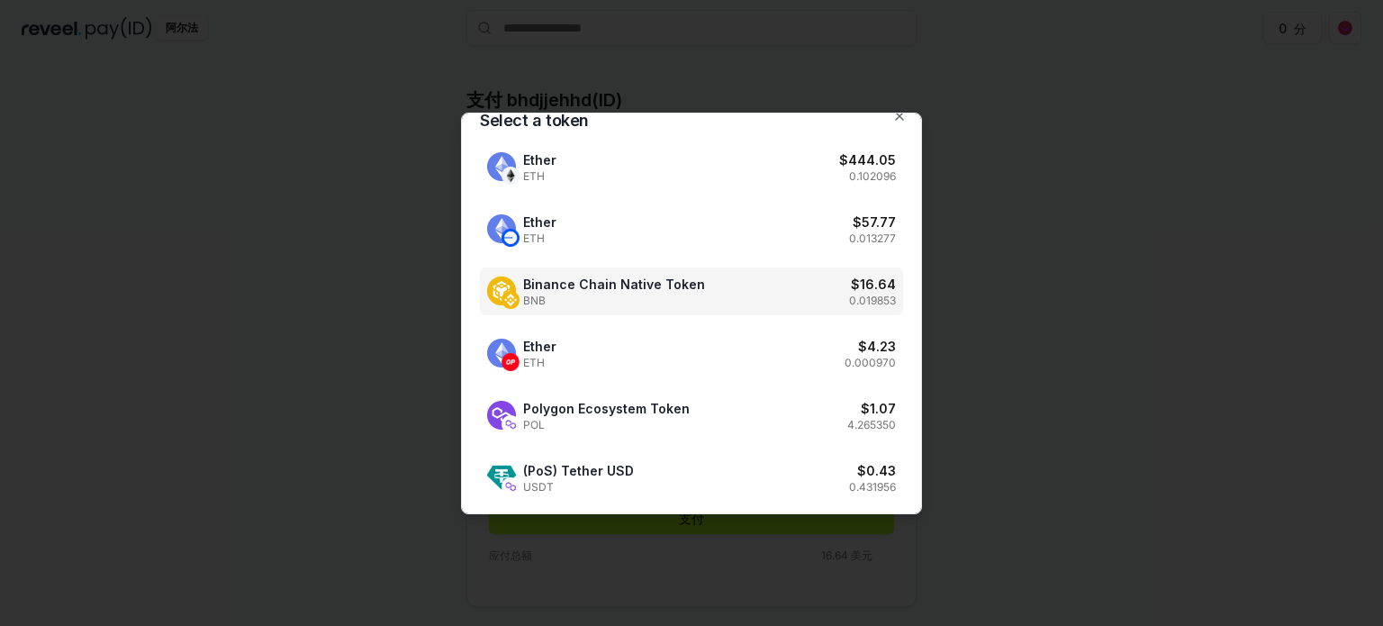
scroll to position [0, 0]
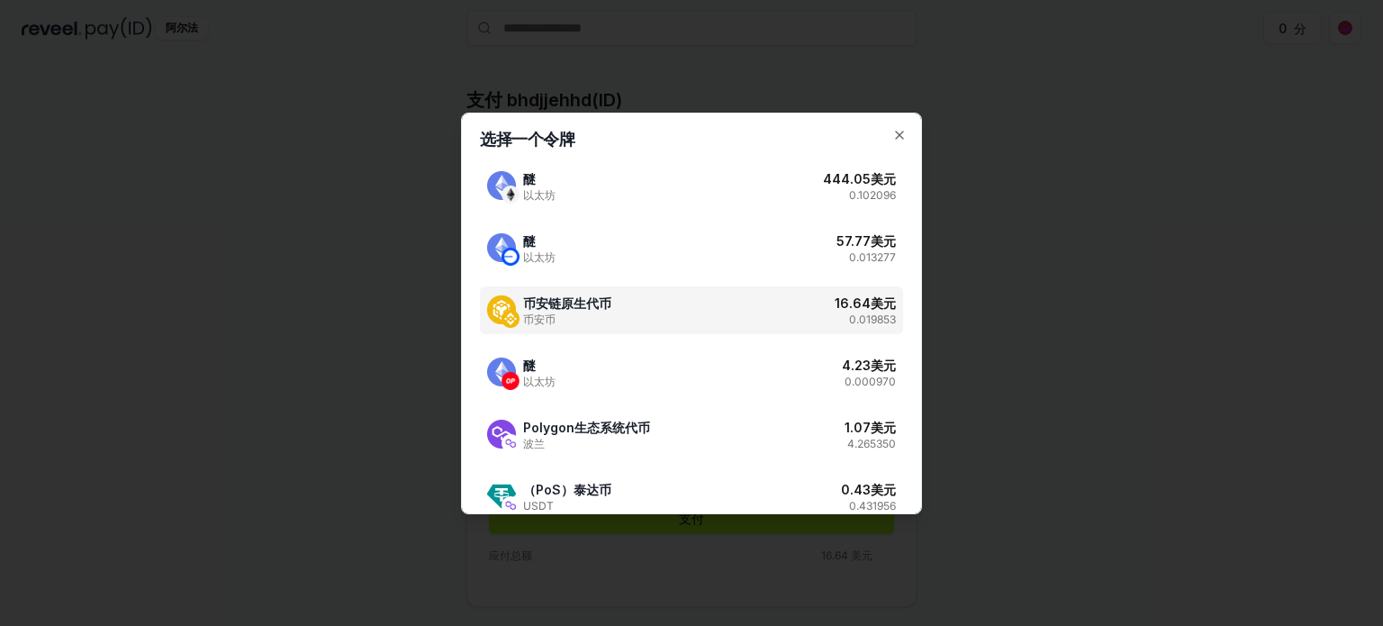
click at [595, 296] on font "币安链原生代币" at bounding box center [567, 302] width 88 height 15
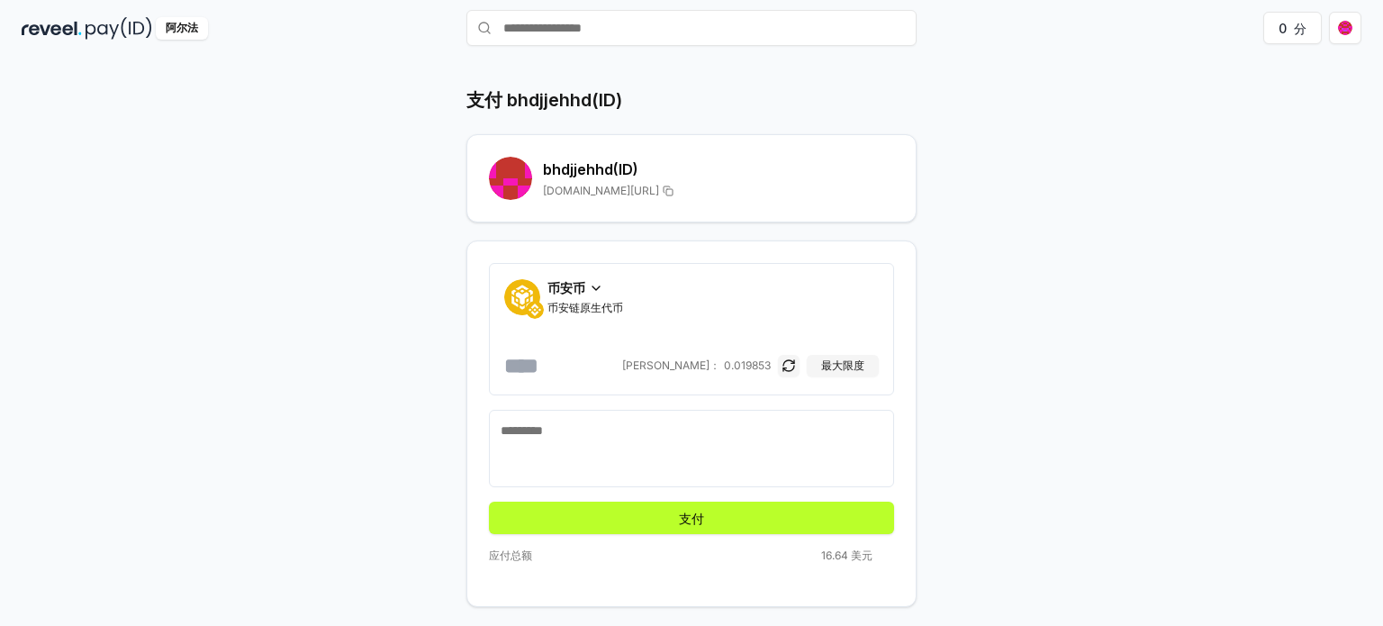
drag, startPoint x: 544, startPoint y: 363, endPoint x: 688, endPoint y: 366, distance: 144.1
click at [688, 366] on div "**********" at bounding box center [691, 365] width 374 height 29
drag, startPoint x: 537, startPoint y: 363, endPoint x: 964, endPoint y: 331, distance: 427.9
click at [961, 333] on div "**********" at bounding box center [691, 346] width 1080 height 519
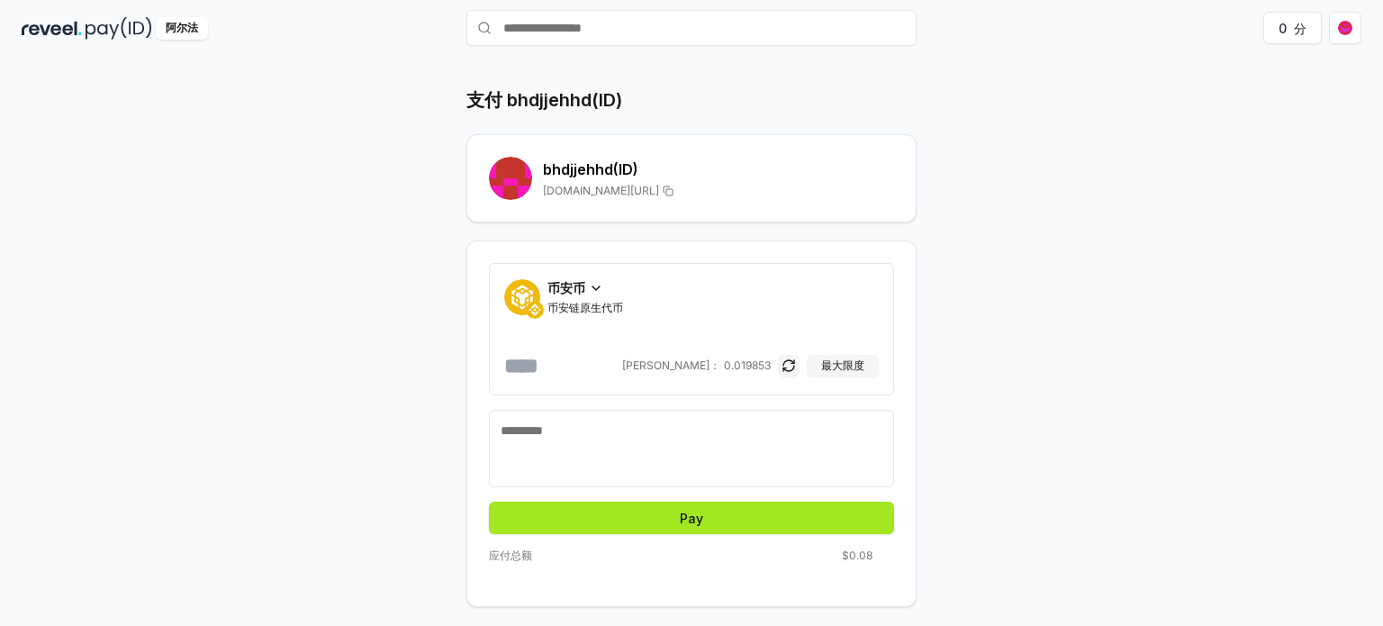
type input "******"
click at [711, 511] on button "Pay" at bounding box center [691, 517] width 405 height 32
click at [623, 514] on button "支付" at bounding box center [691, 517] width 405 height 32
